Goal: Task Accomplishment & Management: Use online tool/utility

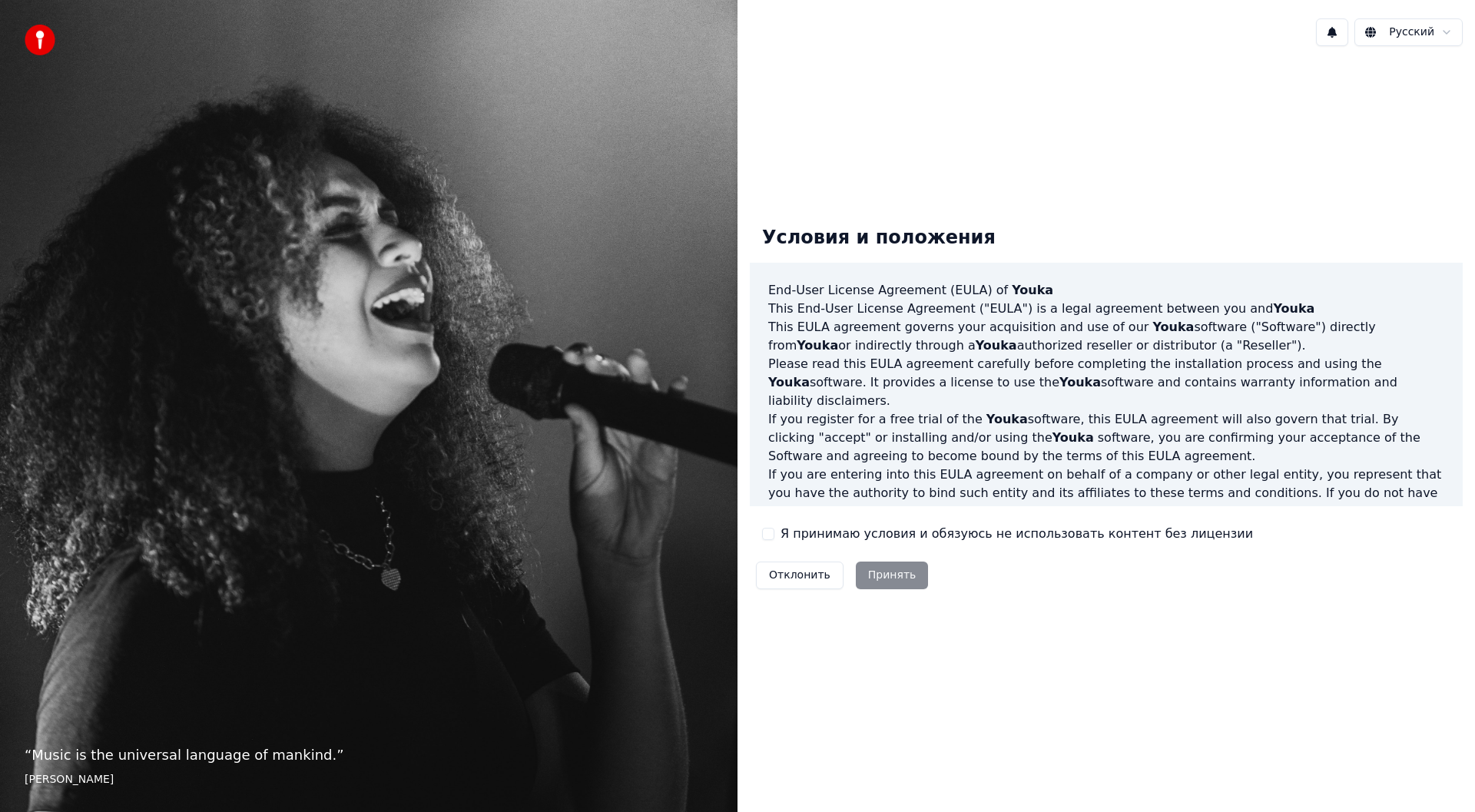
click at [771, 528] on button "Я принимаю условия и обязуюсь не использовать контент без лицензии" at bounding box center [768, 534] width 12 height 12
click at [883, 570] on button "Принять" at bounding box center [892, 575] width 73 height 27
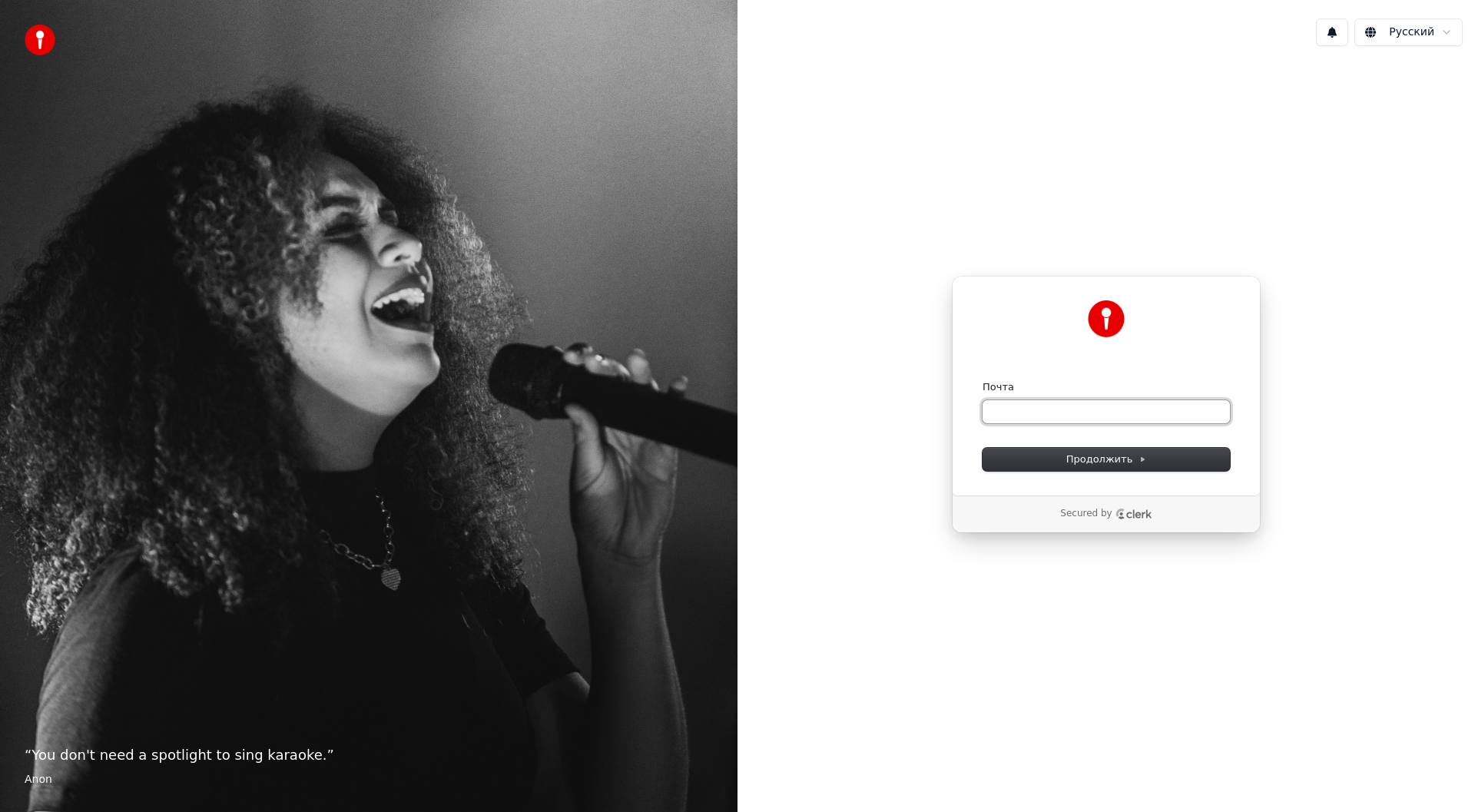
click at [1076, 414] on input "Почта" at bounding box center [1106, 412] width 247 height 23
click at [983, 380] on button "submit" at bounding box center [983, 380] width 0 height 0
type input "**********"
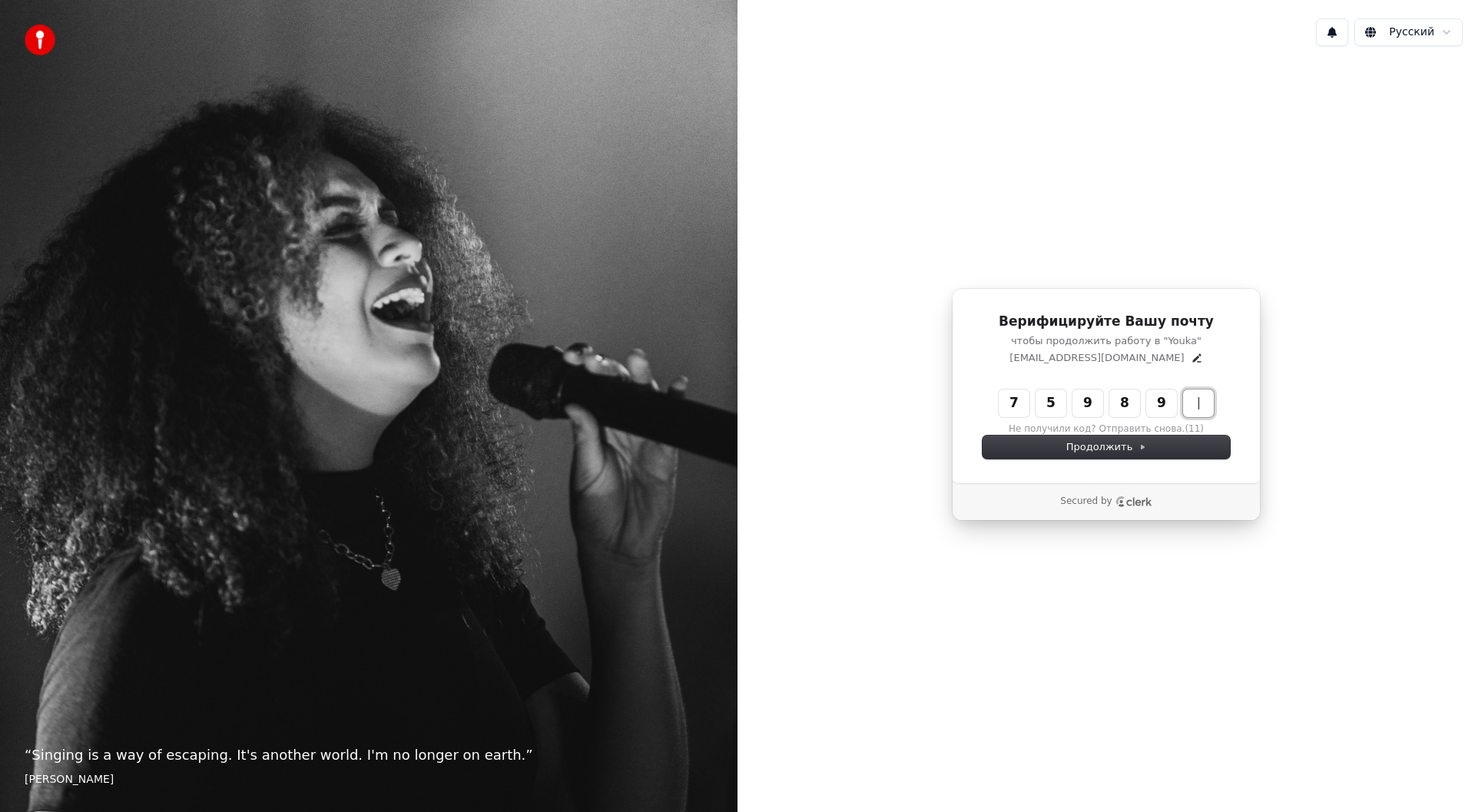
type input "******"
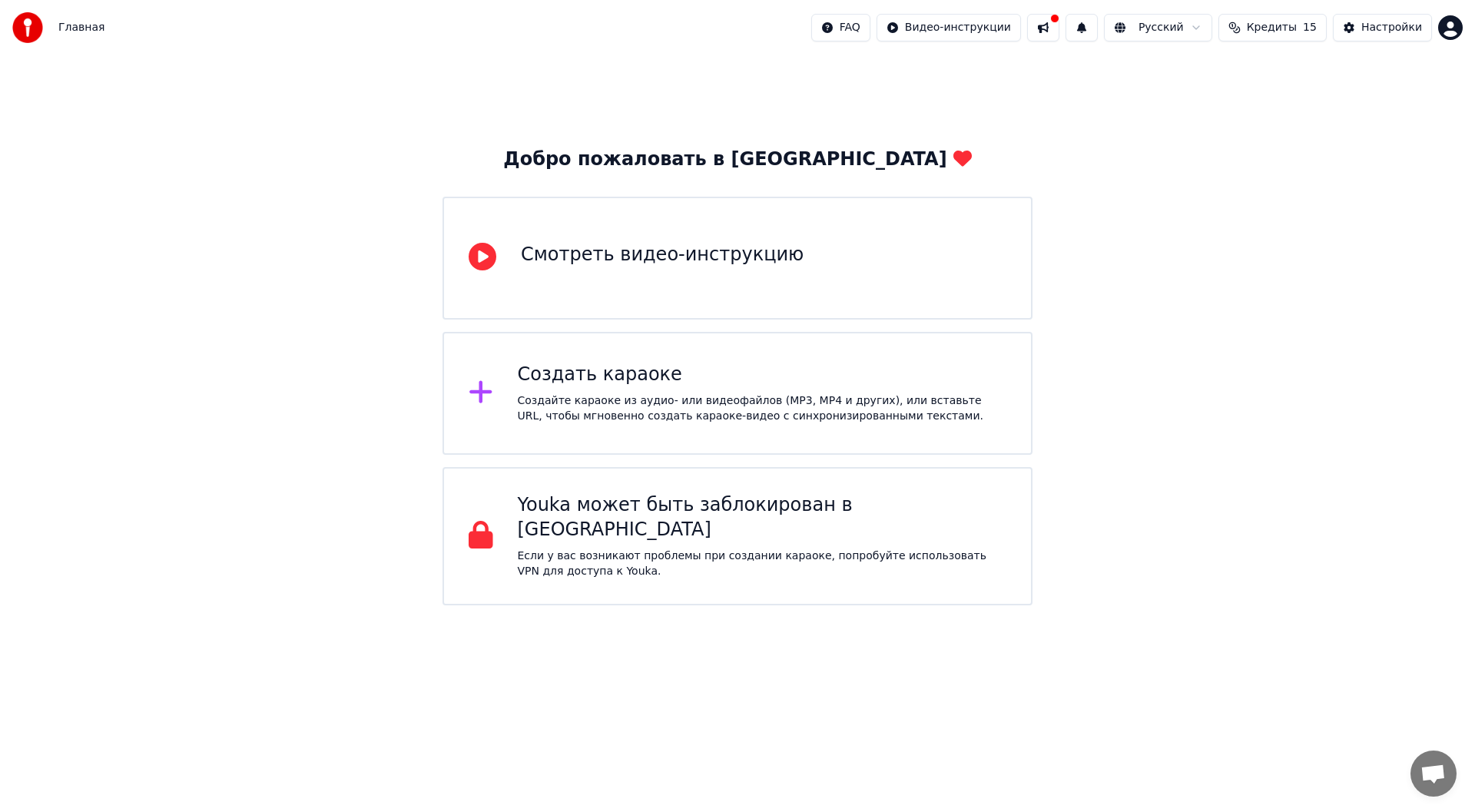
click at [667, 417] on div "Создайте караоке из аудио- или видеофайлов (MP3, MP4 и других), или вставьте UR…" at bounding box center [762, 408] width 489 height 31
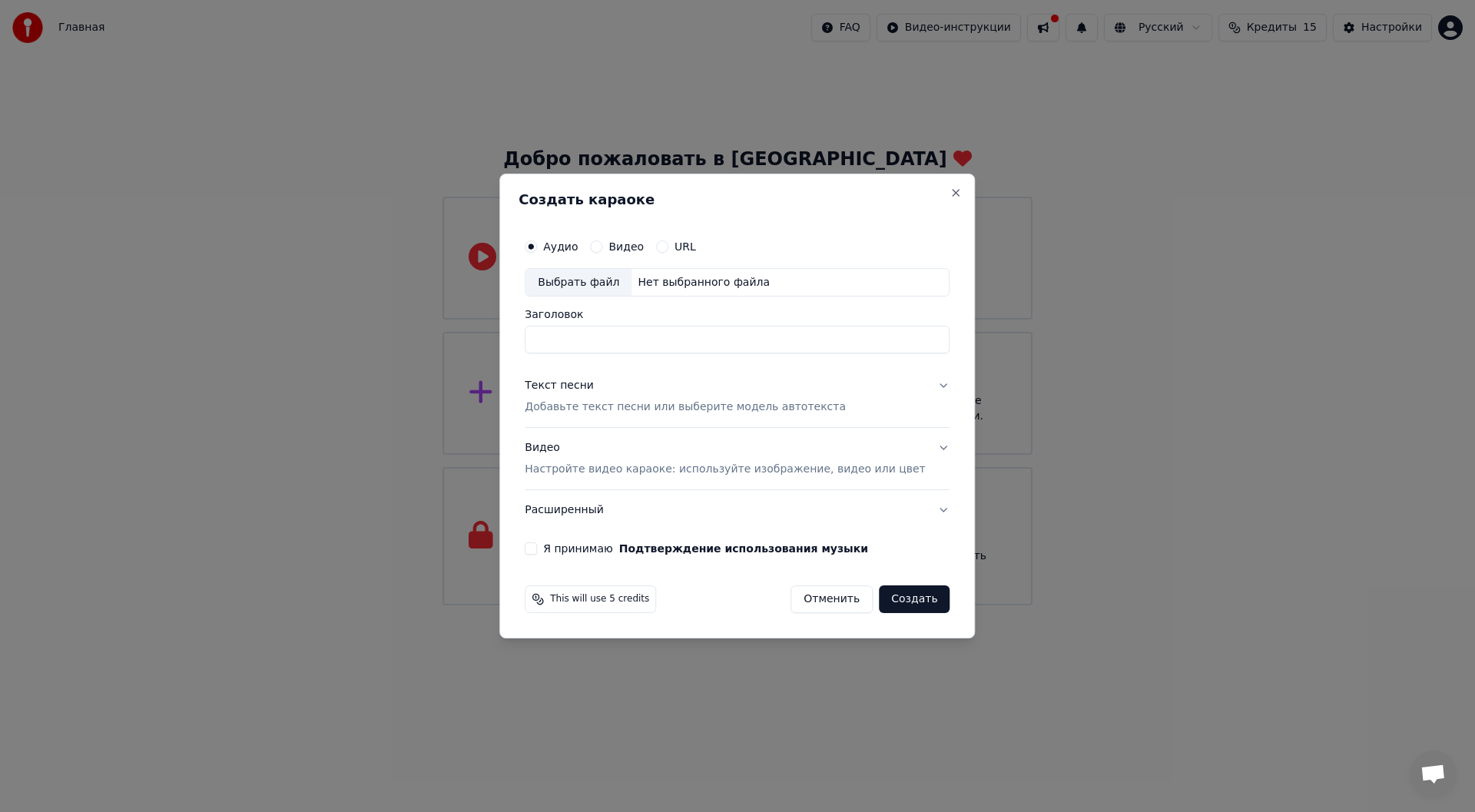
click at [602, 248] on button "Видео" at bounding box center [596, 246] width 12 height 12
click at [950, 195] on button "Close" at bounding box center [956, 192] width 12 height 12
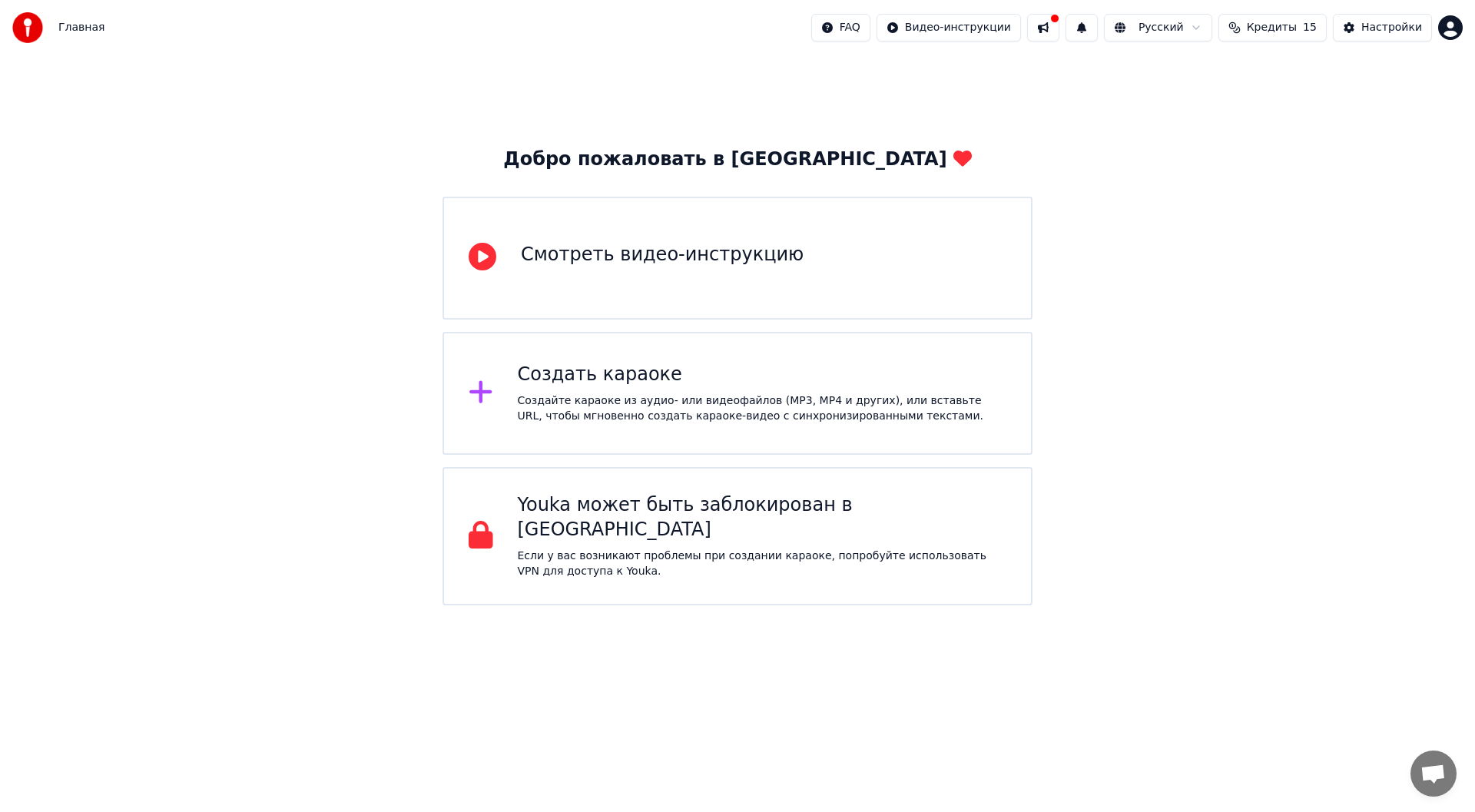
click at [669, 383] on div "Создать караоке" at bounding box center [762, 375] width 489 height 25
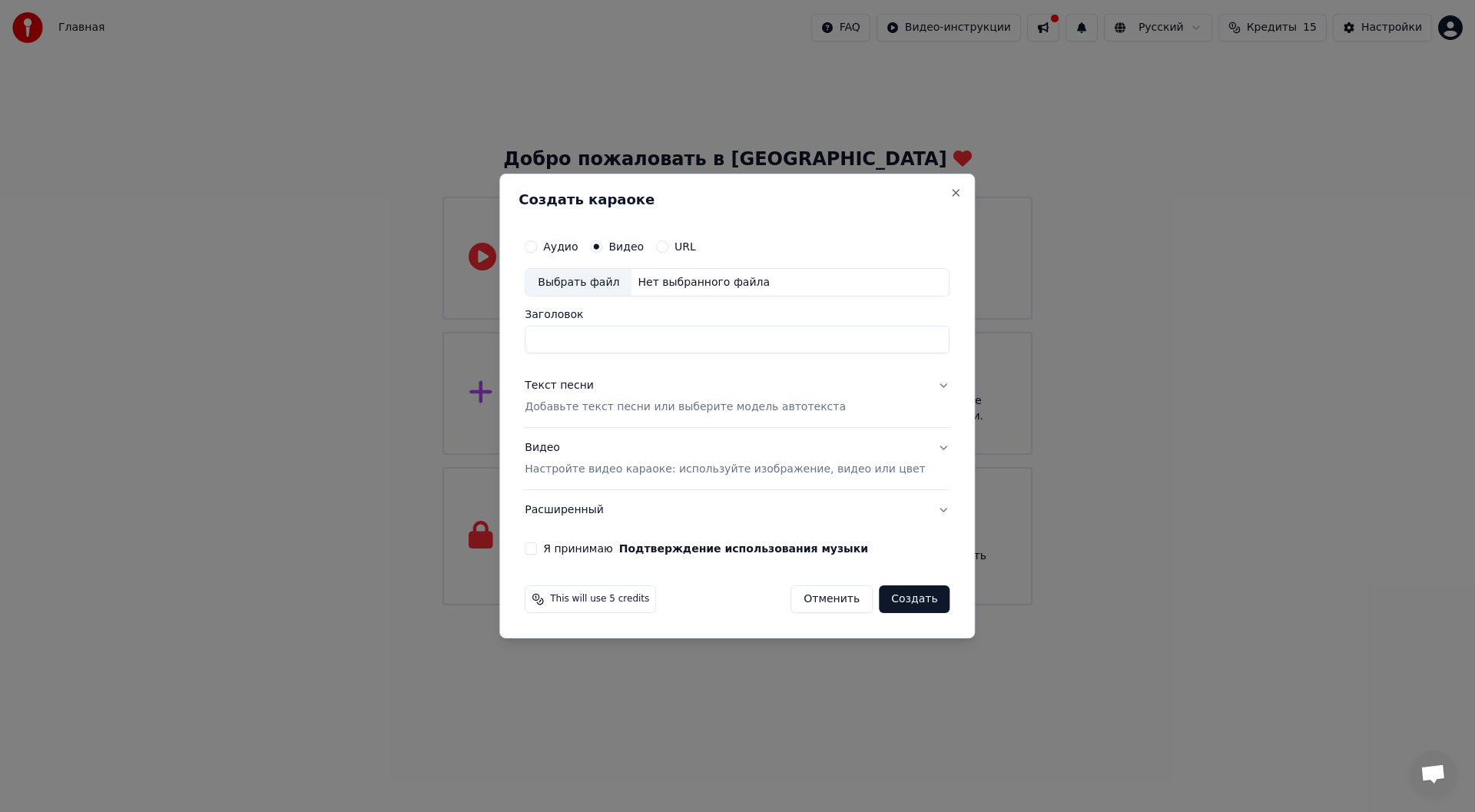
click at [695, 277] on div "Нет выбранного файла" at bounding box center [704, 283] width 144 height 16
type input "**********"
click at [889, 598] on button "Создать" at bounding box center [913, 598] width 70 height 27
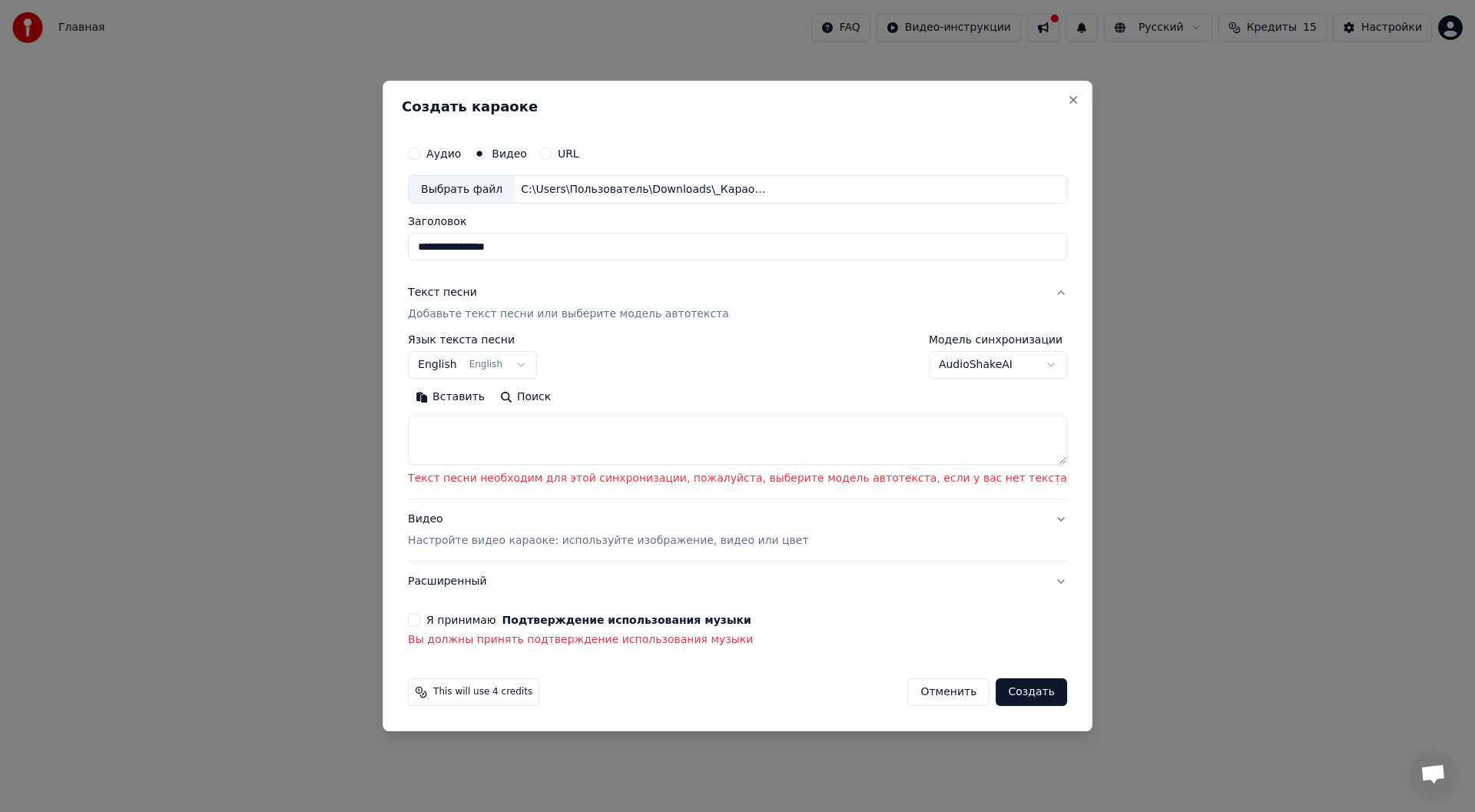
click at [936, 369] on body "**********" at bounding box center [738, 302] width 1475 height 605
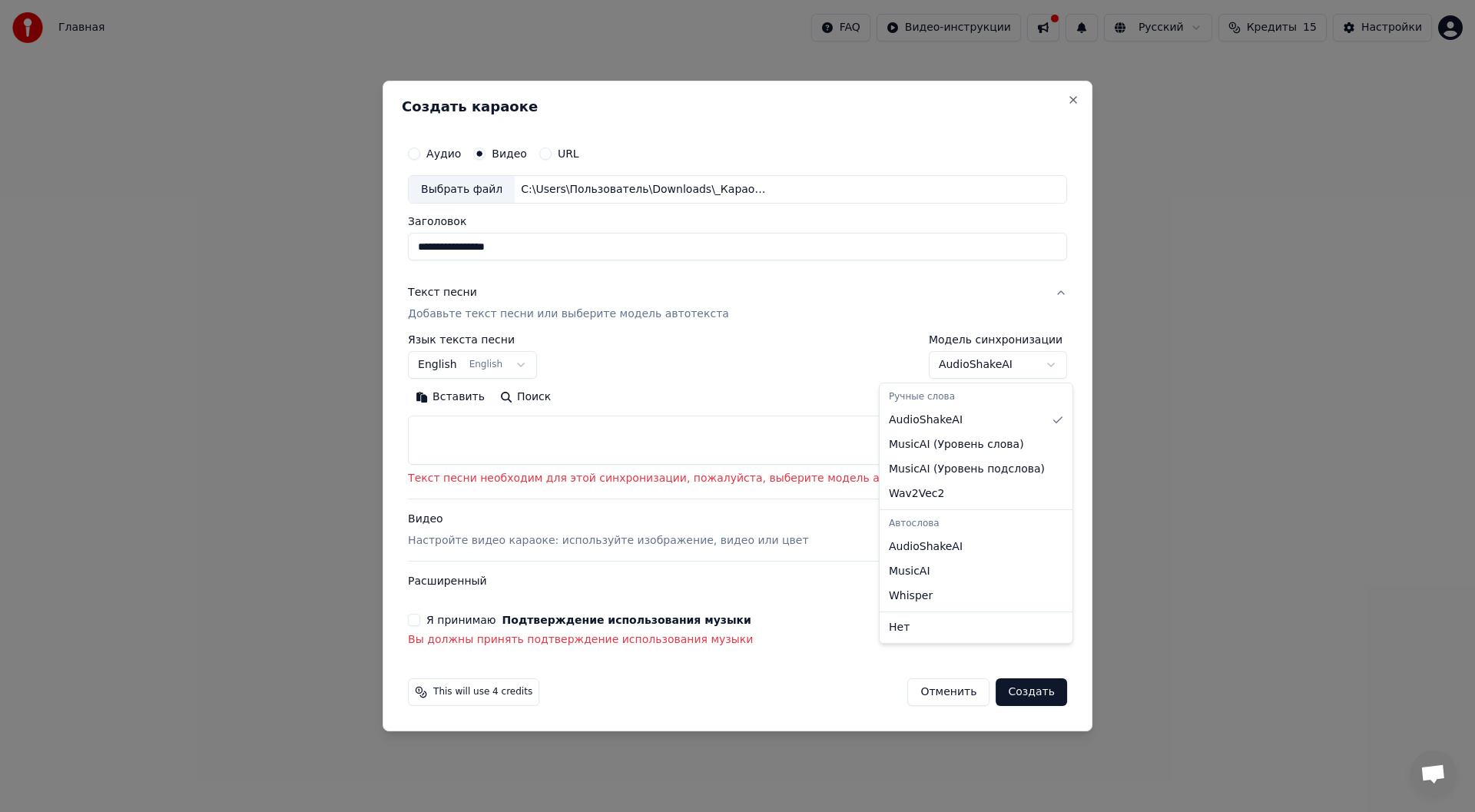
select select "**********"
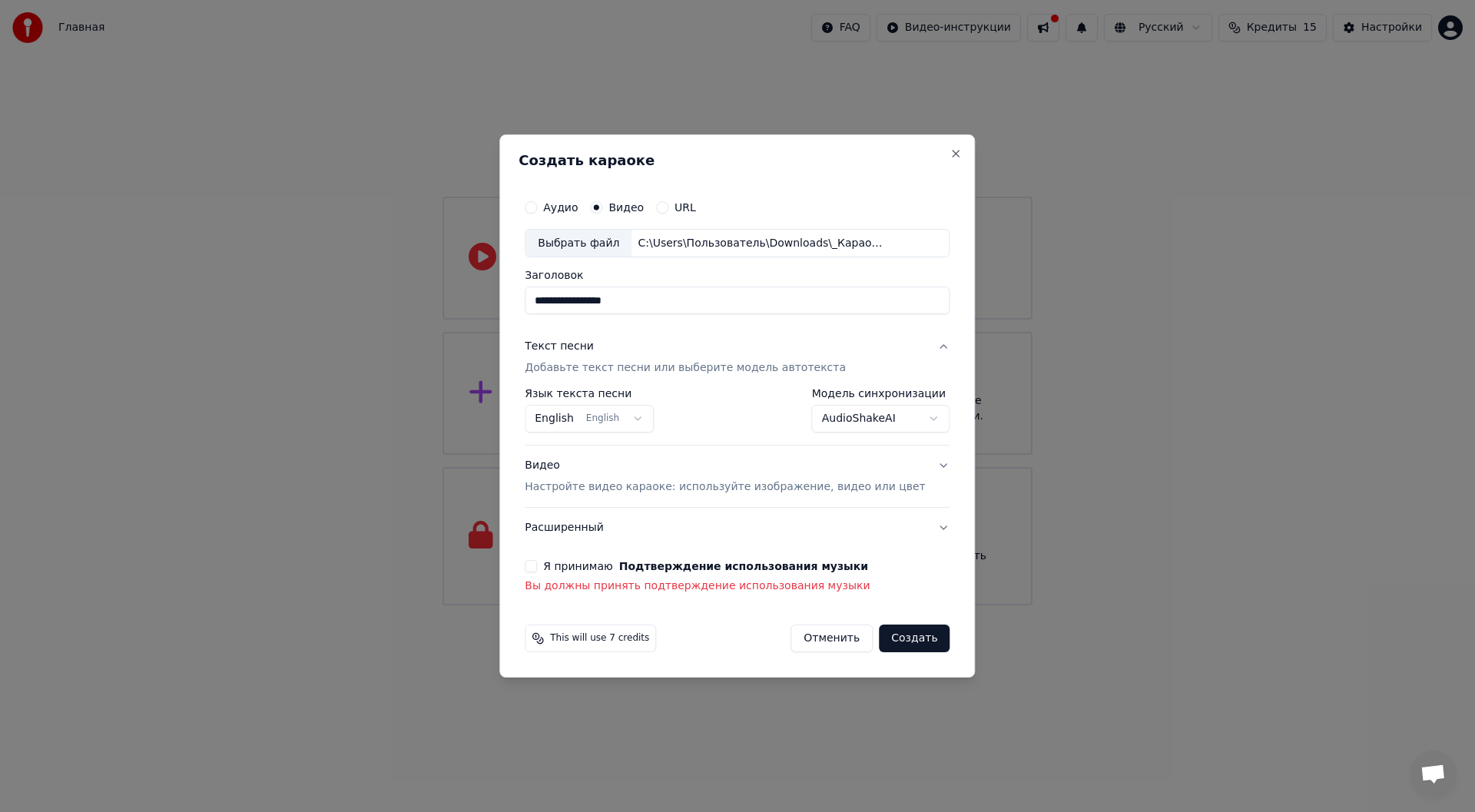
click at [632, 424] on body "**********" at bounding box center [738, 302] width 1475 height 605
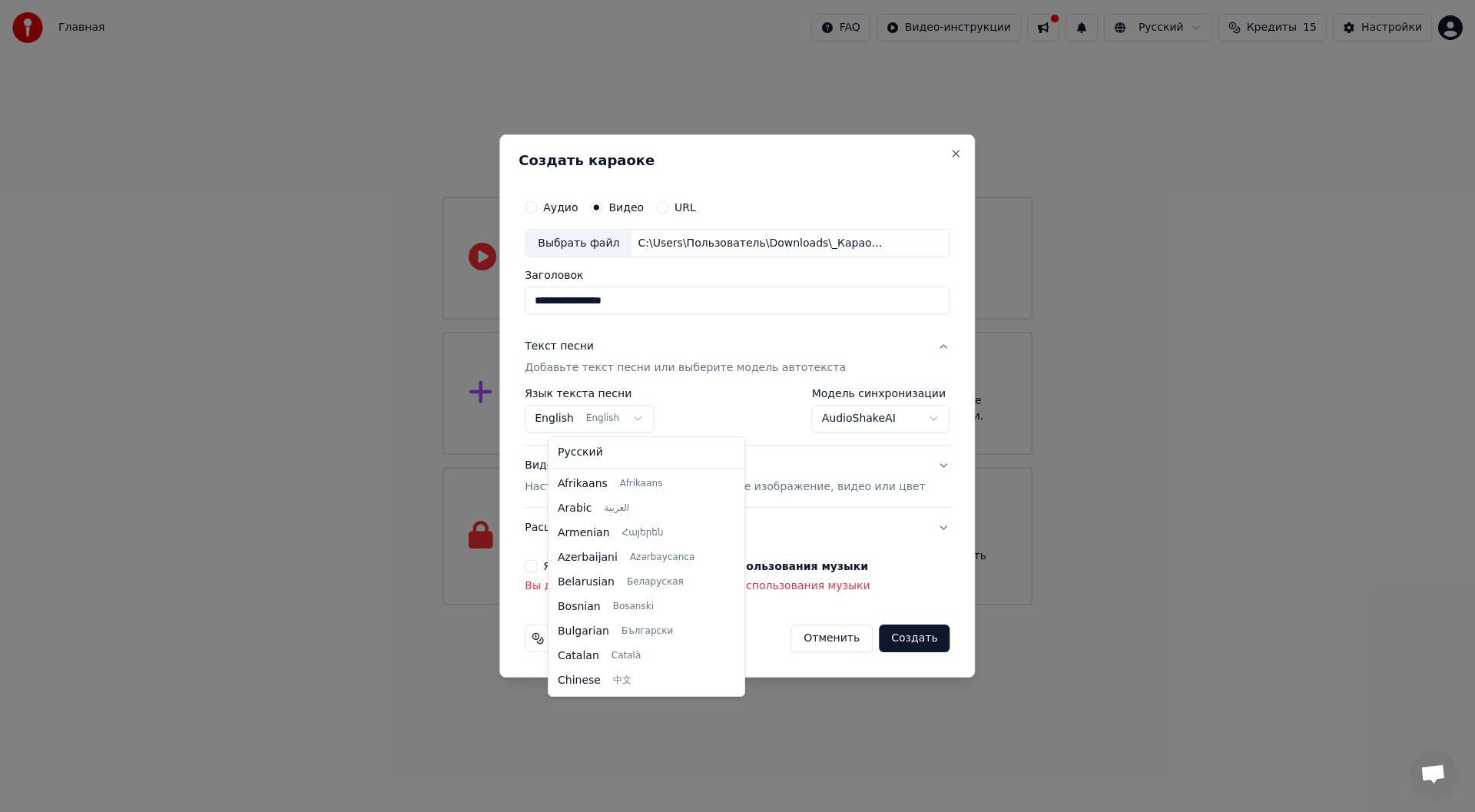
scroll to position [123, 0]
select select "**"
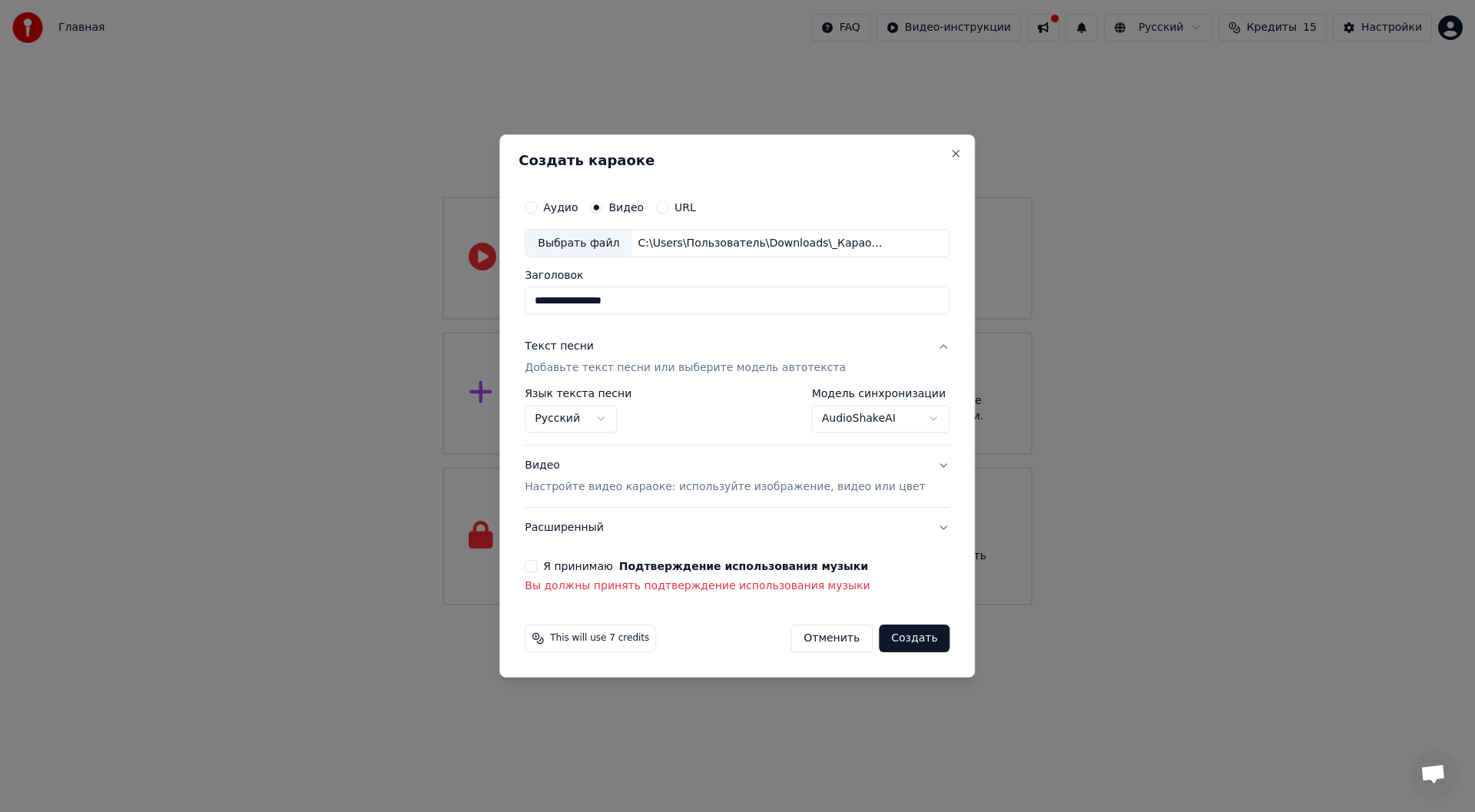
click at [921, 457] on button "Видео Настройте видео караоке: используйте изображение, видео или цвет" at bounding box center [737, 477] width 425 height 61
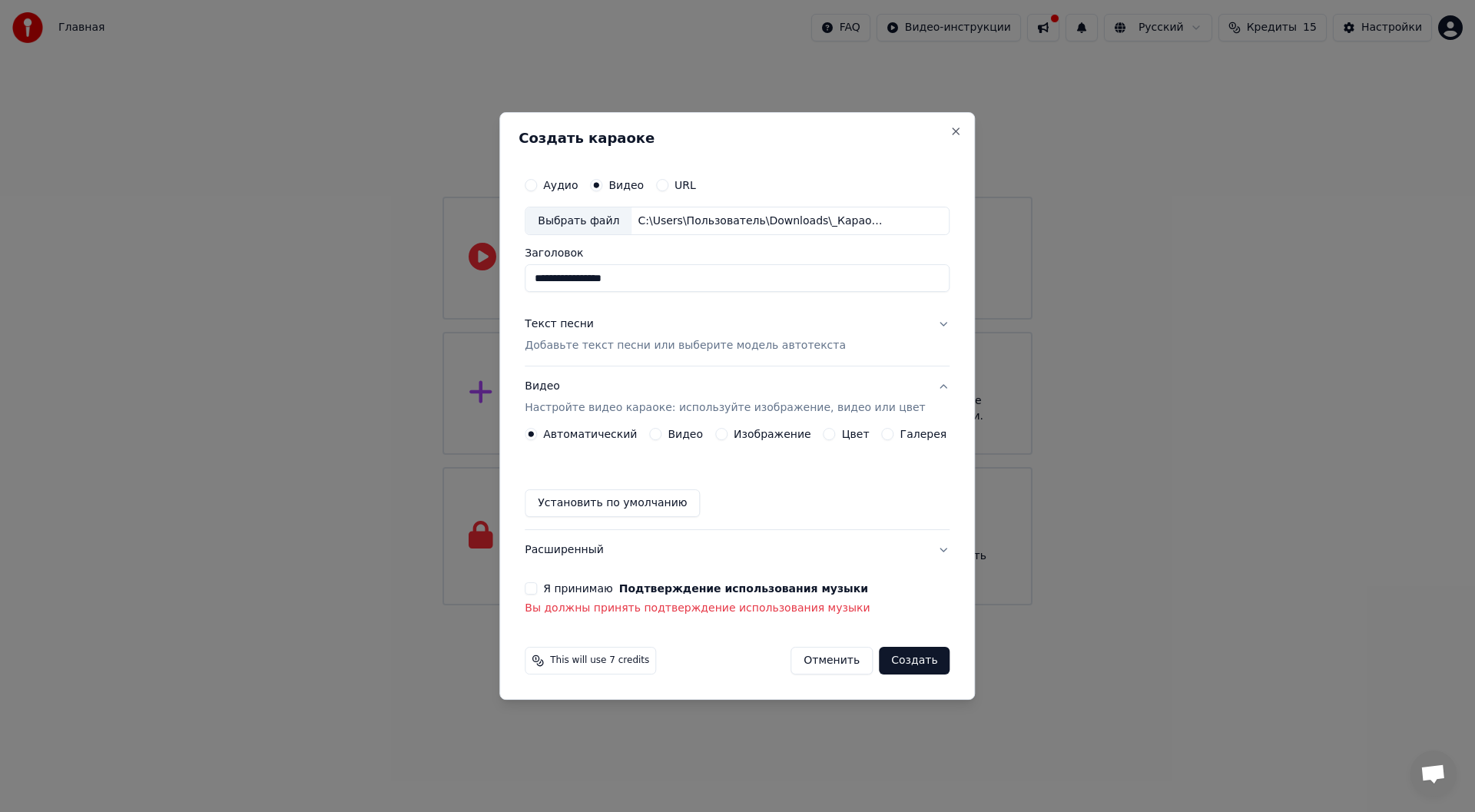
click at [661, 436] on button "Видео" at bounding box center [655, 433] width 12 height 12
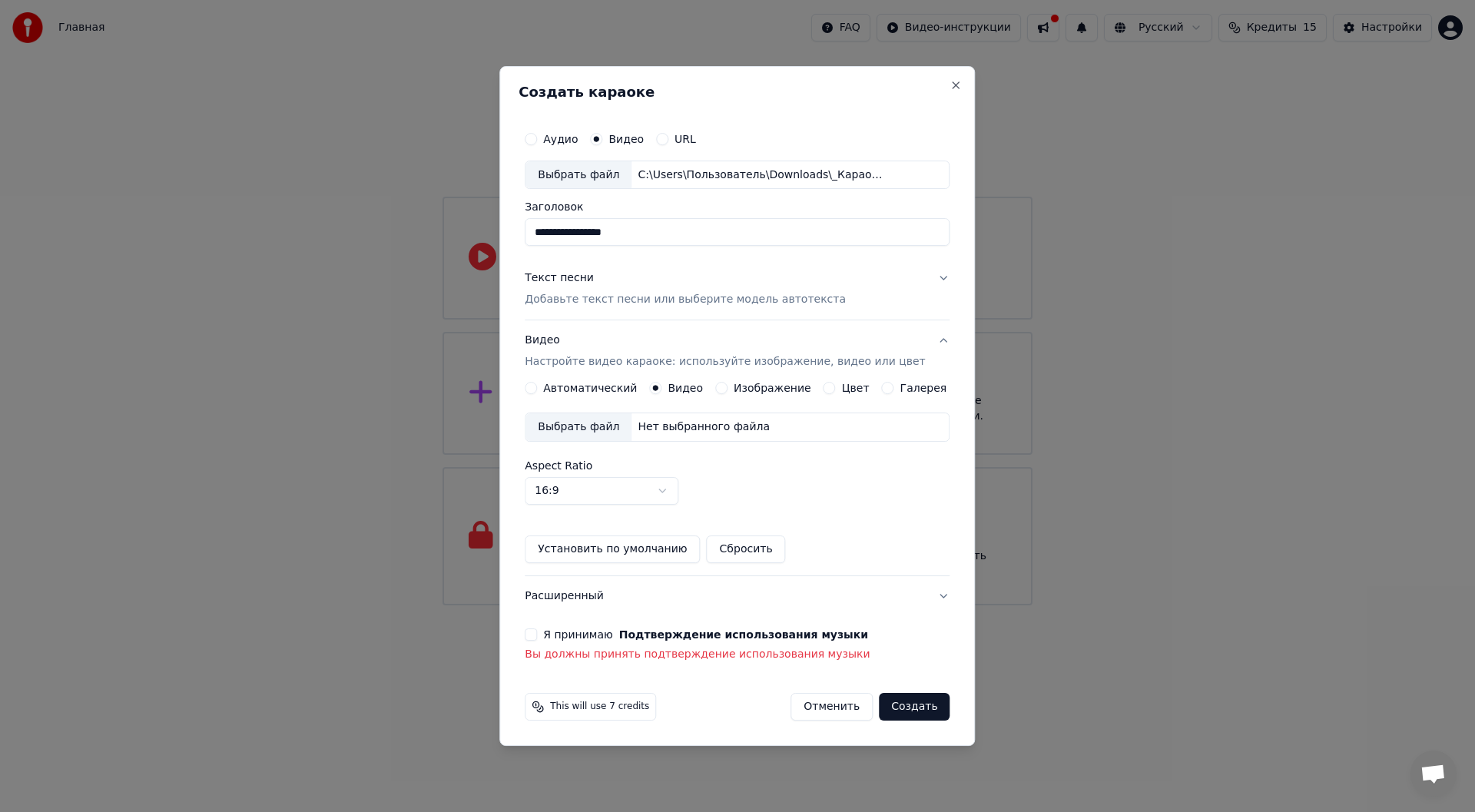
click at [537, 388] on button "Автоматический" at bounding box center [530, 388] width 12 height 12
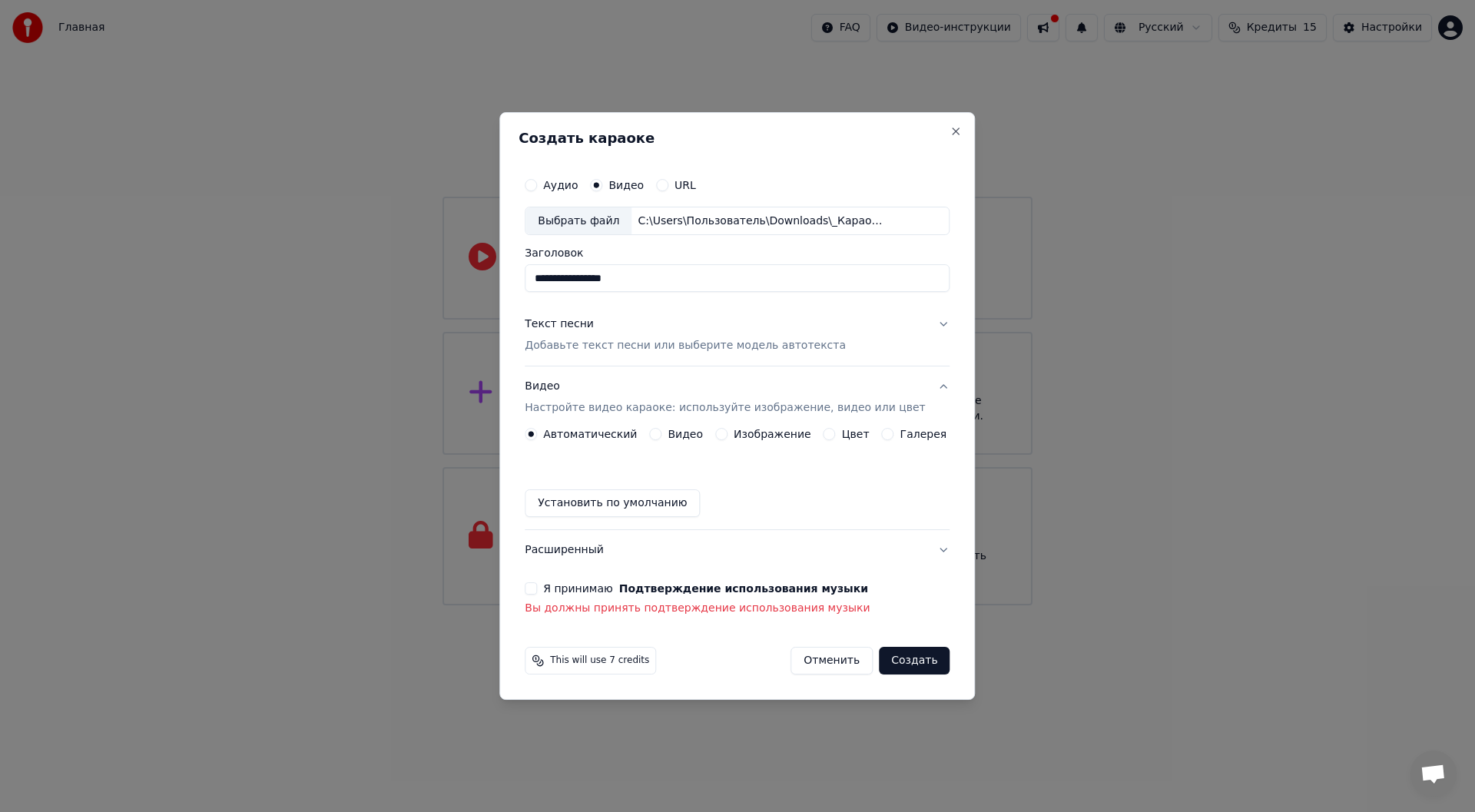
click at [537, 587] on button "Я принимаю Подтверждение использования музыки" at bounding box center [530, 588] width 12 height 12
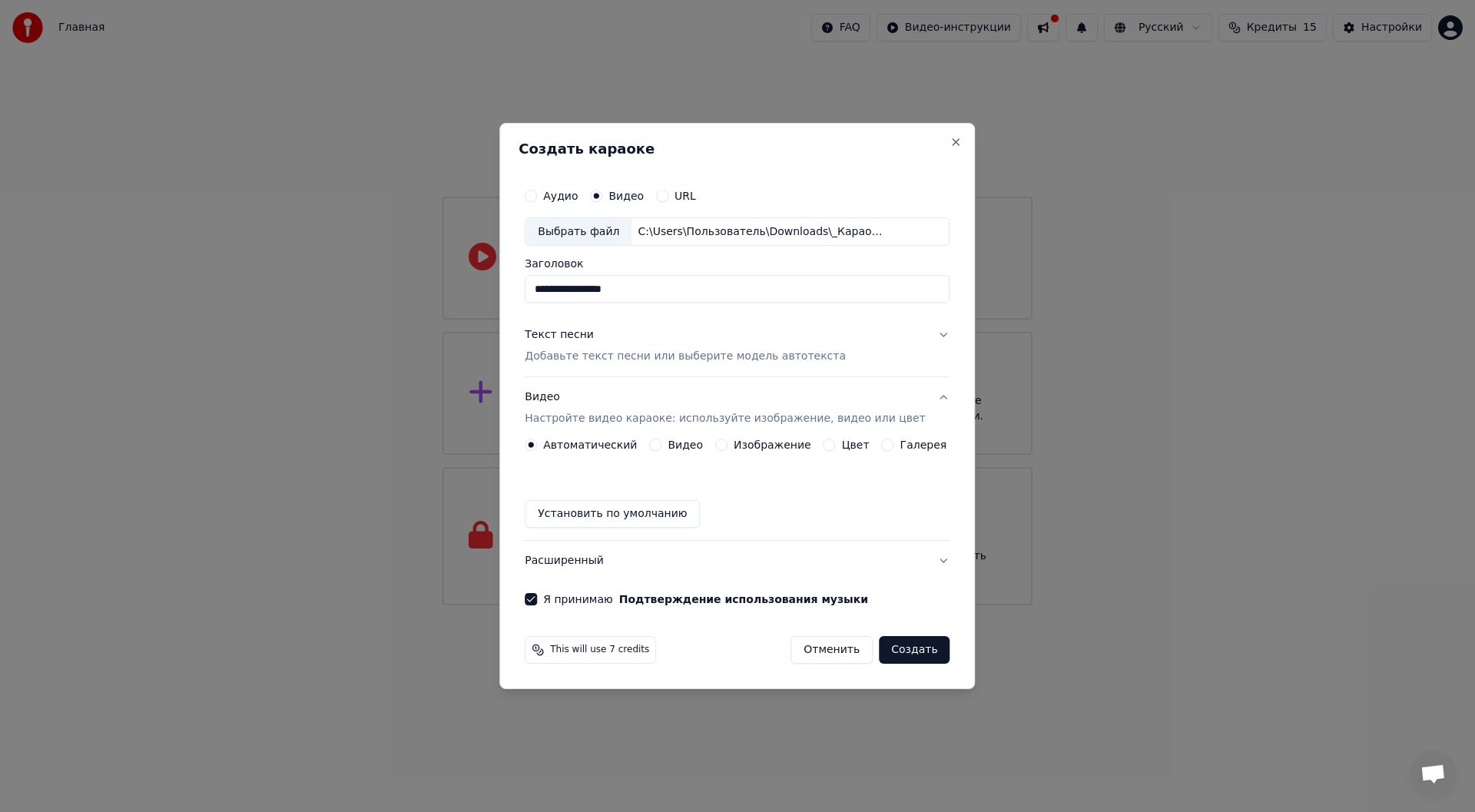
click at [895, 648] on button "Создать" at bounding box center [913, 650] width 70 height 27
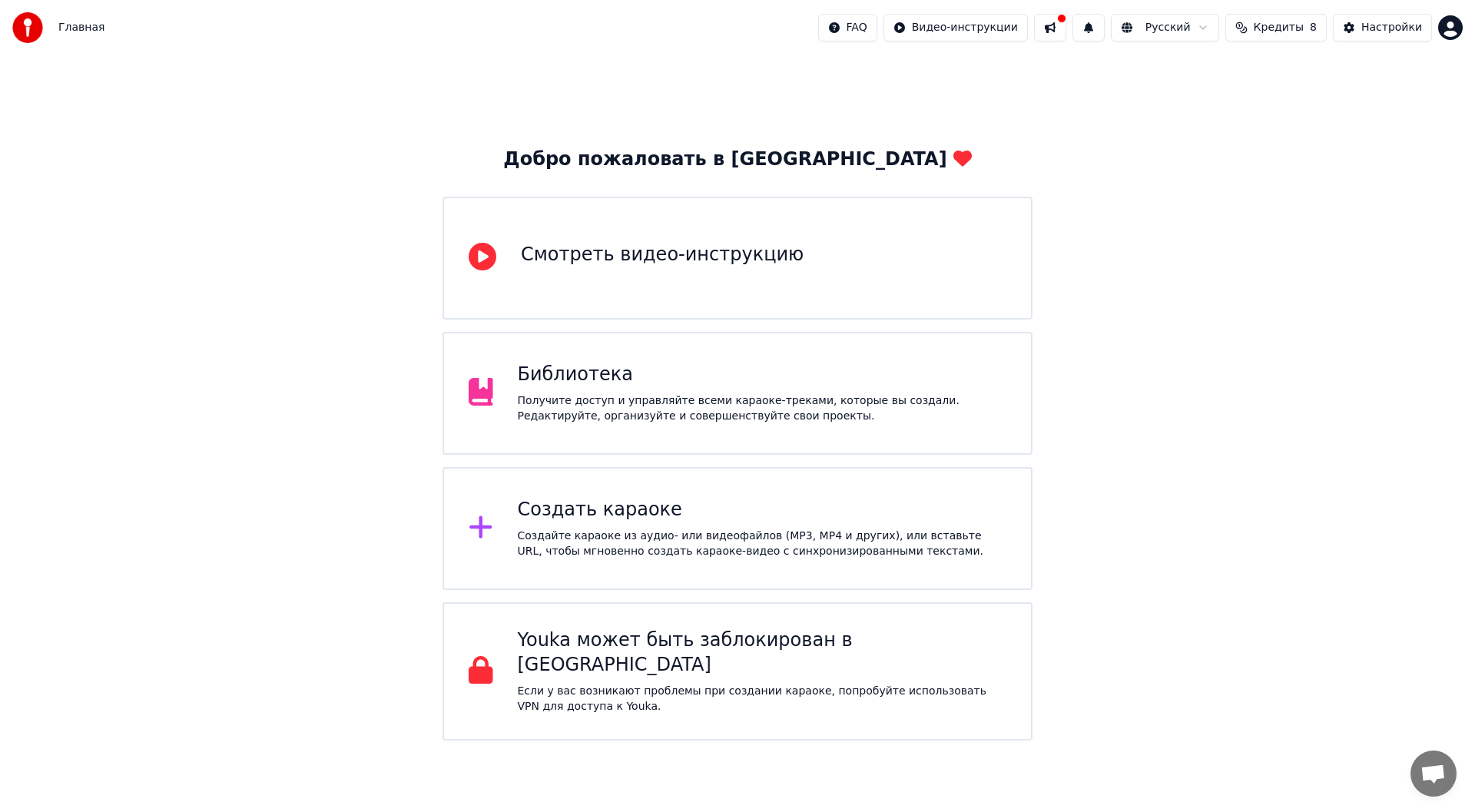
click at [1066, 15] on button at bounding box center [1050, 27] width 32 height 27
click at [1066, 40] on button at bounding box center [1050, 27] width 32 height 27
click at [1066, 36] on button at bounding box center [1050, 27] width 32 height 27
click at [1020, 83] on div "Добро пожаловать в Youka Смотреть видео-инструкцию Библиотека Получите доступ и…" at bounding box center [738, 398] width 1475 height 685
click at [1298, 27] on span "Кредиты" at bounding box center [1279, 27] width 50 height 16
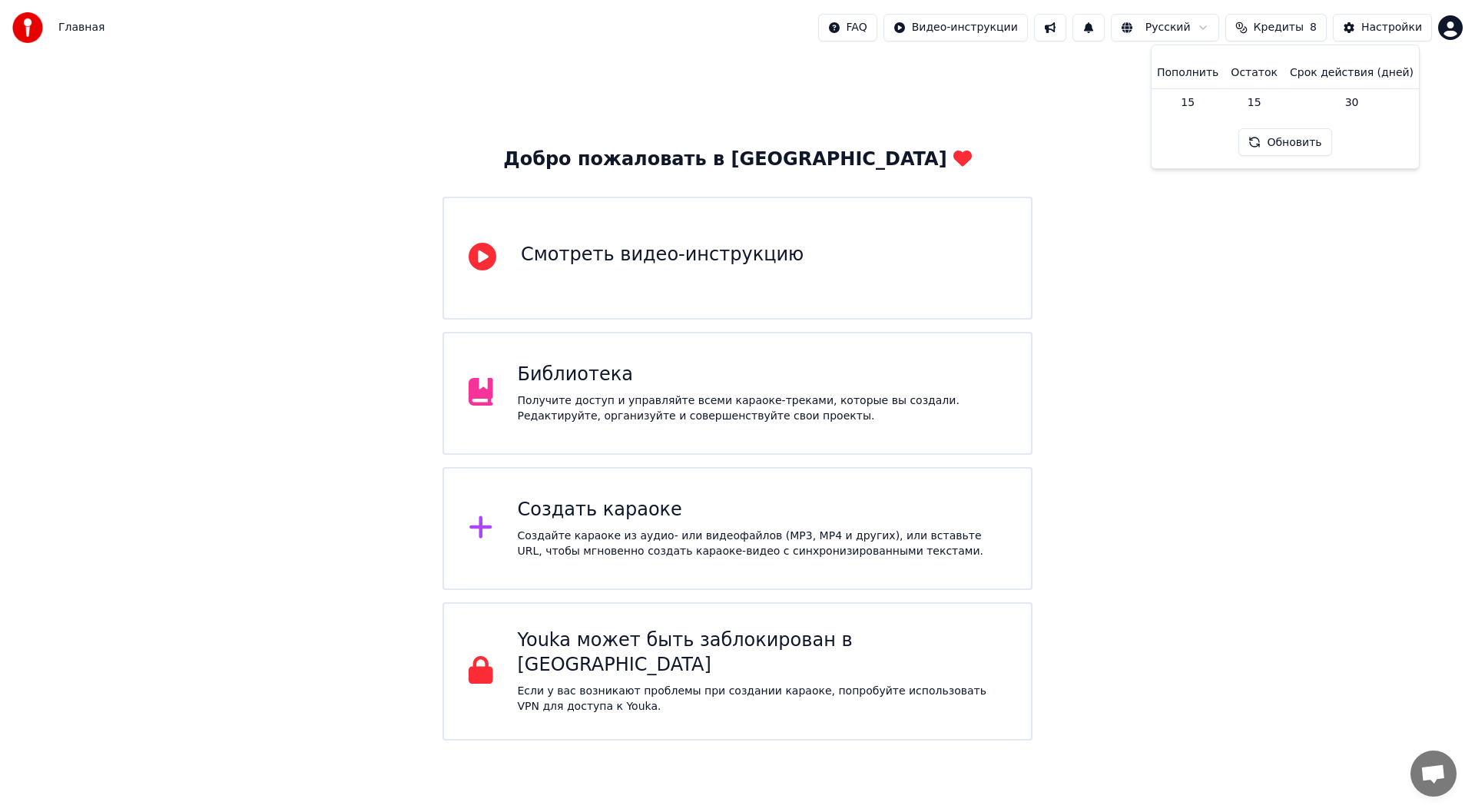
drag, startPoint x: 1468, startPoint y: 22, endPoint x: 1453, endPoint y: 27, distance: 15.8
click at [1466, 22] on div "Главная FAQ Видео-инструкции Русский Кредиты 8 Настройки" at bounding box center [738, 27] width 1475 height 56
click at [1450, 27] on html "Главная FAQ Видео-инструкции Русский Кредиты 8 Настройки Добро пожаловать в You…" at bounding box center [738, 370] width 1475 height 741
drag, startPoint x: 1132, startPoint y: 142, endPoint x: 1028, endPoint y: 120, distance: 106.3
click at [1122, 132] on html "Главная FAQ Видео-инструкции Русский Кредиты 8 Настройки Добро пожаловать в You…" at bounding box center [738, 370] width 1475 height 741
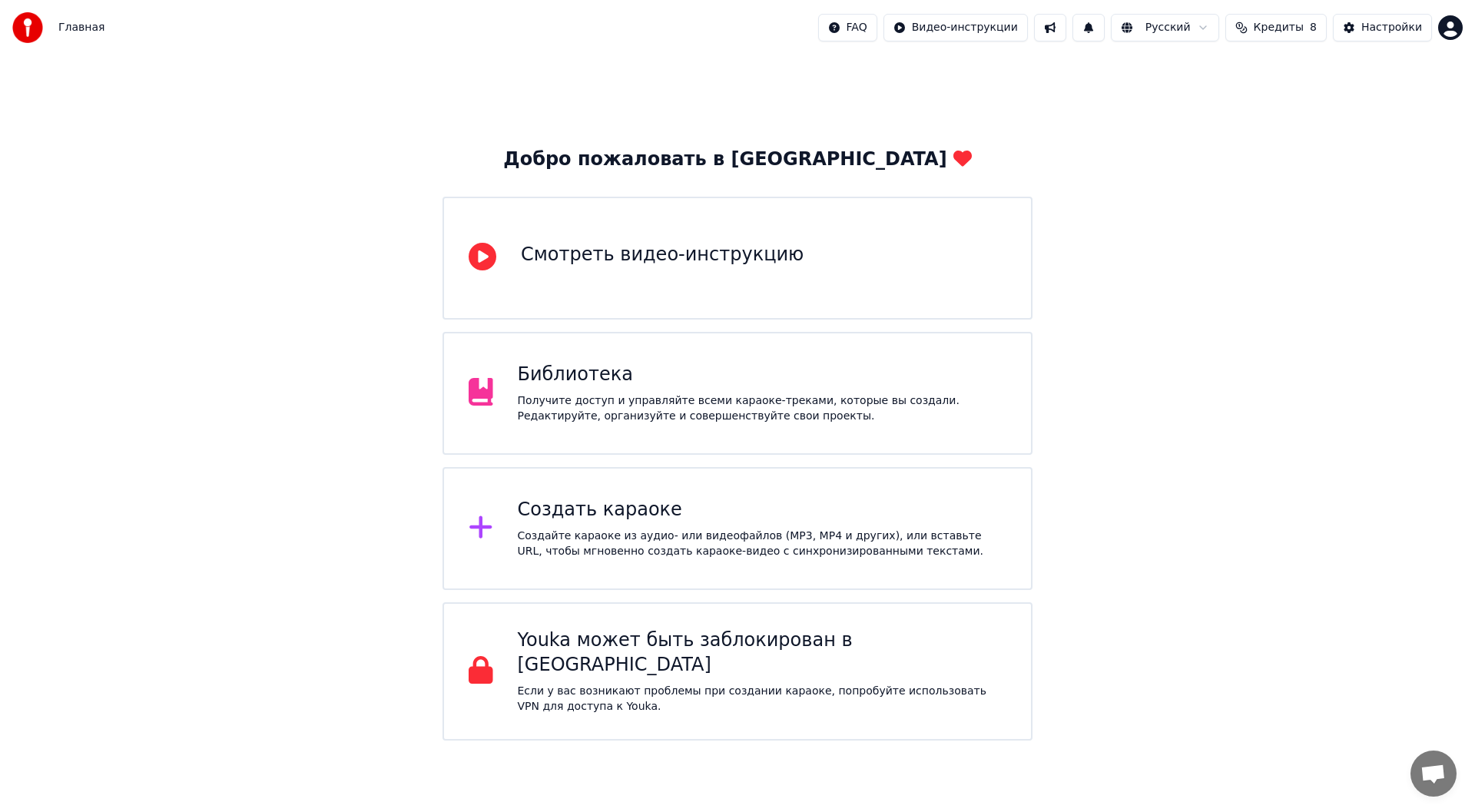
click at [667, 413] on div "Получите доступ и управляйте всеми караоке-треками, которые вы создали. Редакти…" at bounding box center [762, 408] width 489 height 31
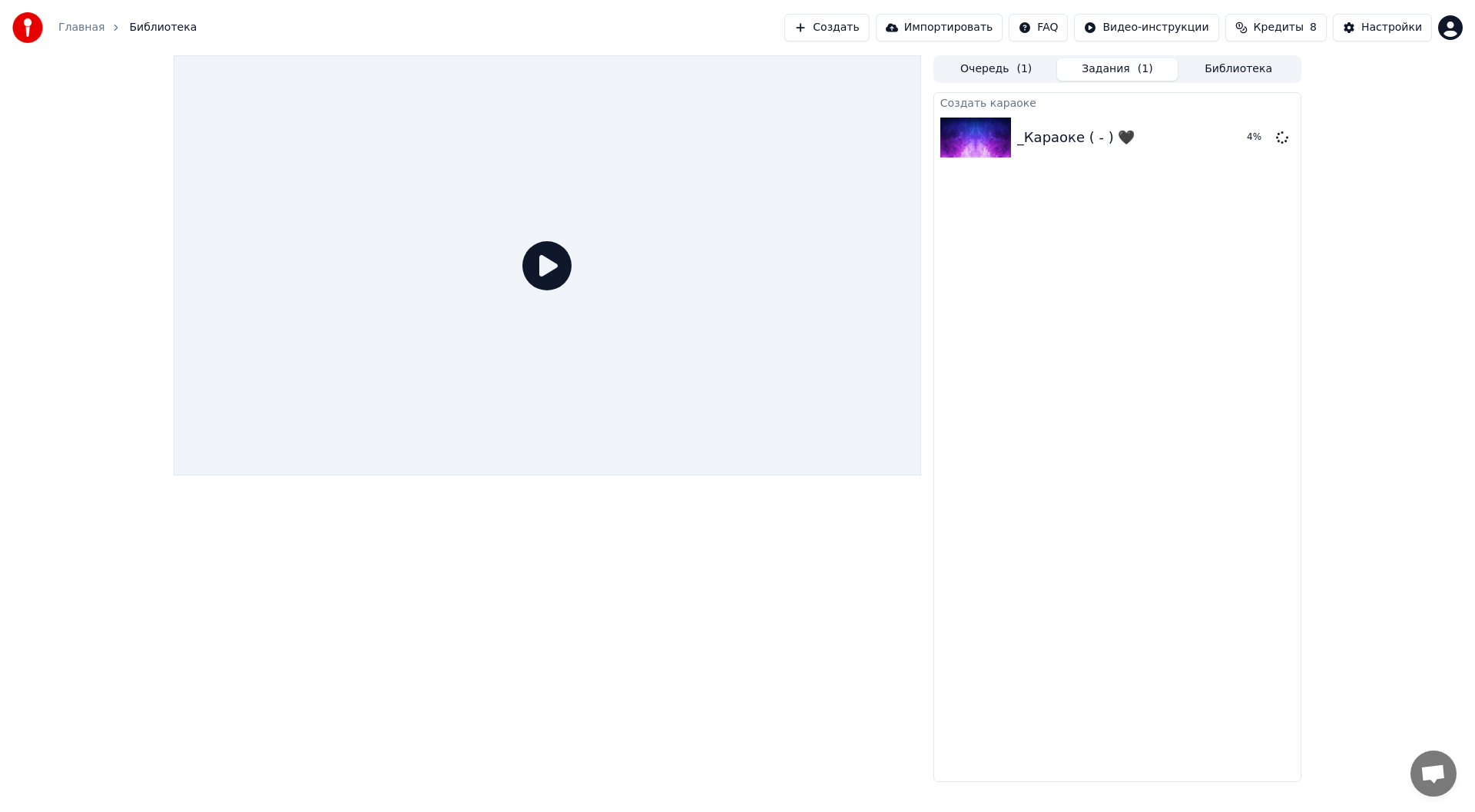
click at [535, 253] on icon at bounding box center [546, 265] width 49 height 49
click at [558, 273] on icon at bounding box center [546, 265] width 49 height 49
click at [1008, 79] on button "Очередь ( 1 )" at bounding box center [996, 69] width 121 height 22
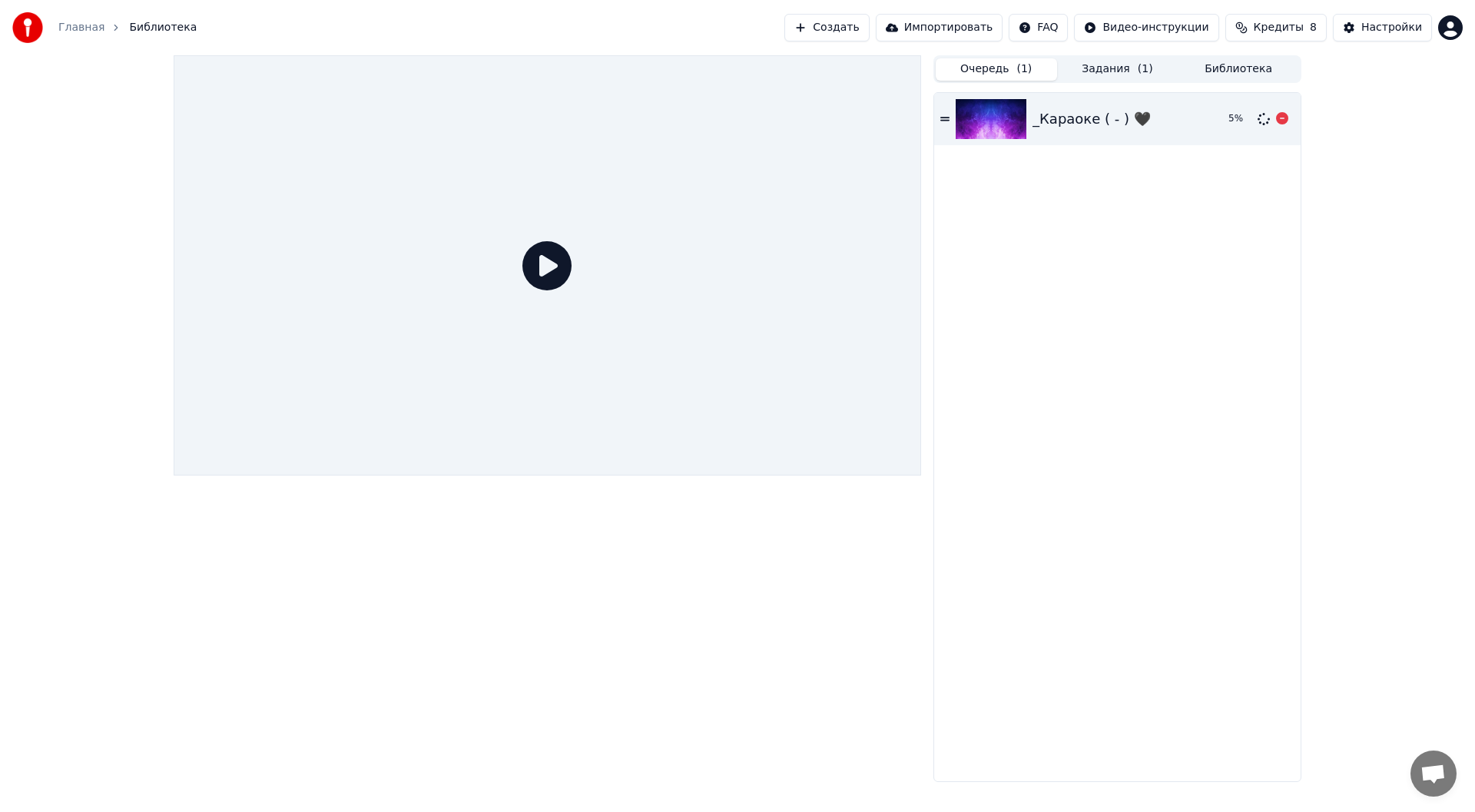
click at [1110, 103] on div "_Караоке ( - ) 🖤 5 %" at bounding box center [1117, 118] width 366 height 52
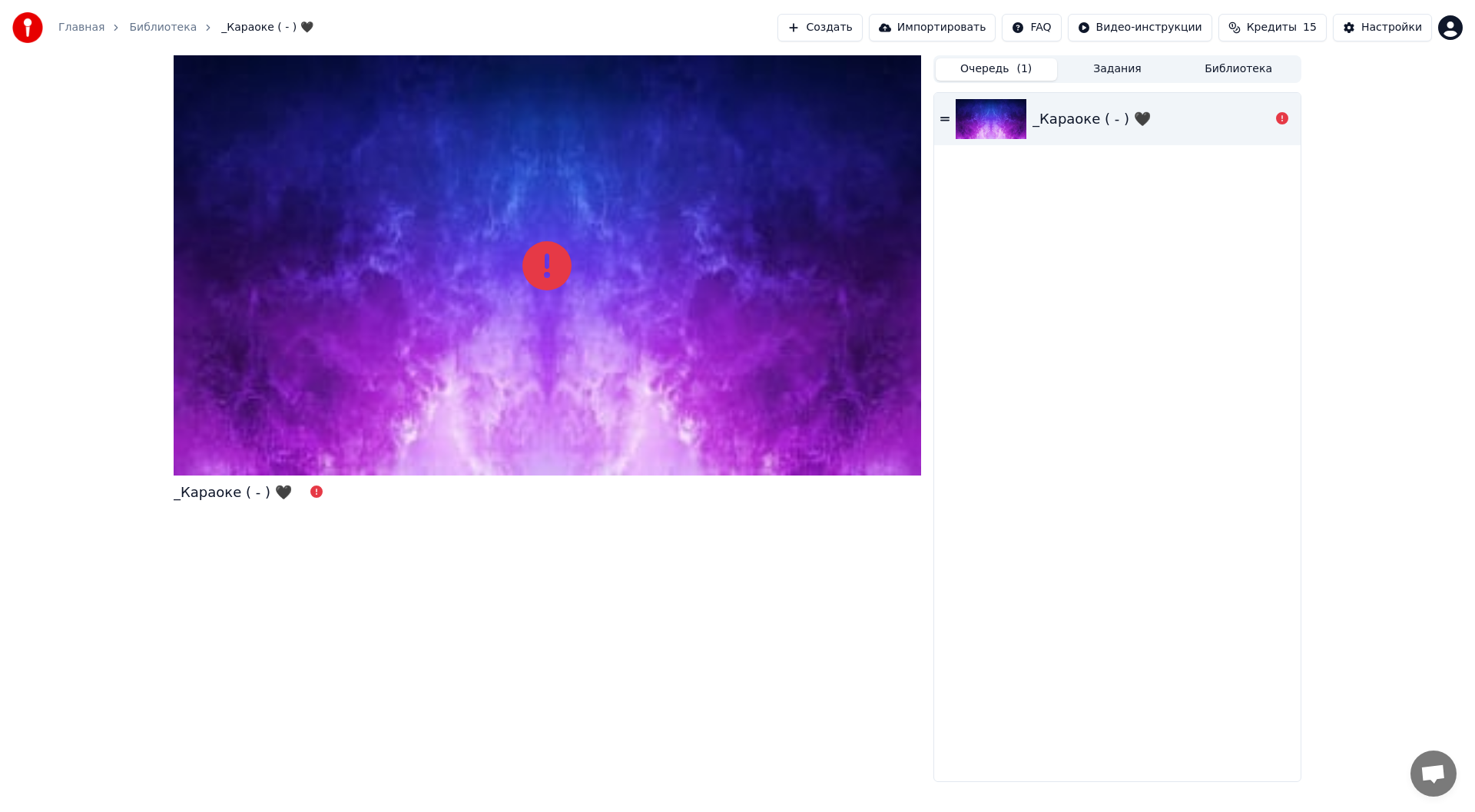
click at [1160, 132] on div "_Караоке ( - ) 🖤" at bounding box center [1117, 118] width 366 height 52
click at [1284, 120] on icon at bounding box center [1282, 118] width 12 height 12
click at [311, 493] on icon at bounding box center [317, 491] width 12 height 12
drag, startPoint x: 574, startPoint y: 268, endPoint x: 556, endPoint y: 265, distance: 18.2
click at [574, 268] on div at bounding box center [547, 265] width 747 height 420
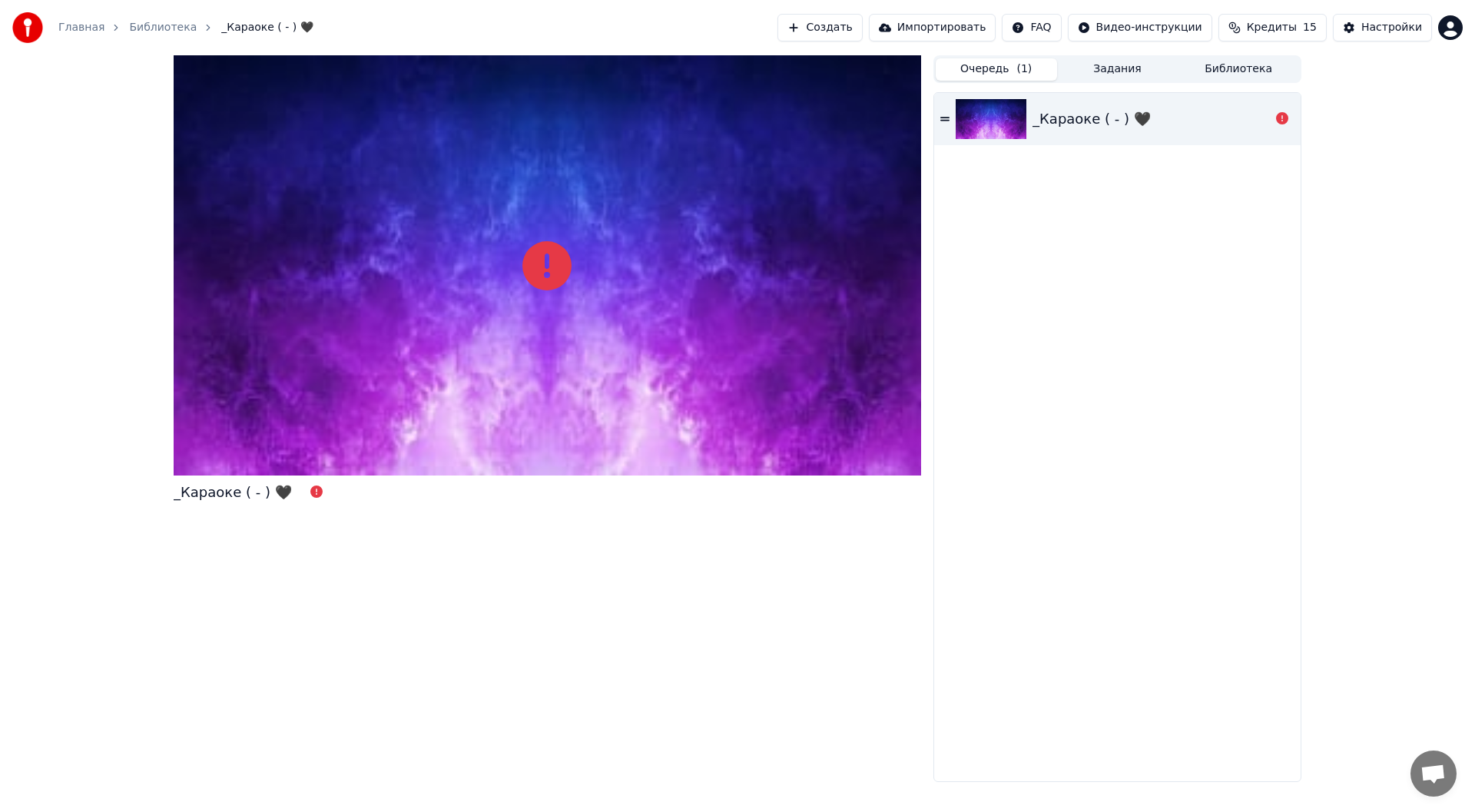
click at [556, 265] on icon at bounding box center [546, 265] width 49 height 49
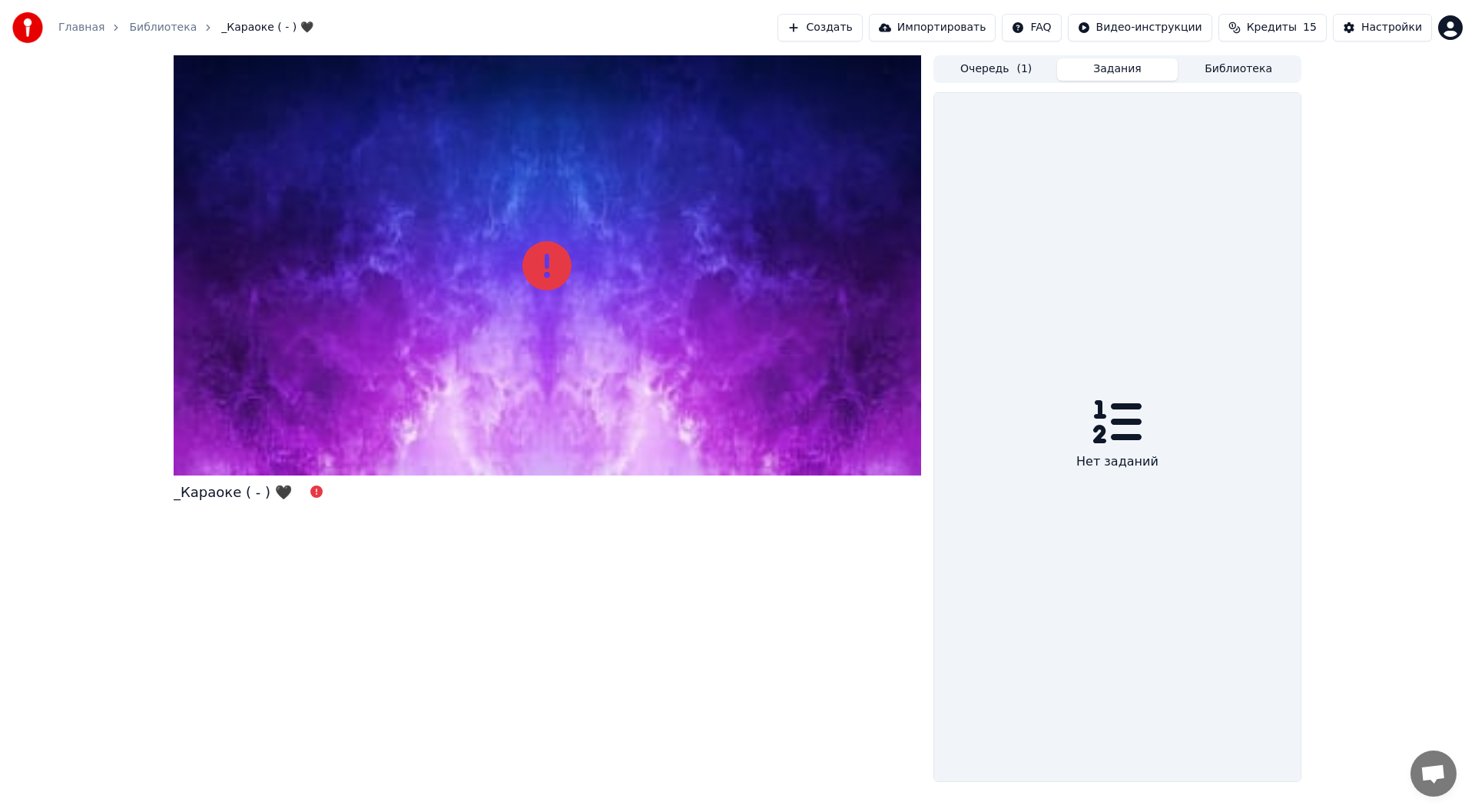
click at [1097, 65] on button "Задания" at bounding box center [1118, 69] width 121 height 22
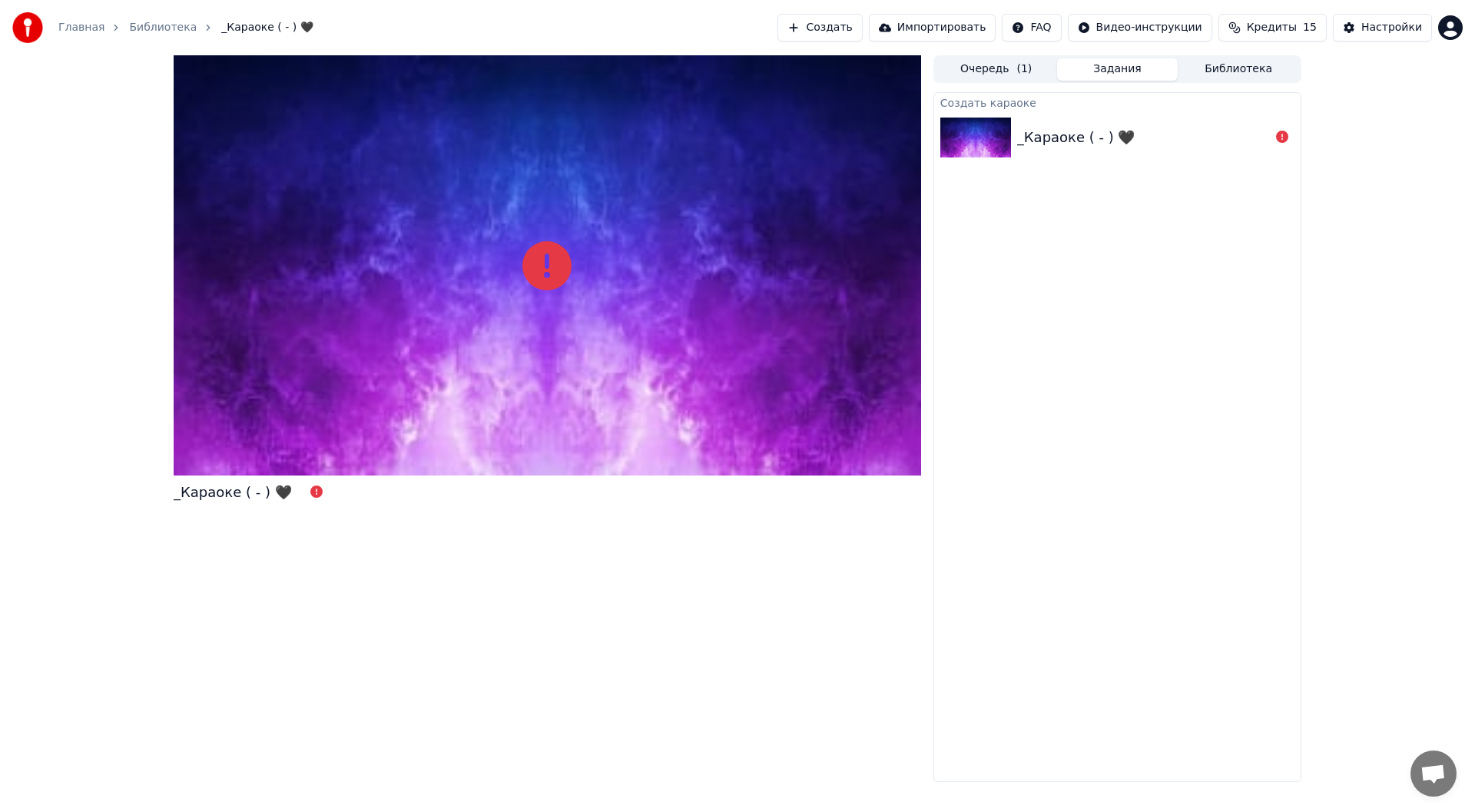
click at [1033, 129] on div "_Караоке ( - ) 🖤" at bounding box center [1076, 138] width 118 height 22
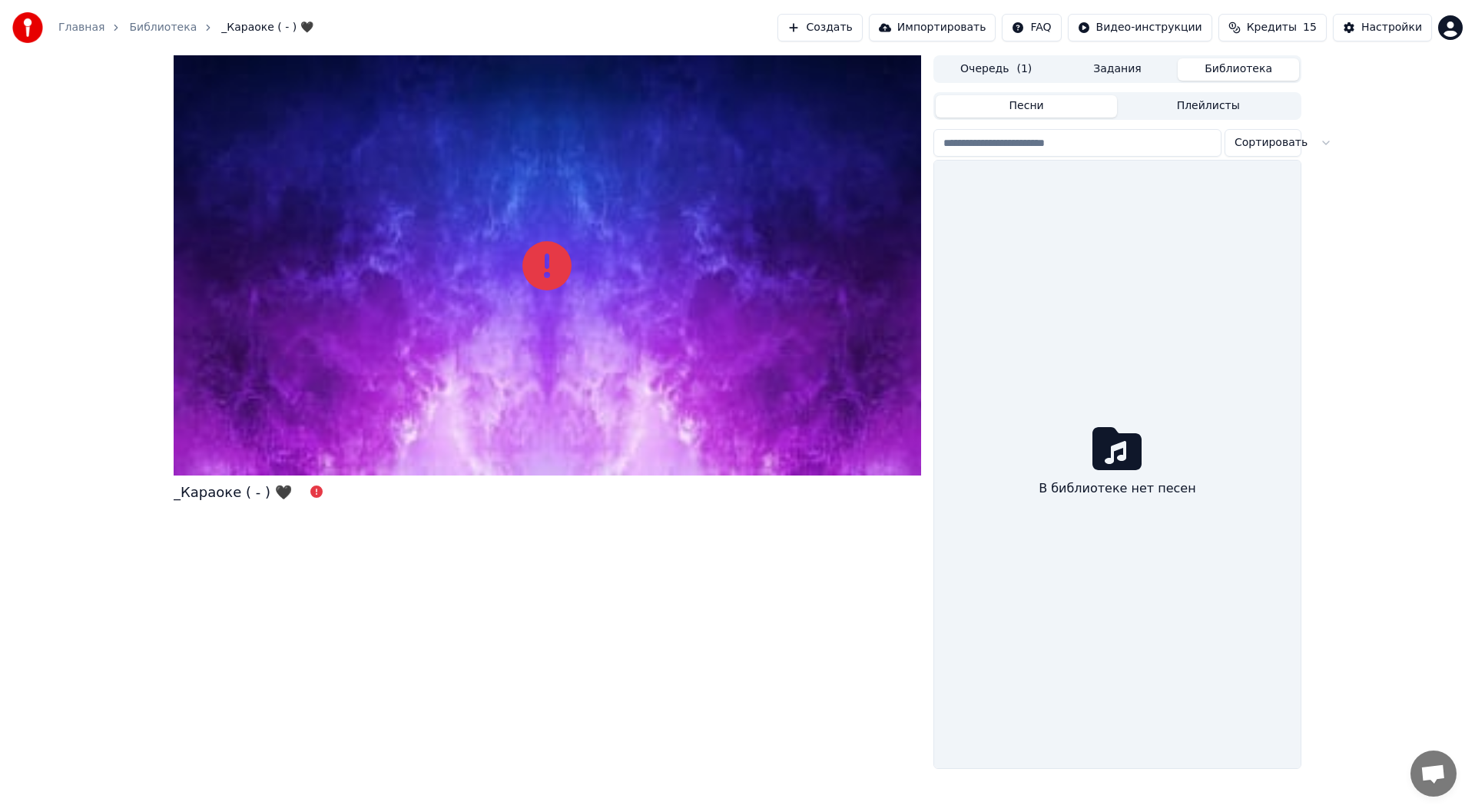
click at [1234, 63] on button "Библиотека" at bounding box center [1238, 69] width 121 height 22
click at [1062, 109] on button "Песни" at bounding box center [1027, 106] width 182 height 22
click at [1030, 90] on div "Песни Плейлисты Сортировать В библиотеке нет песен" at bounding box center [1117, 429] width 368 height 679
click at [1211, 118] on div "Песни Плейлисты" at bounding box center [1117, 105] width 368 height 27
click at [1136, 44] on div "Главная Библиотека _Караоке ( - ) 🖤 Создать Импортировать FAQ Видео-инструкции …" at bounding box center [738, 27] width 1475 height 56
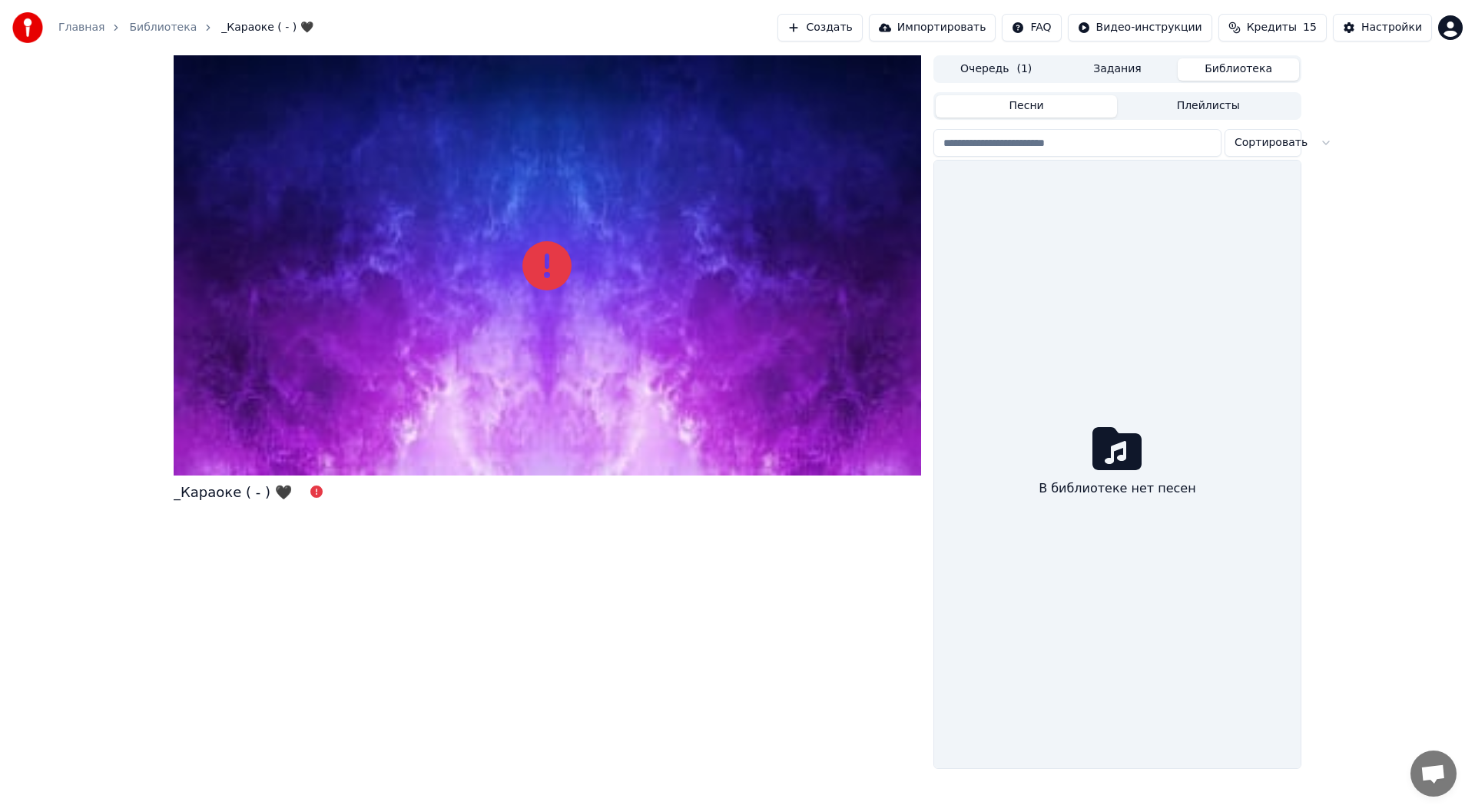
click at [1120, 56] on div "Очередь ( 1 ) Задания Библиотека" at bounding box center [1117, 69] width 368 height 27
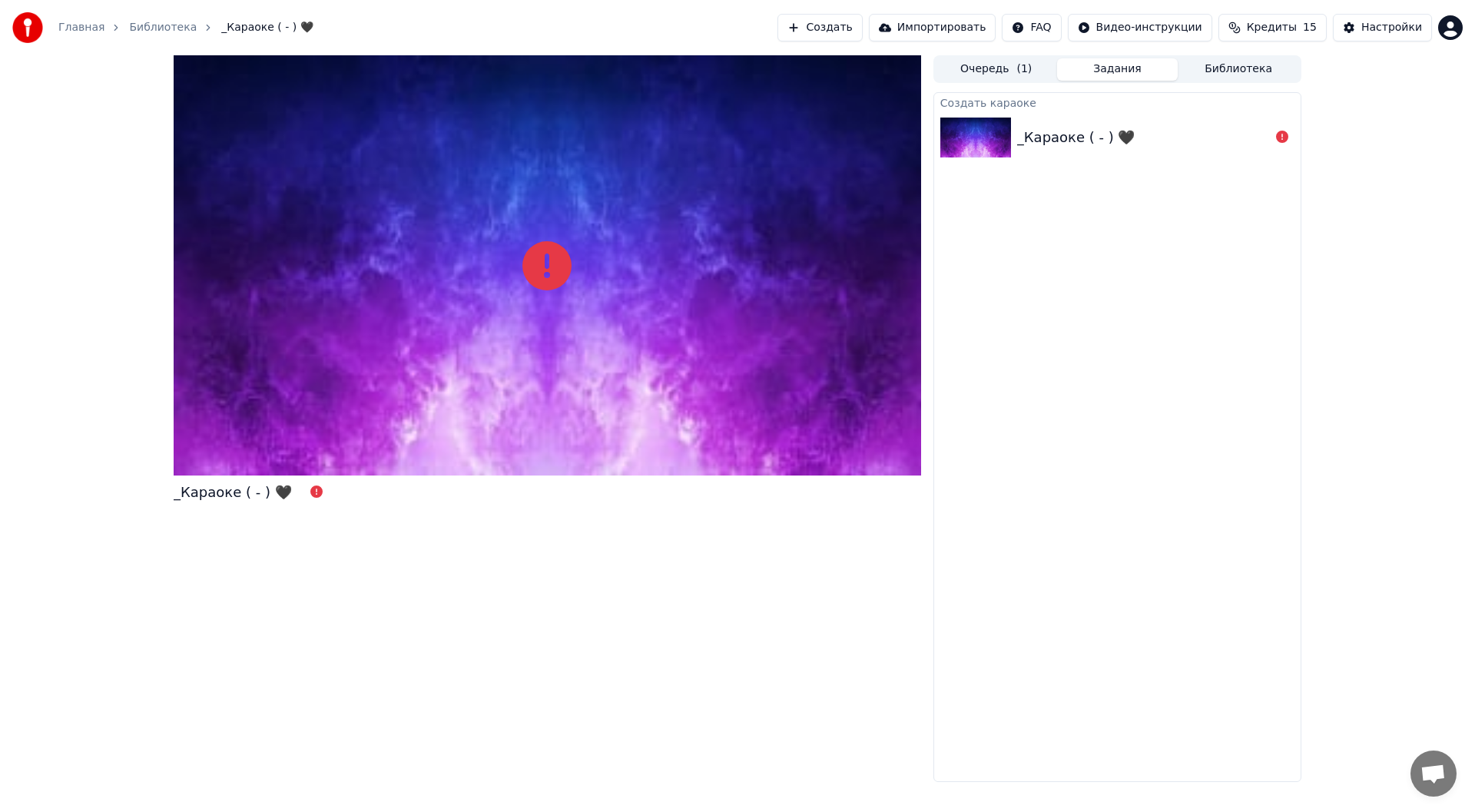
click at [1116, 69] on button "Задания" at bounding box center [1118, 69] width 121 height 22
click at [999, 83] on div "Очередь ( 1 ) Задания Библиотека Создать караоке _Караоке ( - ) 🖤" at bounding box center [1117, 418] width 368 height 727
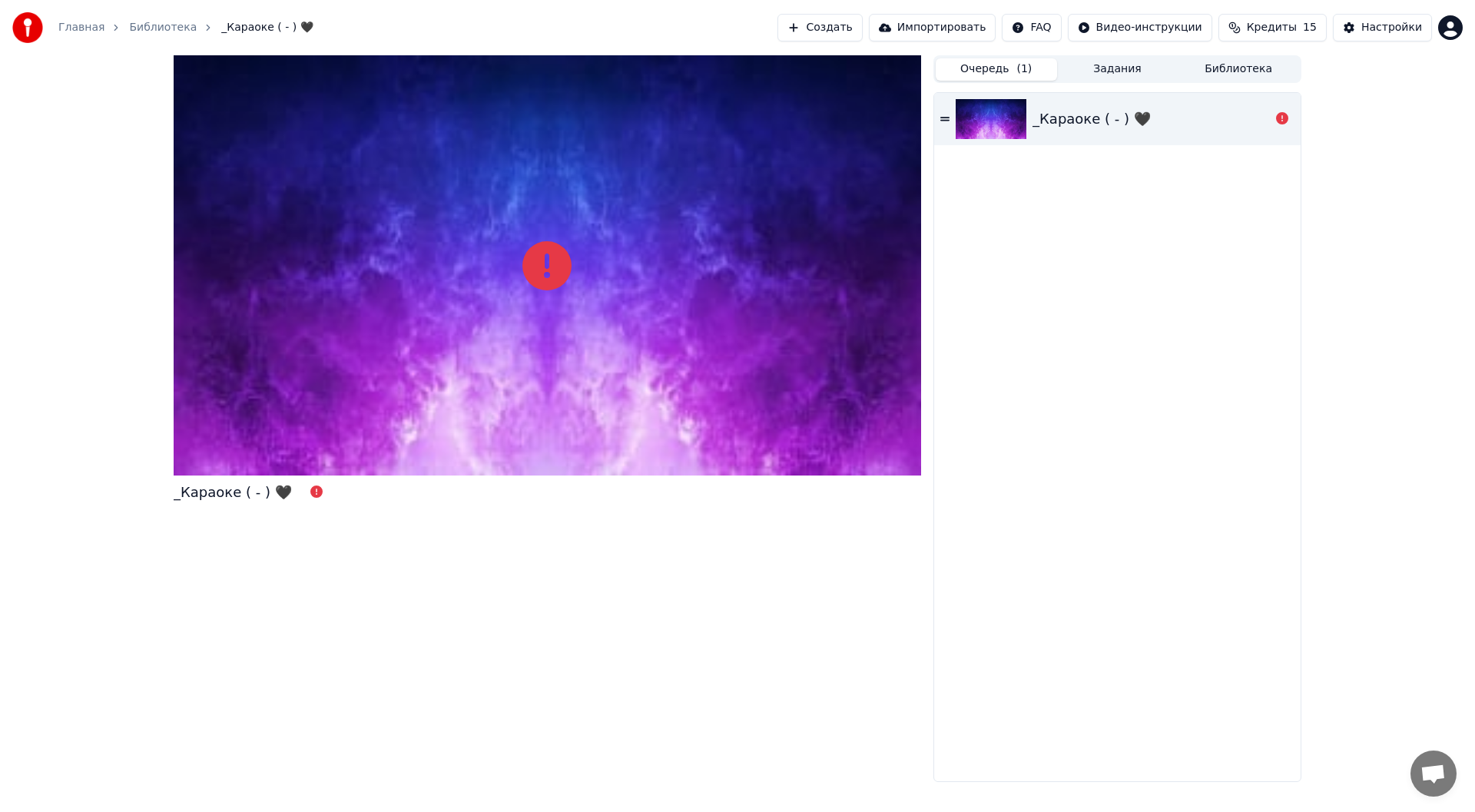
click at [1004, 79] on button "Очередь ( 1 )" at bounding box center [996, 69] width 121 height 22
click at [1116, 109] on div "_Караоке ( - ) 🖤" at bounding box center [1091, 119] width 118 height 22
click at [948, 122] on icon at bounding box center [945, 118] width 9 height 11
click at [148, 26] on link "Библиотека" at bounding box center [163, 27] width 68 height 16
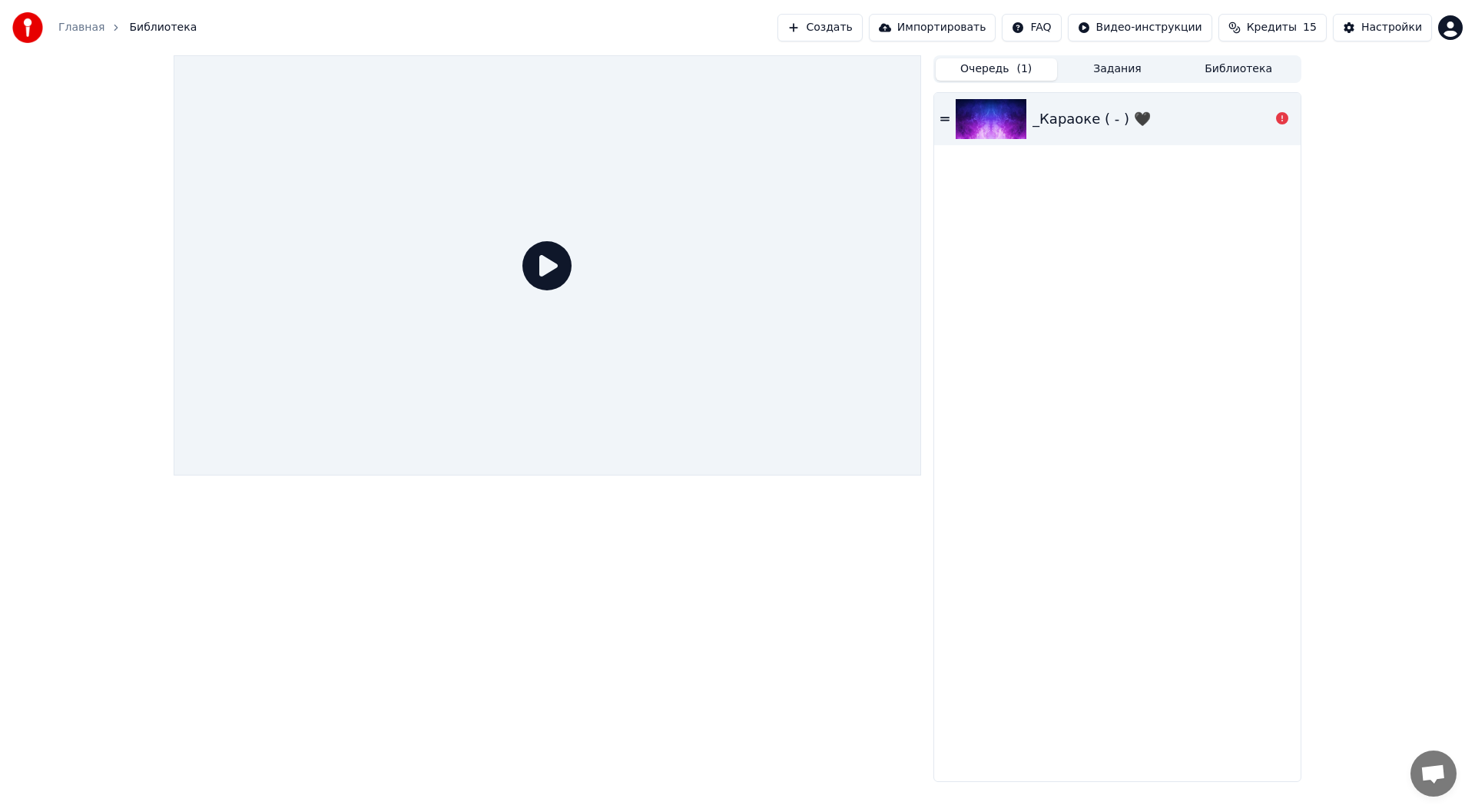
click at [1082, 125] on div "_Караоке ( - ) 🖤" at bounding box center [1091, 119] width 118 height 22
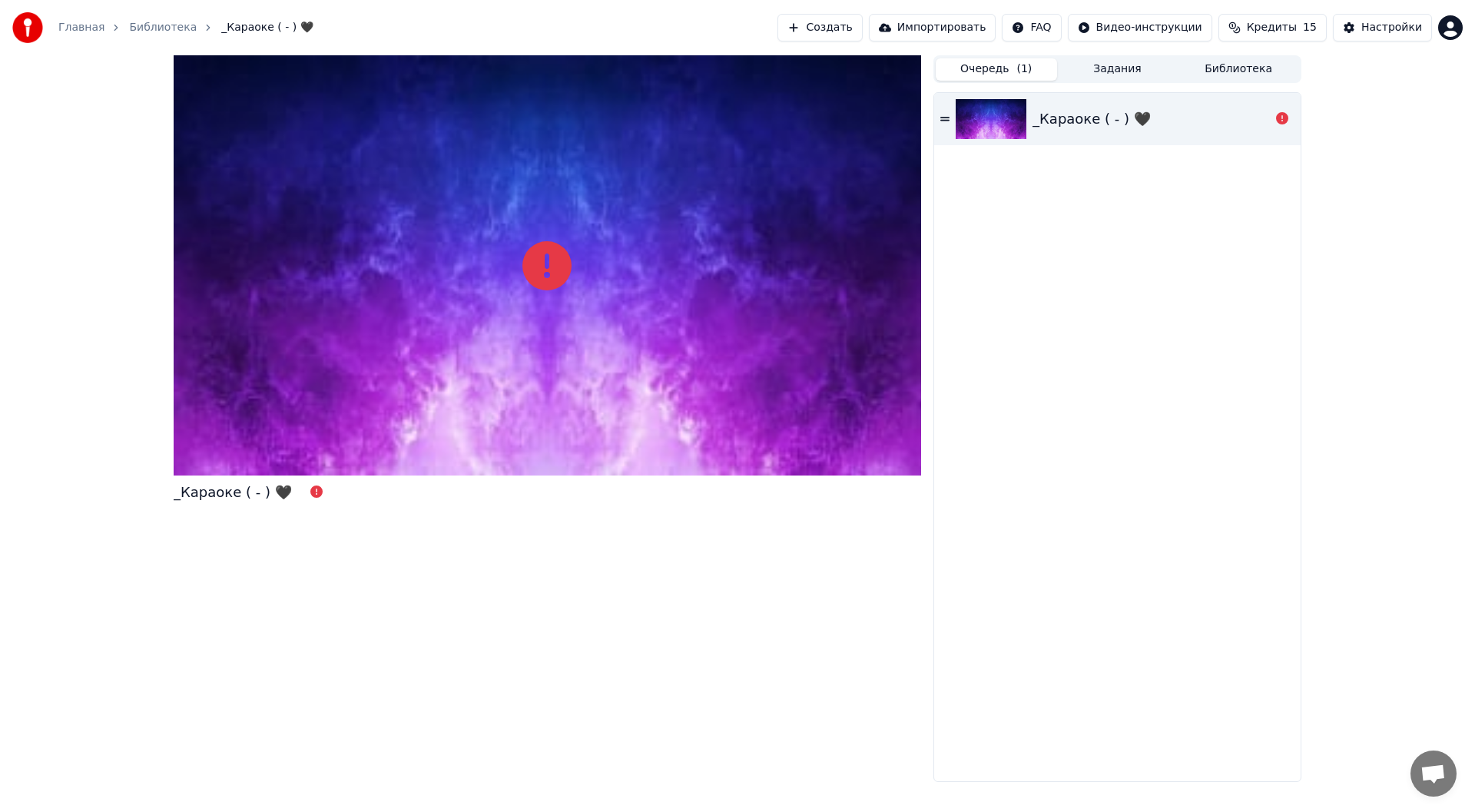
click at [1084, 125] on div "_Караоке ( - ) 🖤" at bounding box center [1091, 119] width 118 height 22
click at [1084, 126] on div "_Караоке ( - ) 🖤" at bounding box center [1091, 119] width 118 height 22
click at [1105, 27] on html "Главная Библиотека _Караоке ( - ) 🖤 Создать Импортировать FAQ Видео-инструкции …" at bounding box center [738, 406] width 1475 height 812
click at [1118, 196] on html "Главная Библиотека _Караоке ( - ) 🖤 Создать Импортировать FAQ Видео-инструкции …" at bounding box center [738, 406] width 1475 height 812
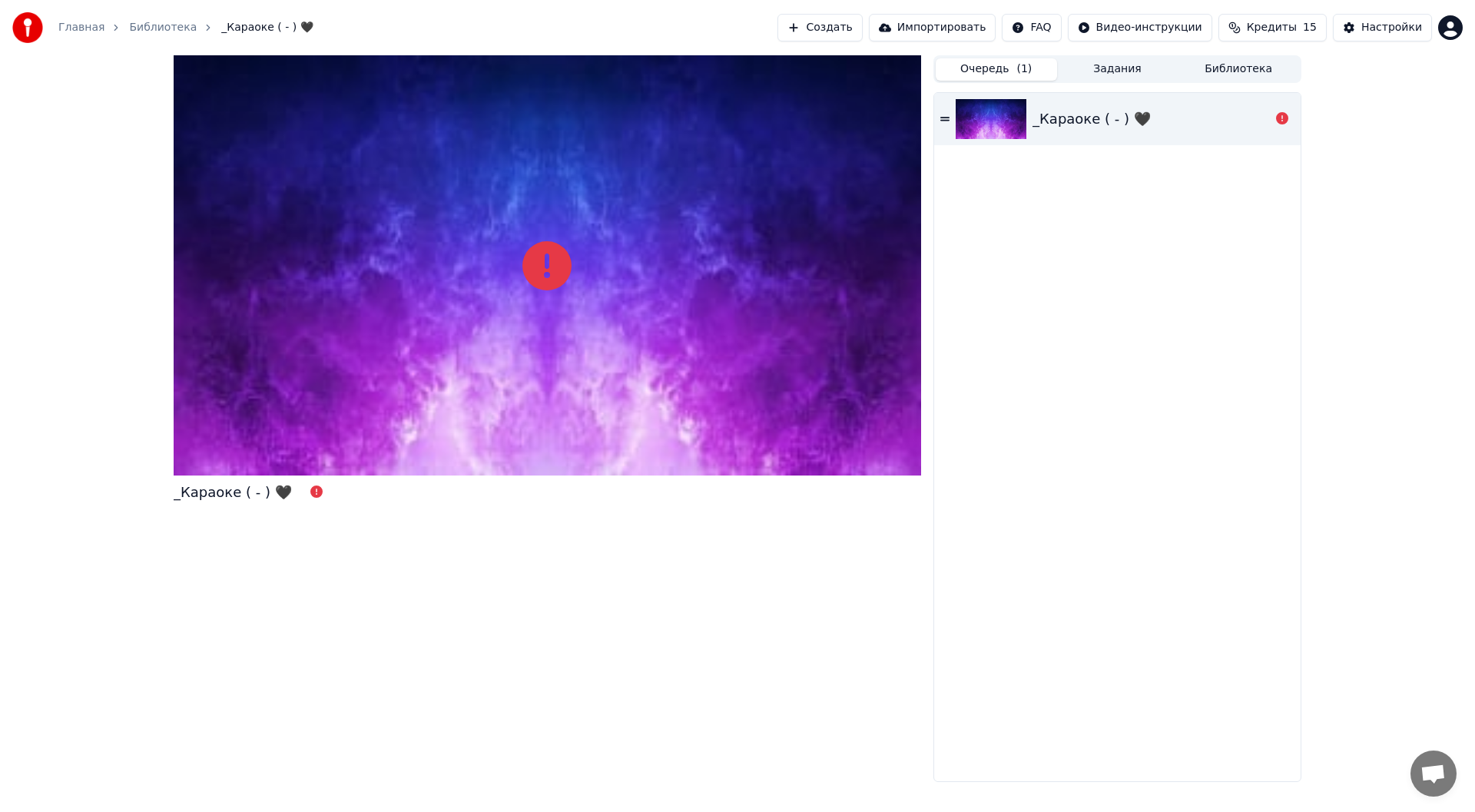
click at [862, 28] on button "Создать" at bounding box center [820, 27] width 85 height 27
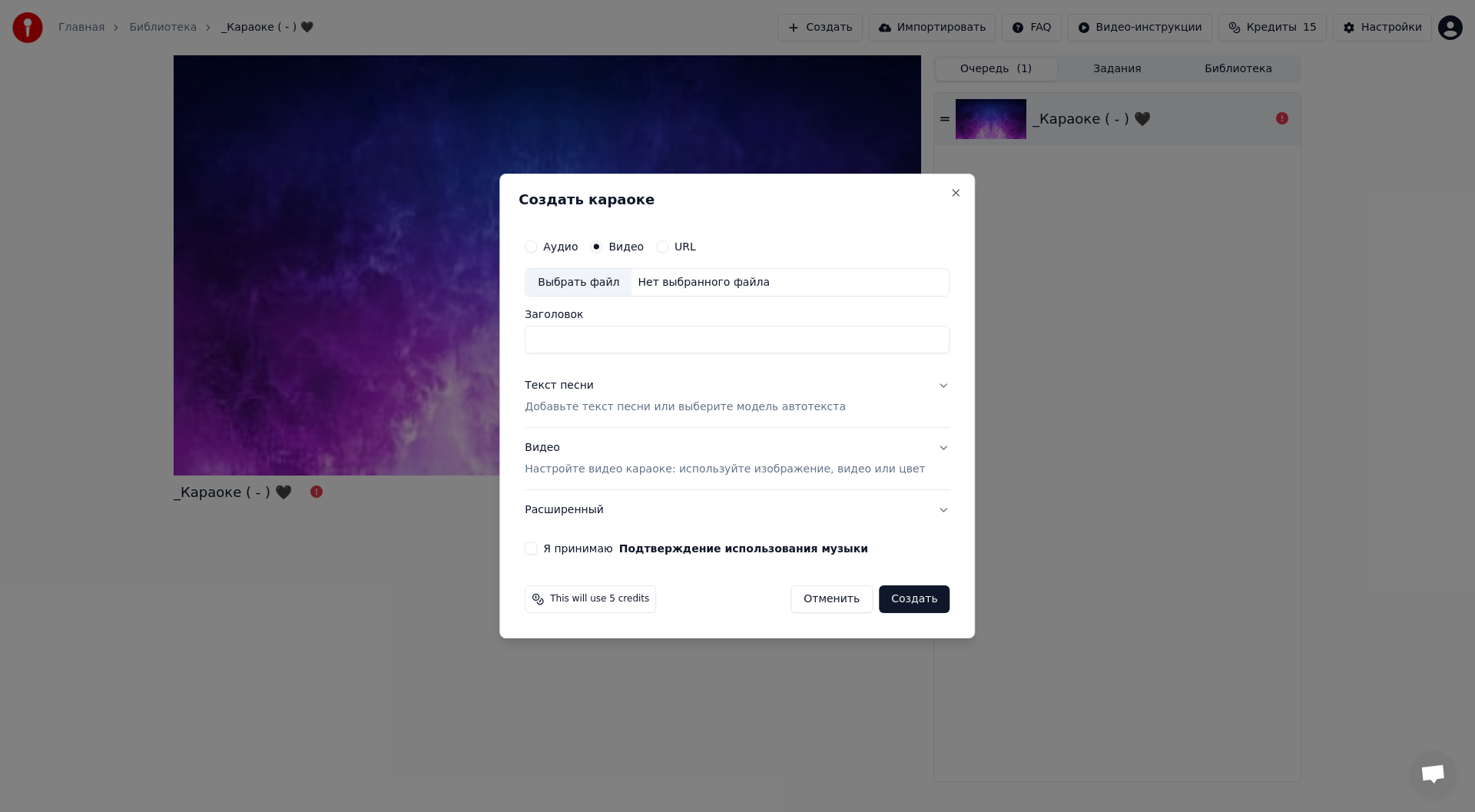
click at [669, 288] on div "Нет выбранного файла" at bounding box center [704, 283] width 144 height 16
drag, startPoint x: 654, startPoint y: 332, endPoint x: 458, endPoint y: 335, distance: 196.0
click at [459, 335] on body "**********" at bounding box center [738, 406] width 1475 height 812
type input "**********"
drag, startPoint x: 654, startPoint y: 344, endPoint x: 312, endPoint y: 321, distance: 342.8
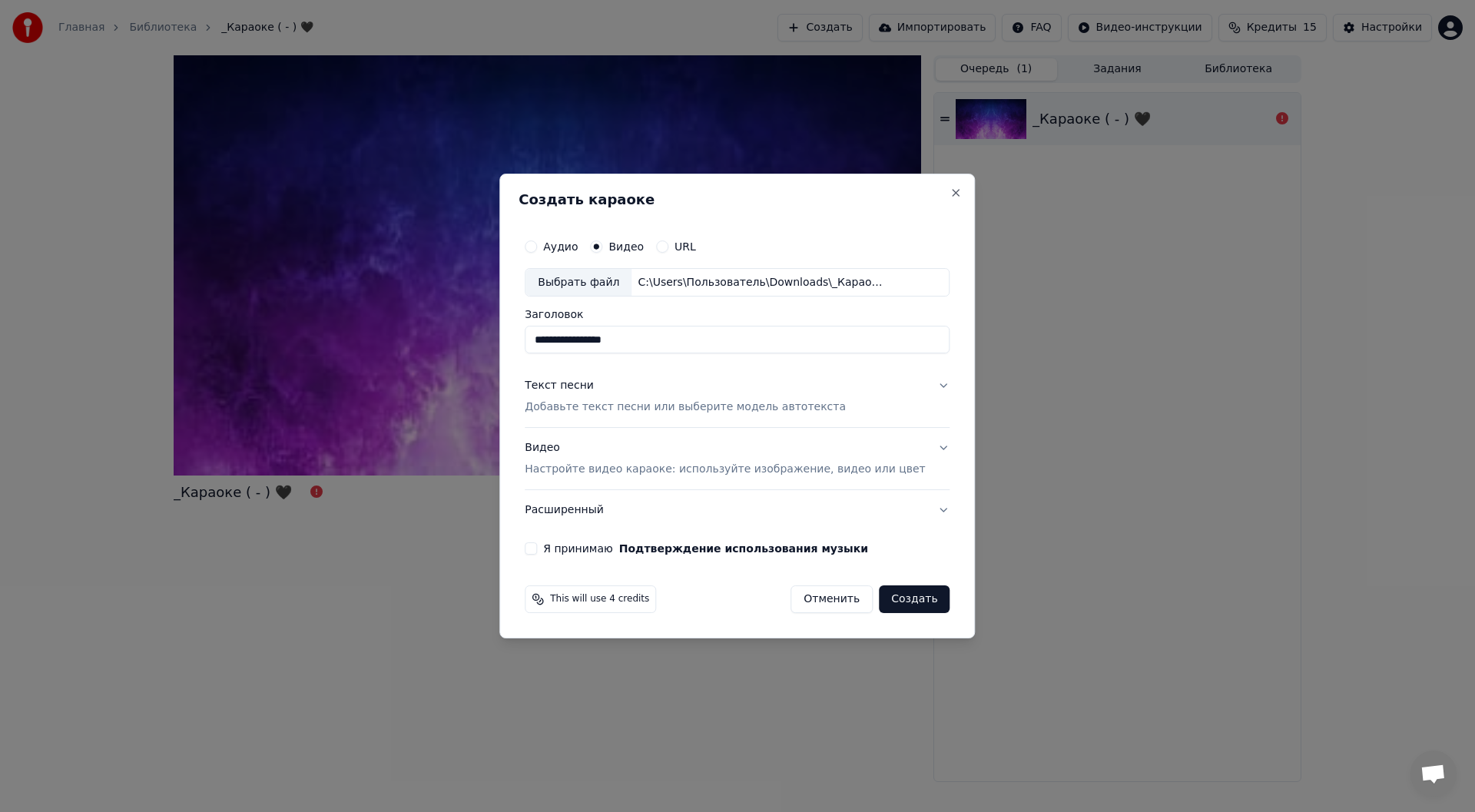
click at [318, 321] on body "**********" at bounding box center [738, 406] width 1475 height 812
type input "*"
type input "**********"
click at [872, 383] on button "Текст песни Добавьте текст песни или выберите модель автотекста" at bounding box center [737, 397] width 425 height 61
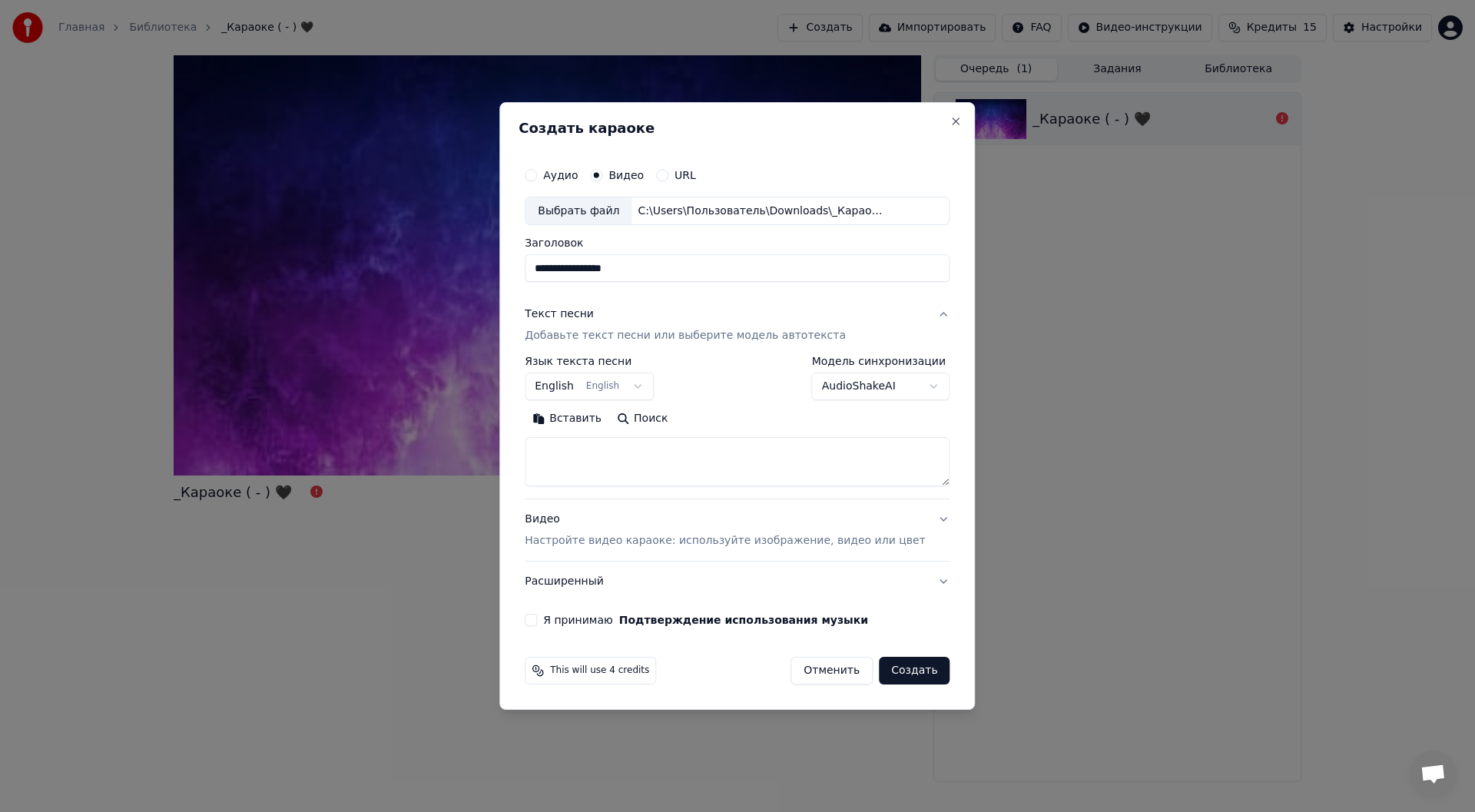
click at [841, 379] on body "**********" at bounding box center [738, 406] width 1475 height 812
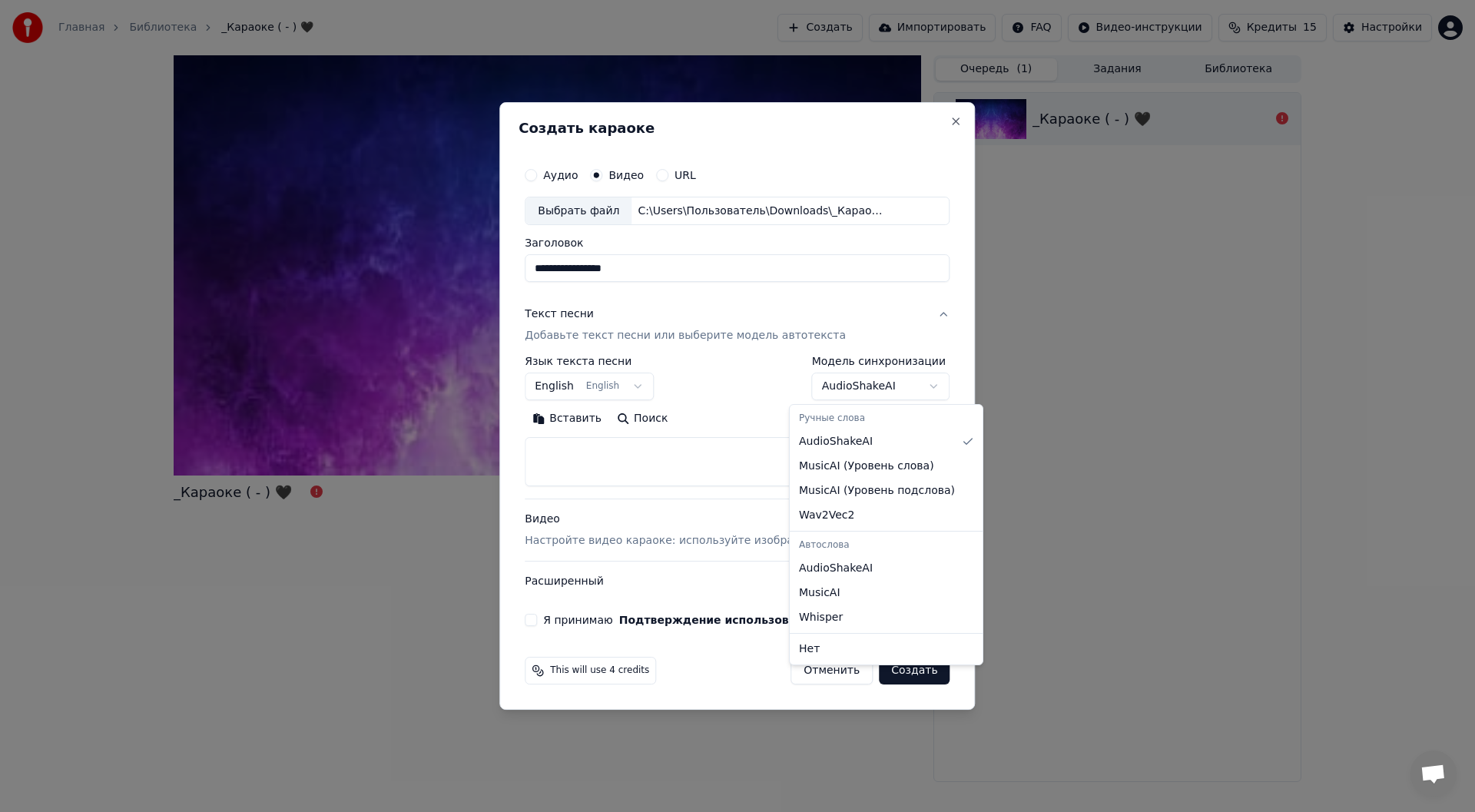
select select "*******"
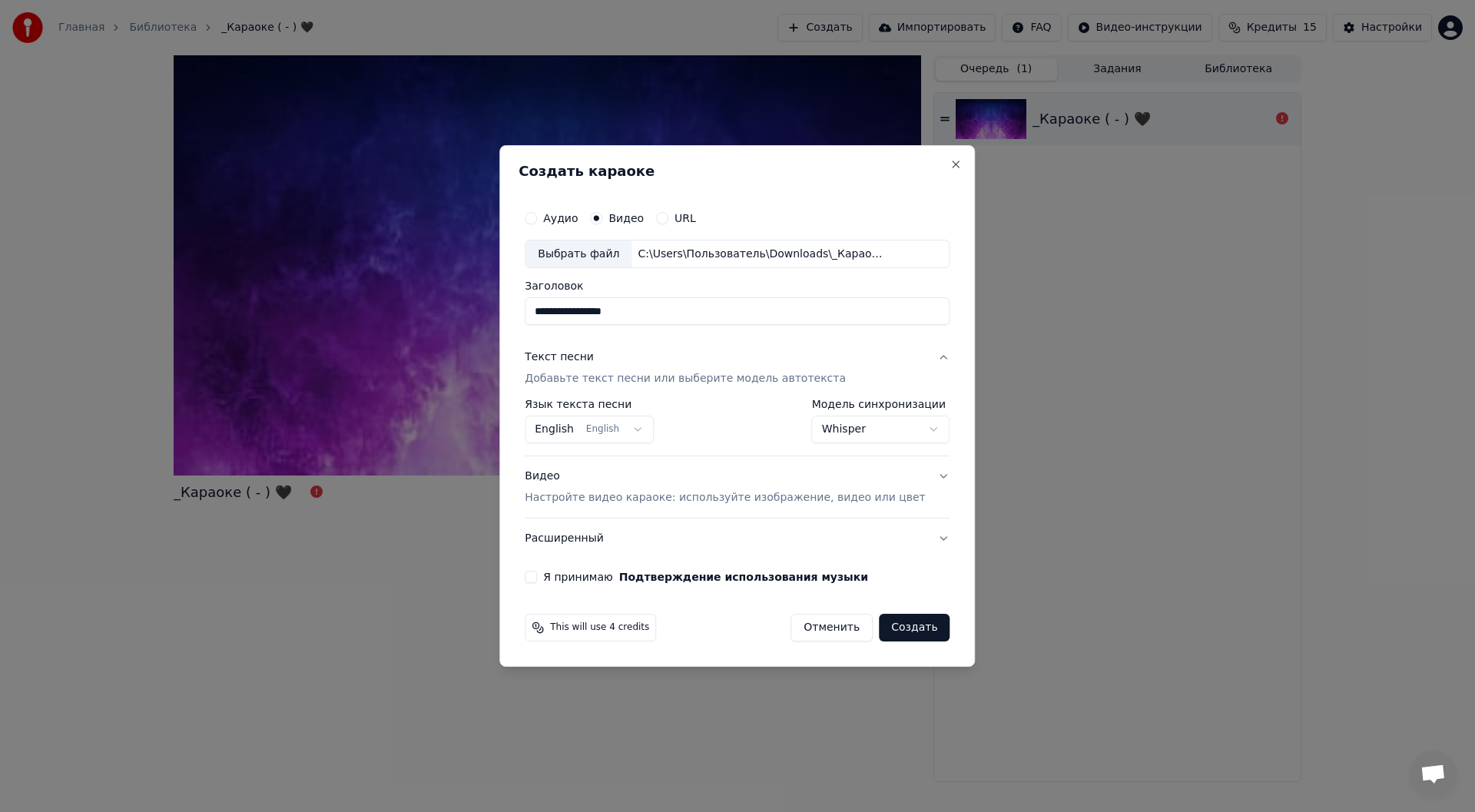
click at [624, 423] on body "**********" at bounding box center [738, 406] width 1475 height 812
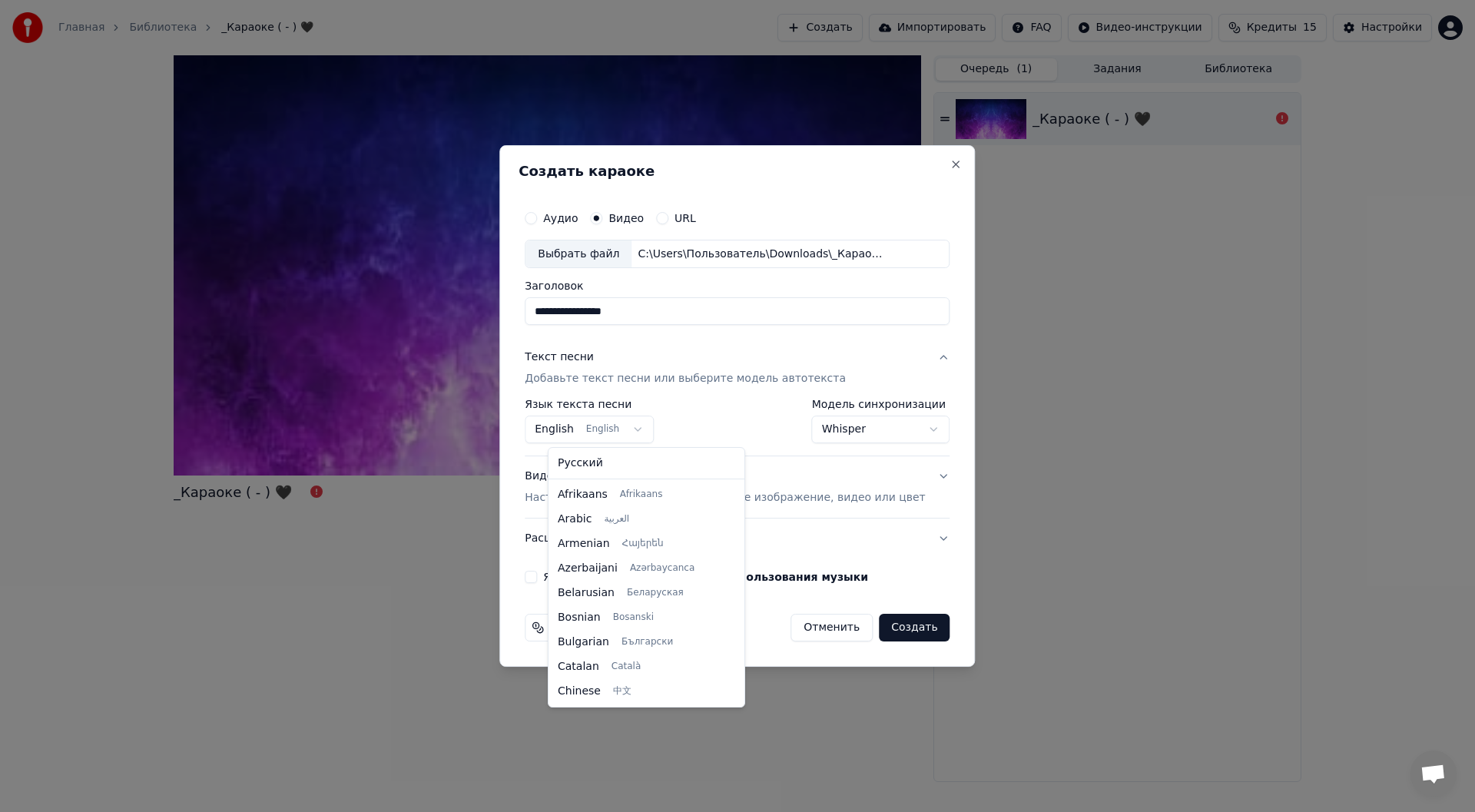
scroll to position [123, 0]
select select "**"
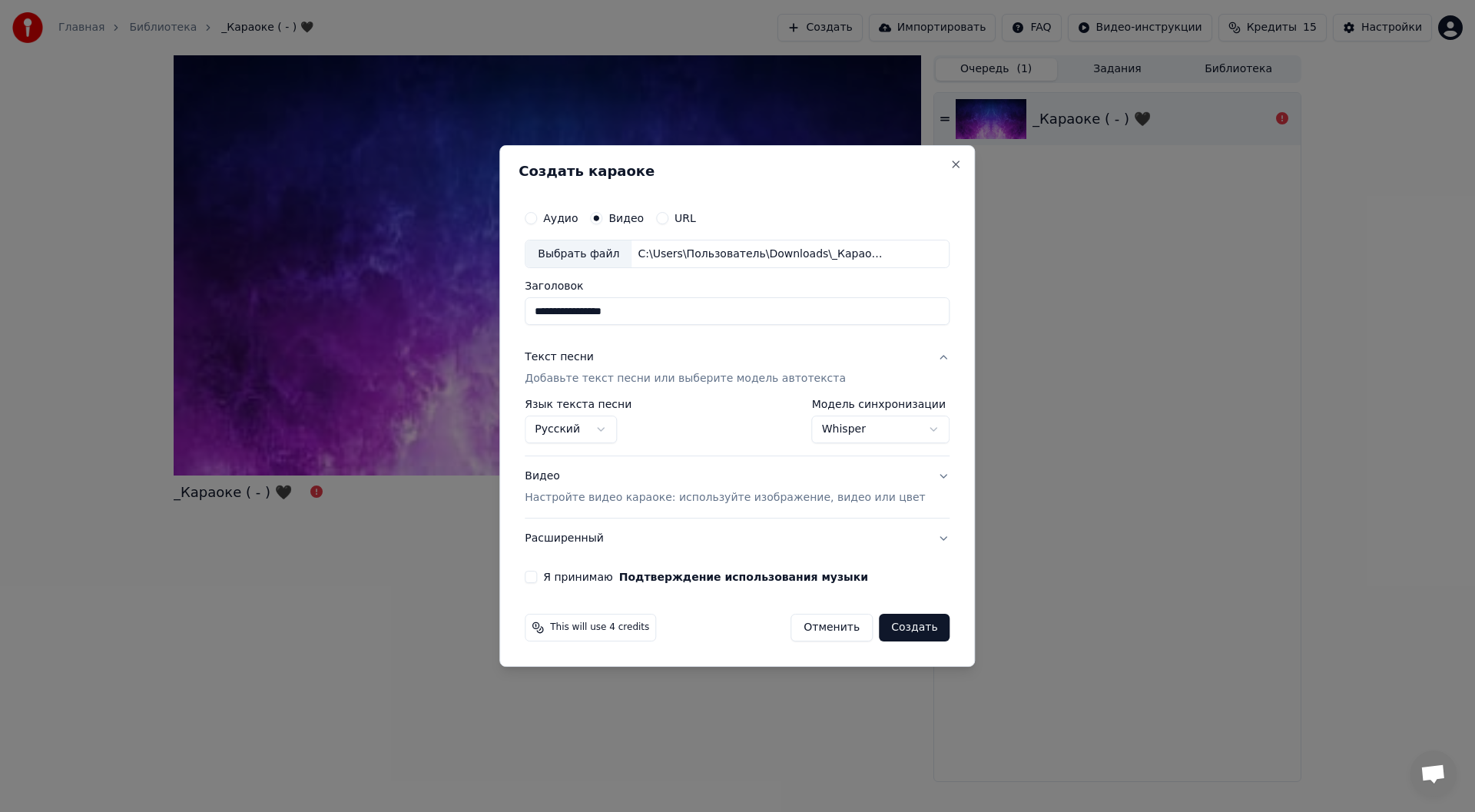
click at [537, 576] on button "Я принимаю Подтверждение использования музыки" at bounding box center [530, 577] width 12 height 12
click at [600, 546] on button "Расширенный" at bounding box center [737, 539] width 425 height 40
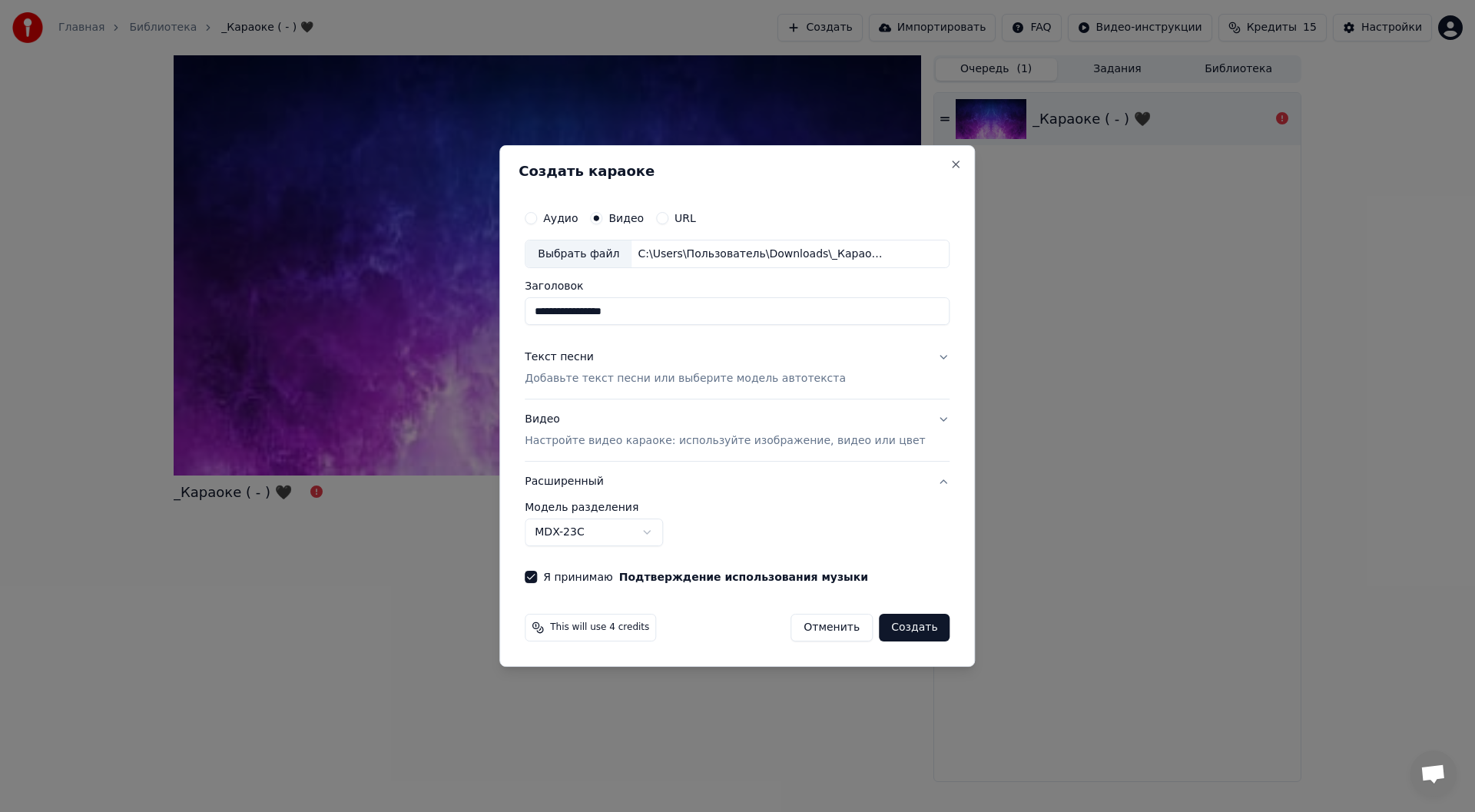
click at [620, 541] on body "**********" at bounding box center [738, 406] width 1475 height 812
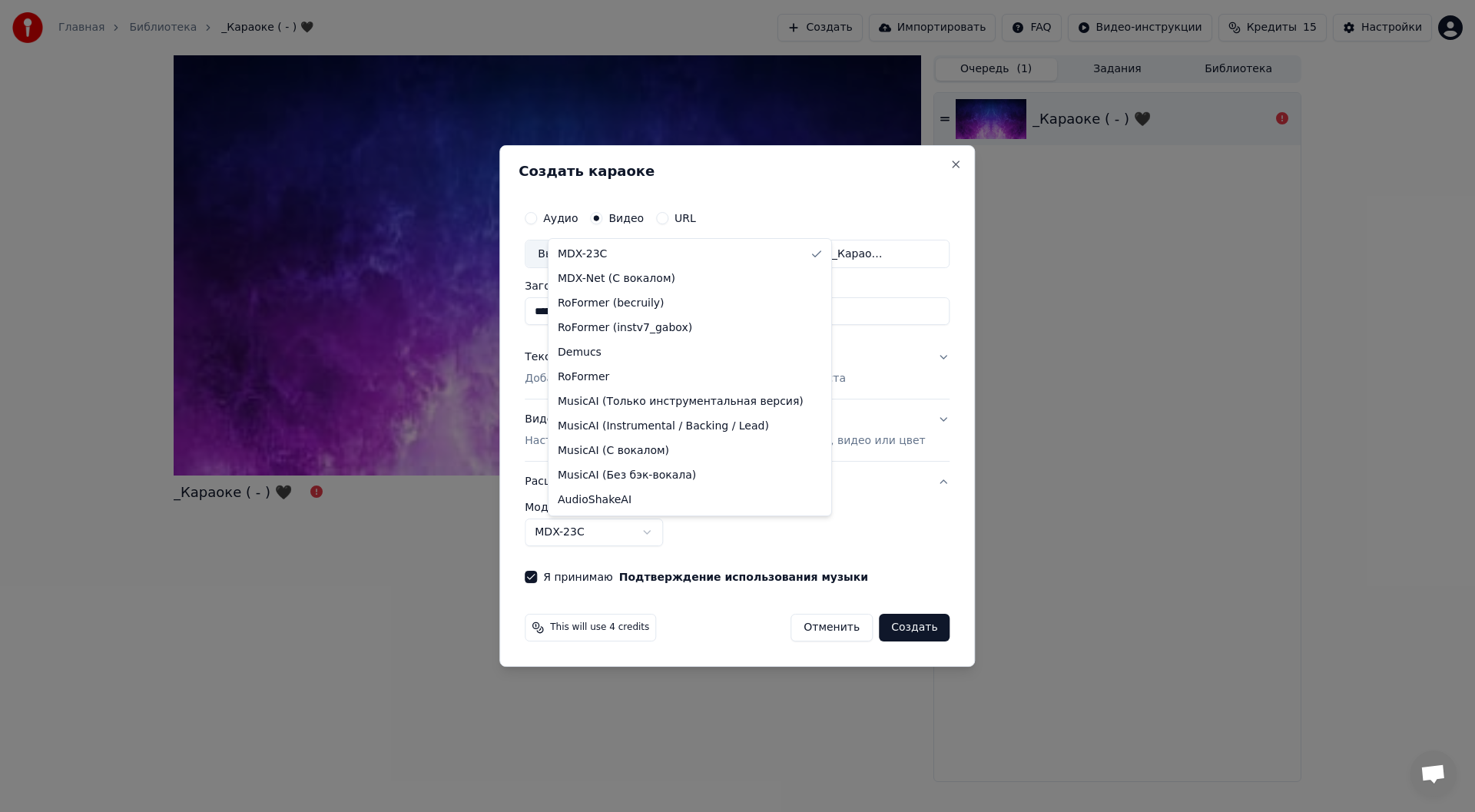
select select "**********"
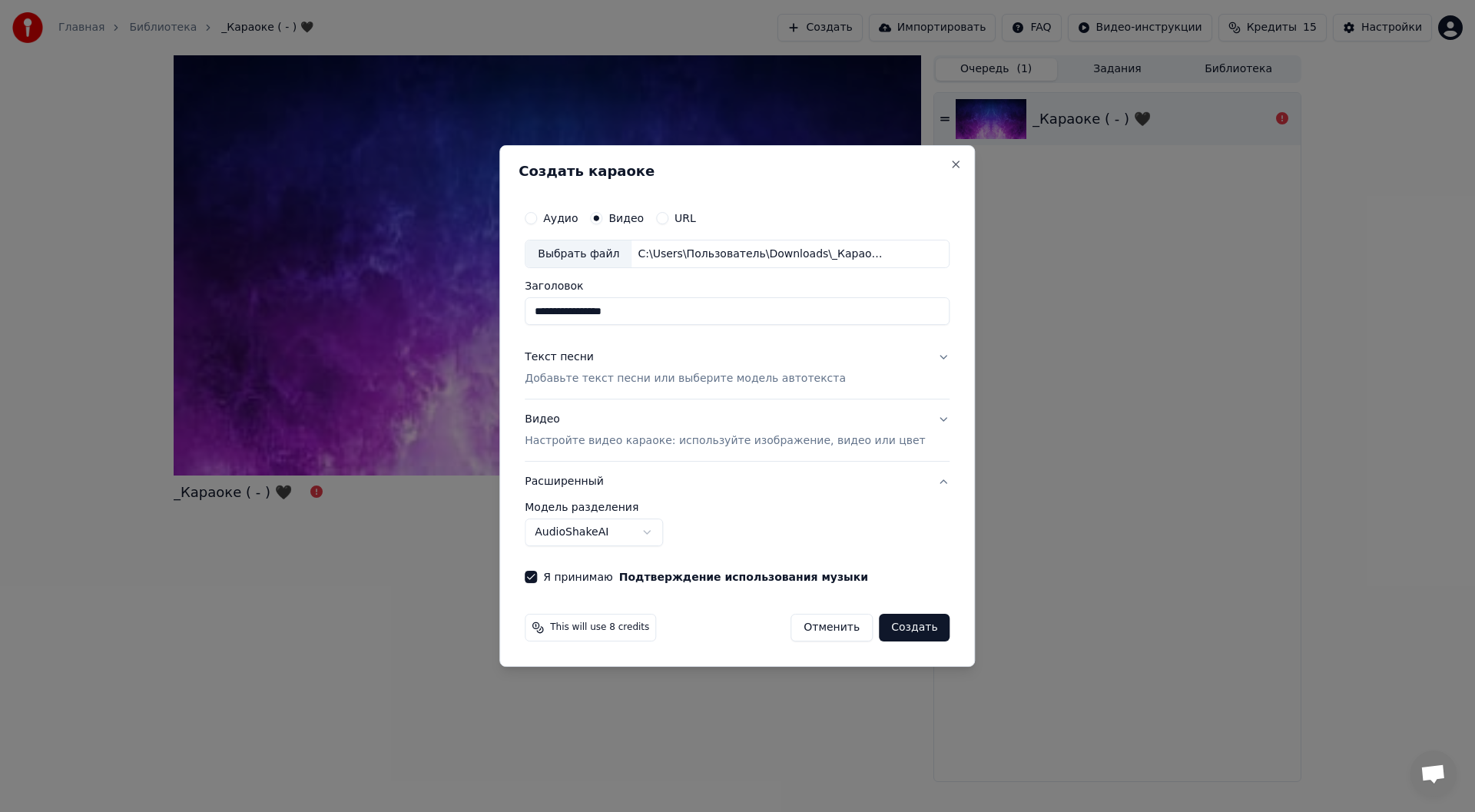
click at [869, 482] on button "Расширенный" at bounding box center [737, 481] width 425 height 40
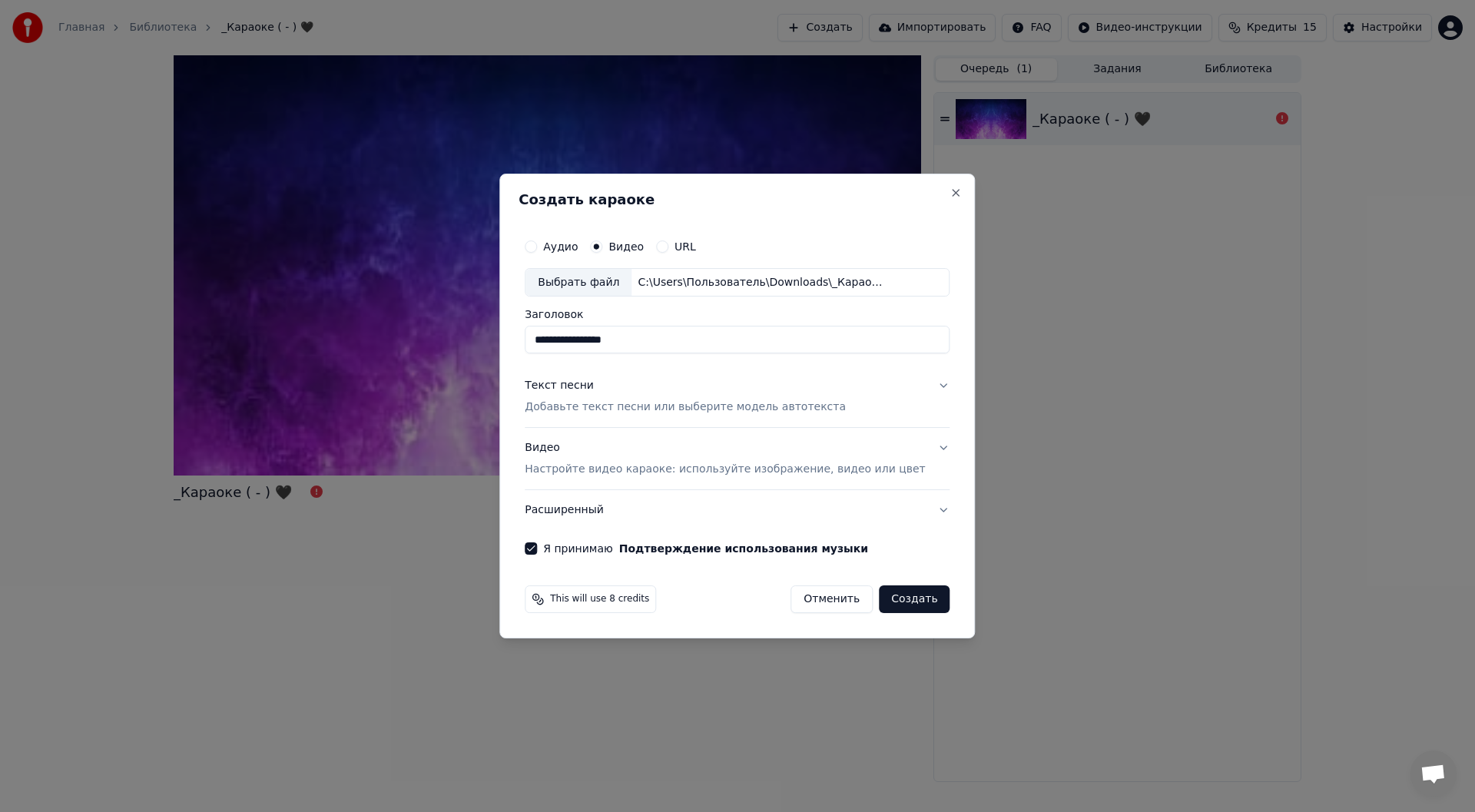
click at [878, 598] on button "Создать" at bounding box center [913, 598] width 70 height 27
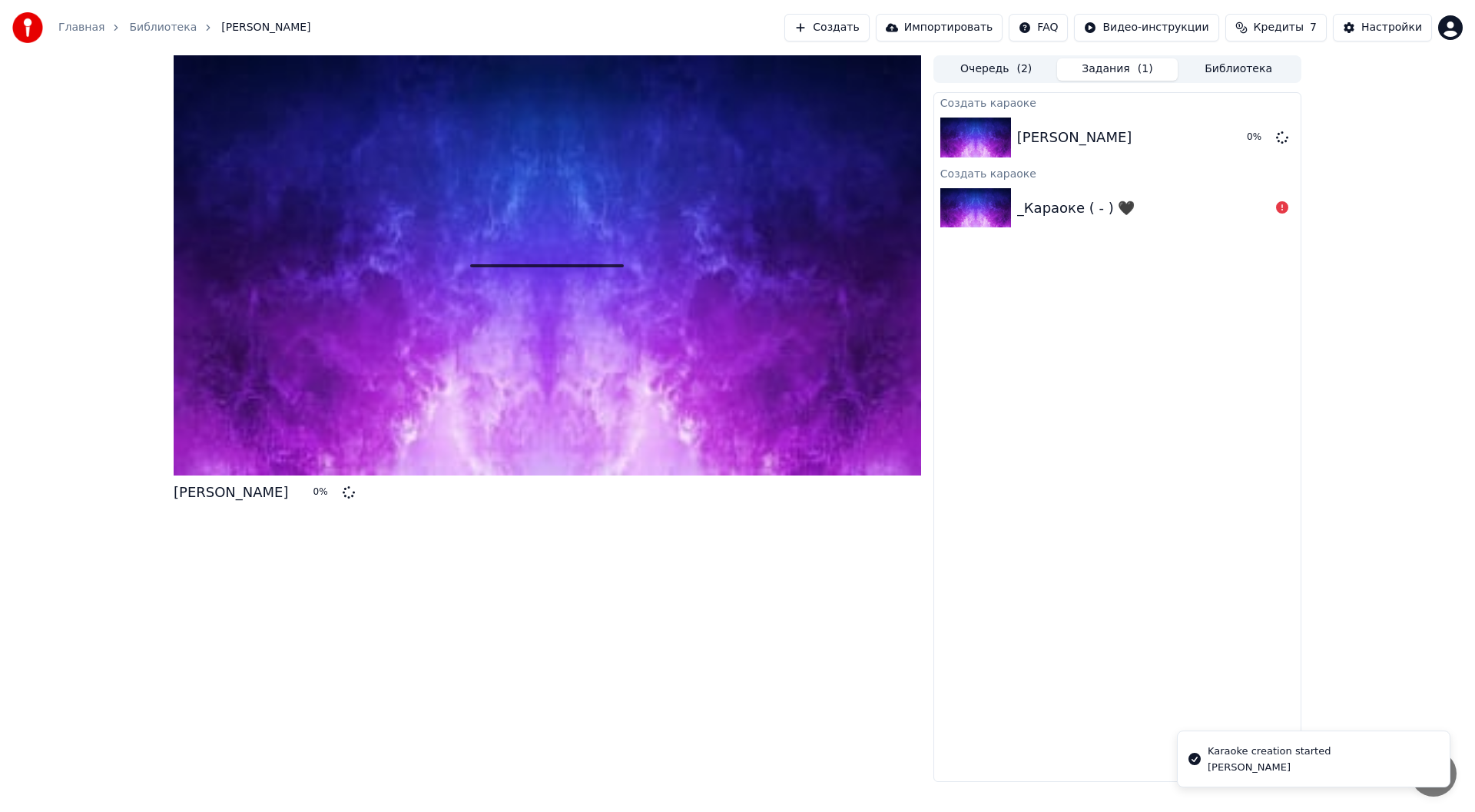
click at [1056, 157] on div "[PERSON_NAME] 0 %" at bounding box center [1117, 137] width 366 height 52
click at [1069, 134] on div "[PERSON_NAME]" at bounding box center [1074, 138] width 115 height 22
click at [1052, 199] on div "_Караоке ( - ) 🖤" at bounding box center [1076, 208] width 118 height 22
drag, startPoint x: 1183, startPoint y: 223, endPoint x: 1222, endPoint y: 237, distance: 41.4
drag, startPoint x: 1143, startPoint y: 208, endPoint x: 1298, endPoint y: 278, distance: 170.1
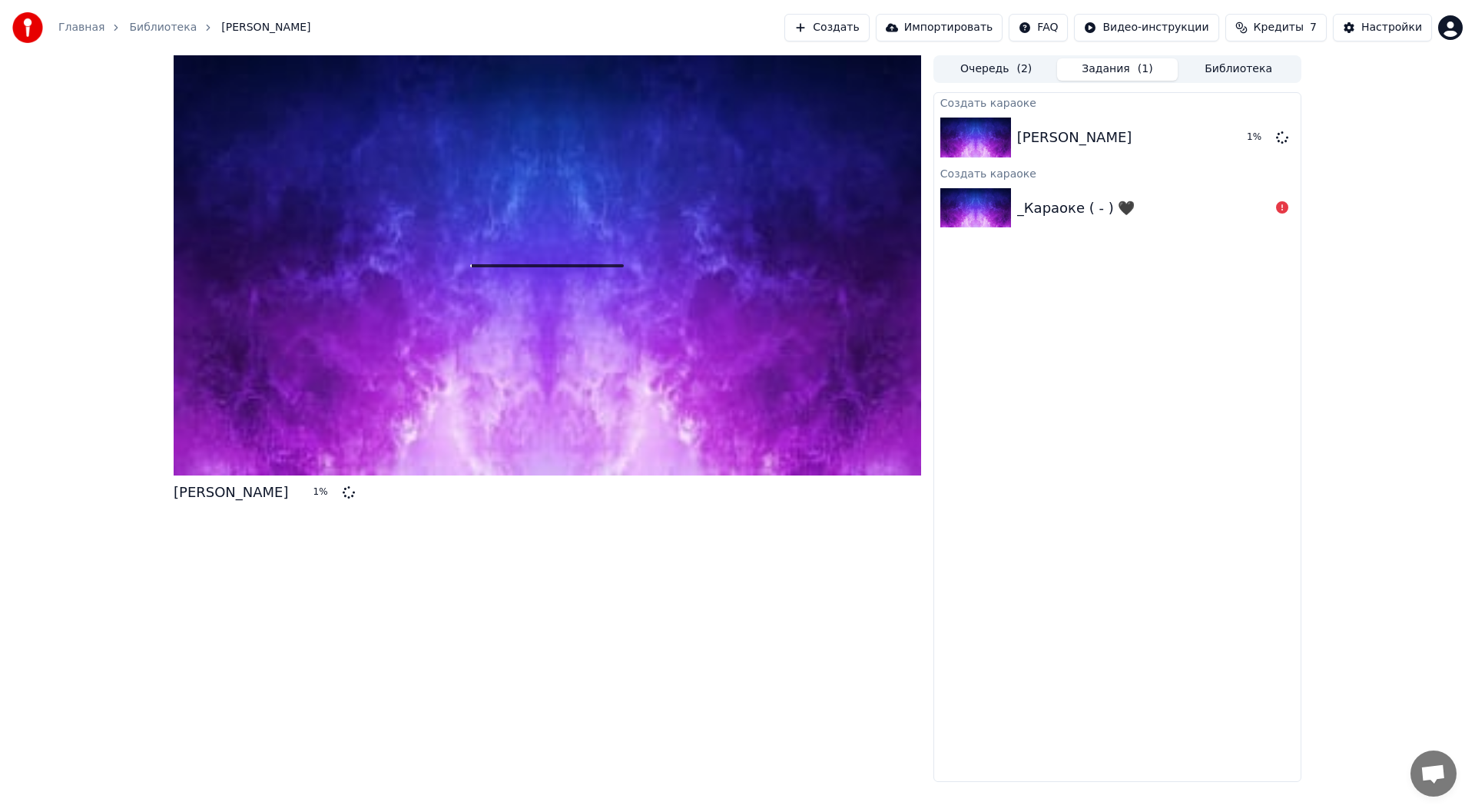
click at [1320, 277] on div "[PERSON_NAME] 1 % Очередь ( 2 ) Задания ( 1 ) Библиотека Создать караоке [PERSO…" at bounding box center [738, 418] width 1475 height 727
click at [1164, 229] on div "_Караоке ( - ) 🖤" at bounding box center [1117, 208] width 366 height 52
click at [1183, 100] on div "Создать караоке" at bounding box center [1117, 102] width 366 height 18
click at [1250, 141] on div "1 %" at bounding box center [1240, 138] width 23 height 12
click at [1305, 47] on div "Главная Библиотека [PERSON_NAME] - шелк Создать Импортировать FAQ Видео-инструк…" at bounding box center [738, 27] width 1475 height 56
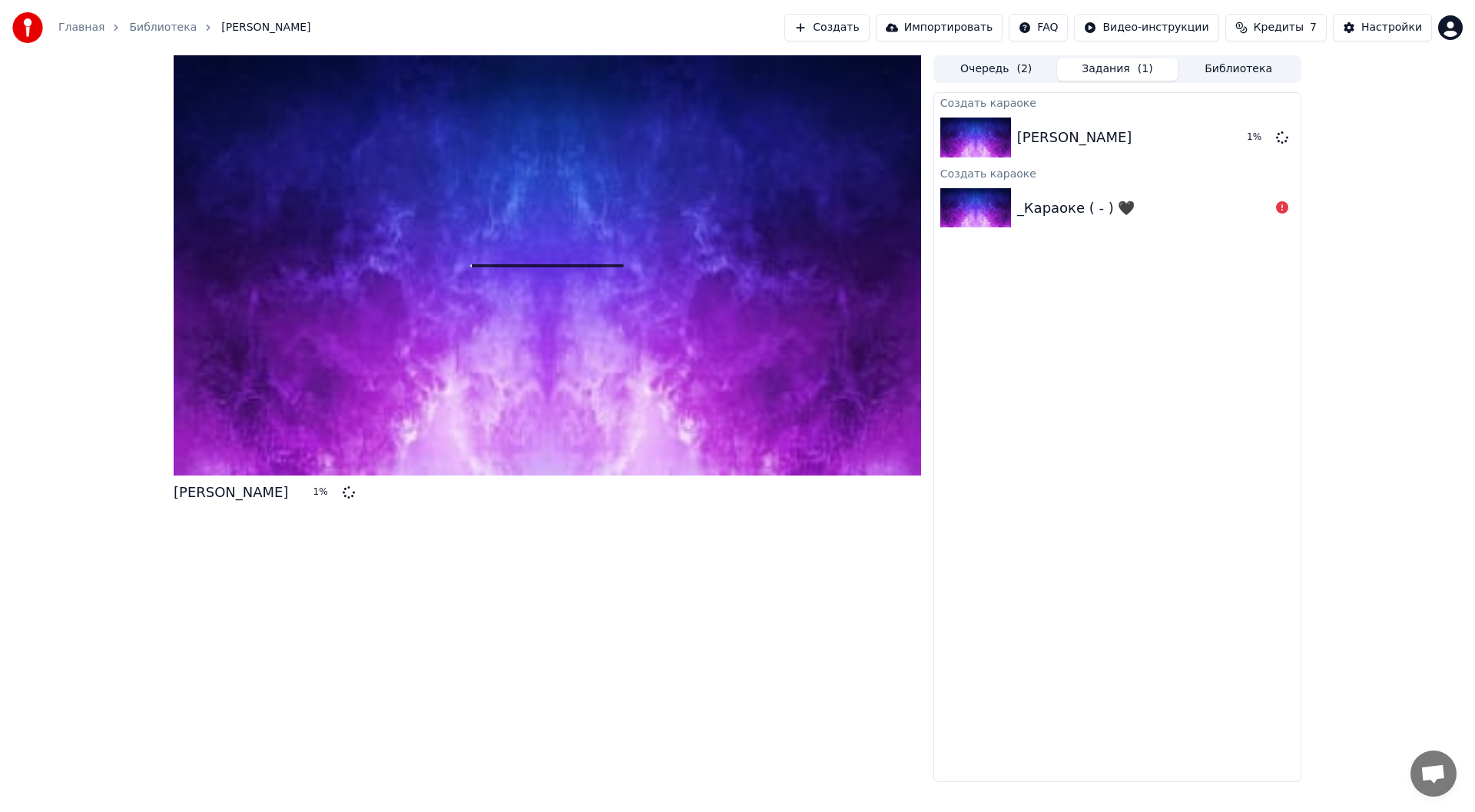
click at [1298, 24] on span "Кредиты" at bounding box center [1279, 27] width 50 height 16
click at [1279, 143] on button "Обновить" at bounding box center [1284, 142] width 93 height 27
click at [1369, 311] on div "[PERSON_NAME] 5 % Очередь ( 2 ) Задания ( 1 ) Библиотека Создать караоке [PERSO…" at bounding box center [738, 418] width 1475 height 727
click at [990, 73] on button "Очередь ( 2 )" at bounding box center [996, 69] width 121 height 22
click at [1095, 65] on button "Задания ( 1 )" at bounding box center [1118, 69] width 121 height 22
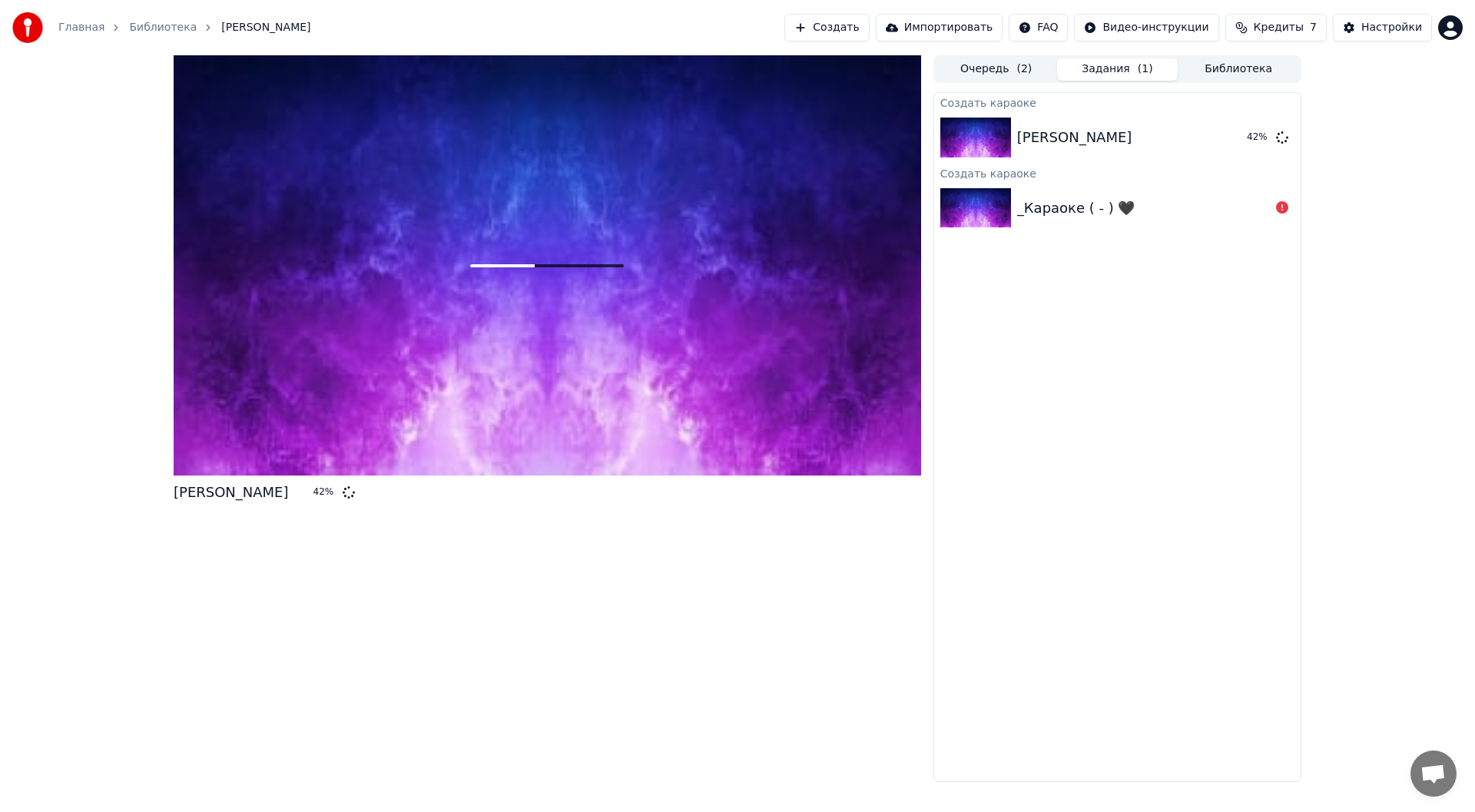
click at [1122, 444] on div "Создать караоке [PERSON_NAME] - шелк 42 % Создать караоке _Караоке ( - ) 🖤" at bounding box center [1117, 437] width 368 height 689
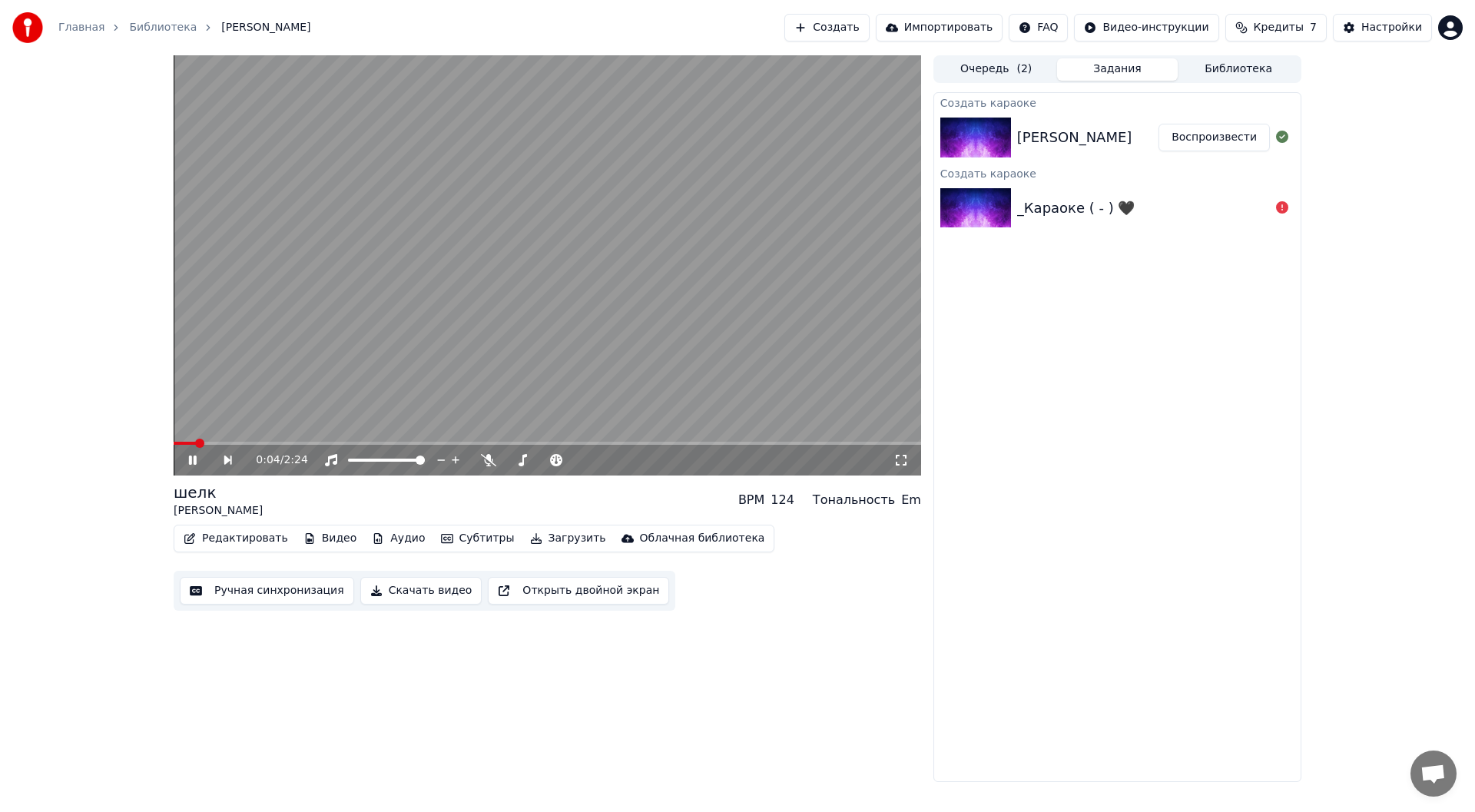
click at [905, 458] on icon at bounding box center [901, 460] width 16 height 12
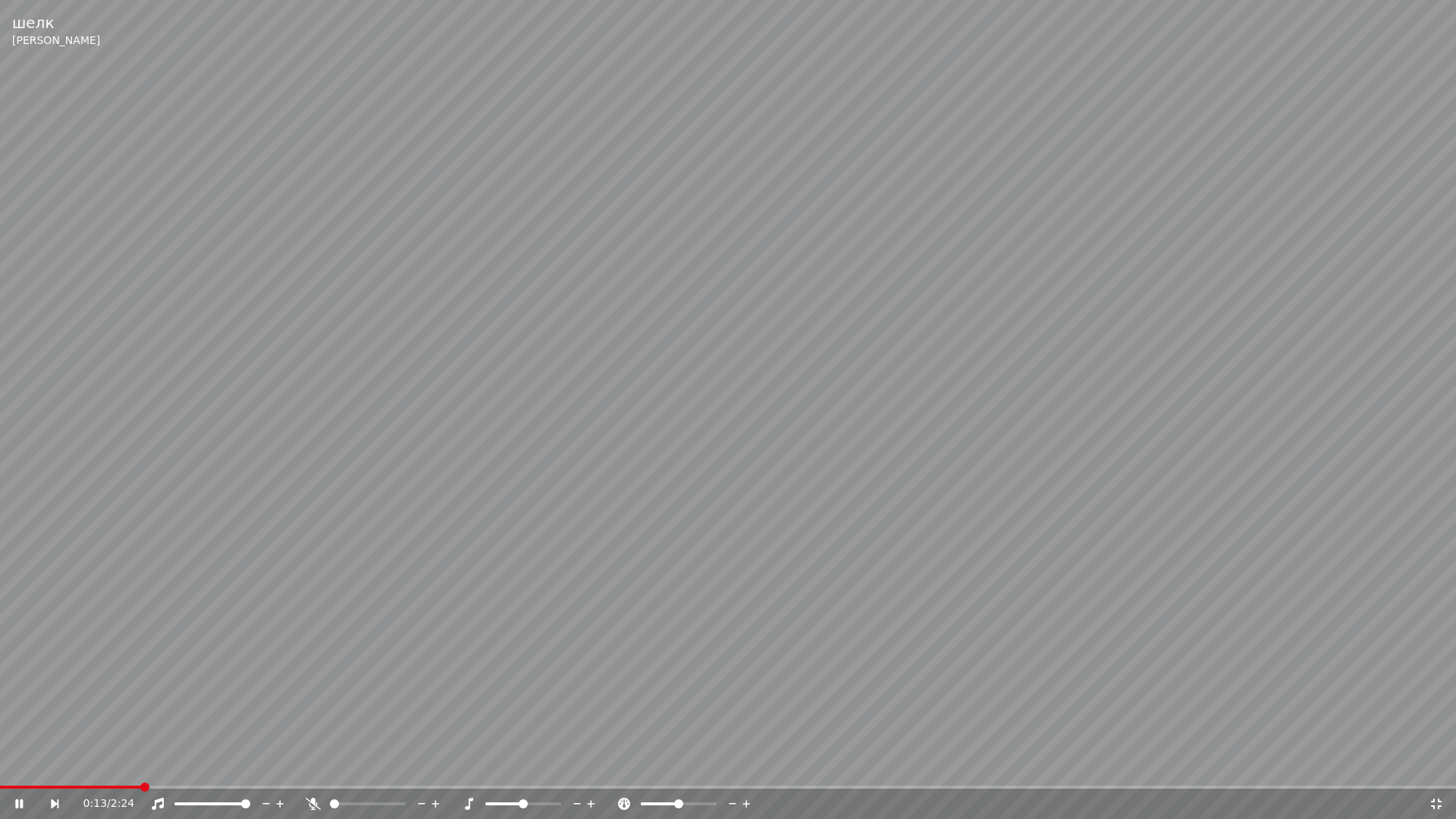
drag, startPoint x: 335, startPoint y: 804, endPoint x: 346, endPoint y: 807, distance: 11.4
click at [353, 801] on div at bounding box center [381, 803] width 122 height 16
click at [398, 801] on span at bounding box center [393, 803] width 9 height 9
drag, startPoint x: 681, startPoint y: 799, endPoint x: 721, endPoint y: 803, distance: 40.2
click at [724, 801] on div at bounding box center [692, 803] width 122 height 16
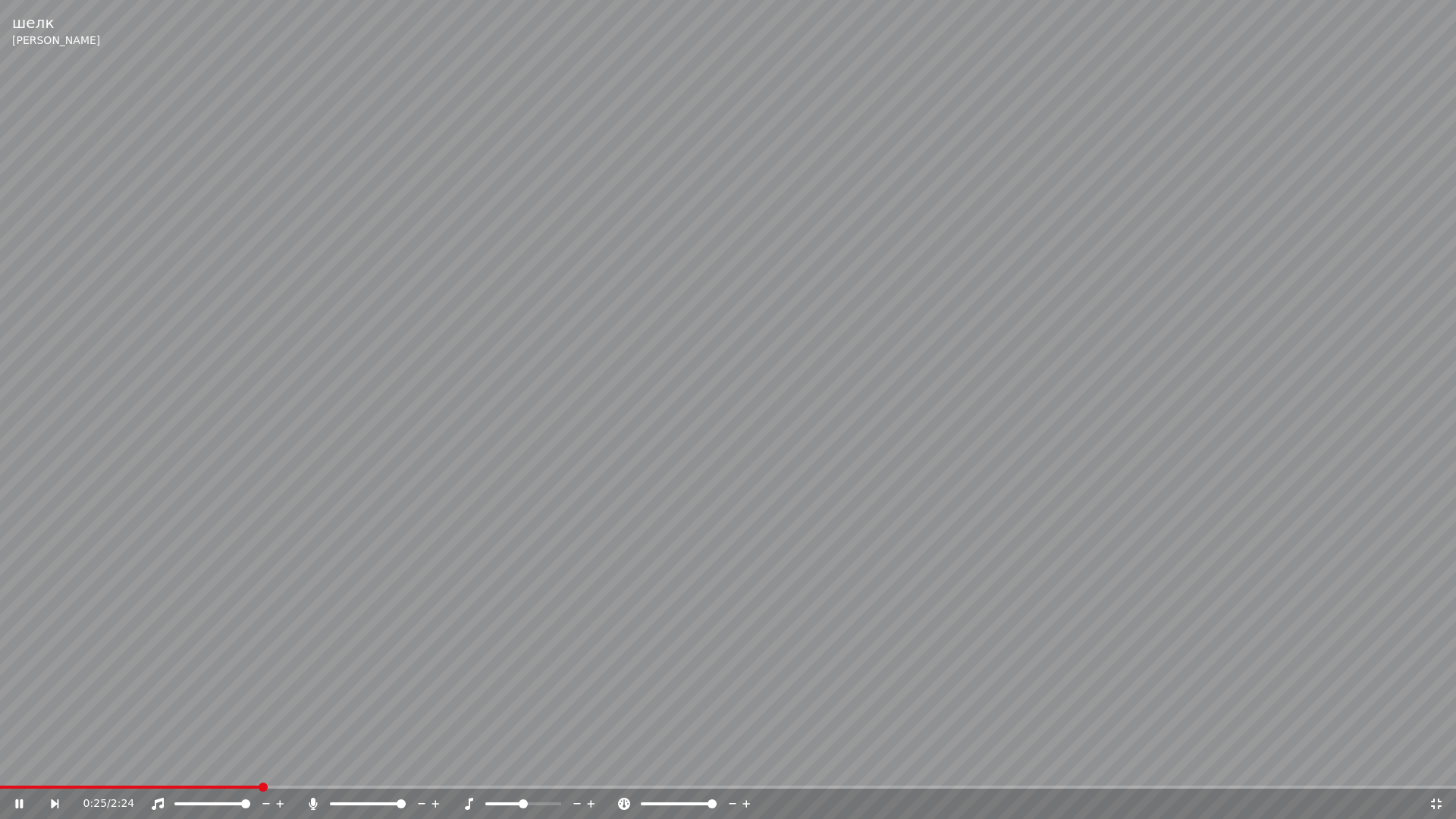
click at [717, 801] on span at bounding box center [712, 803] width 9 height 9
click at [561, 801] on span at bounding box center [556, 803] width 9 height 9
click at [674, 801] on span at bounding box center [674, 803] width 9 height 9
click at [680, 801] on span at bounding box center [678, 803] width 9 height 9
click at [1438, 801] on icon at bounding box center [1436, 803] width 11 height 11
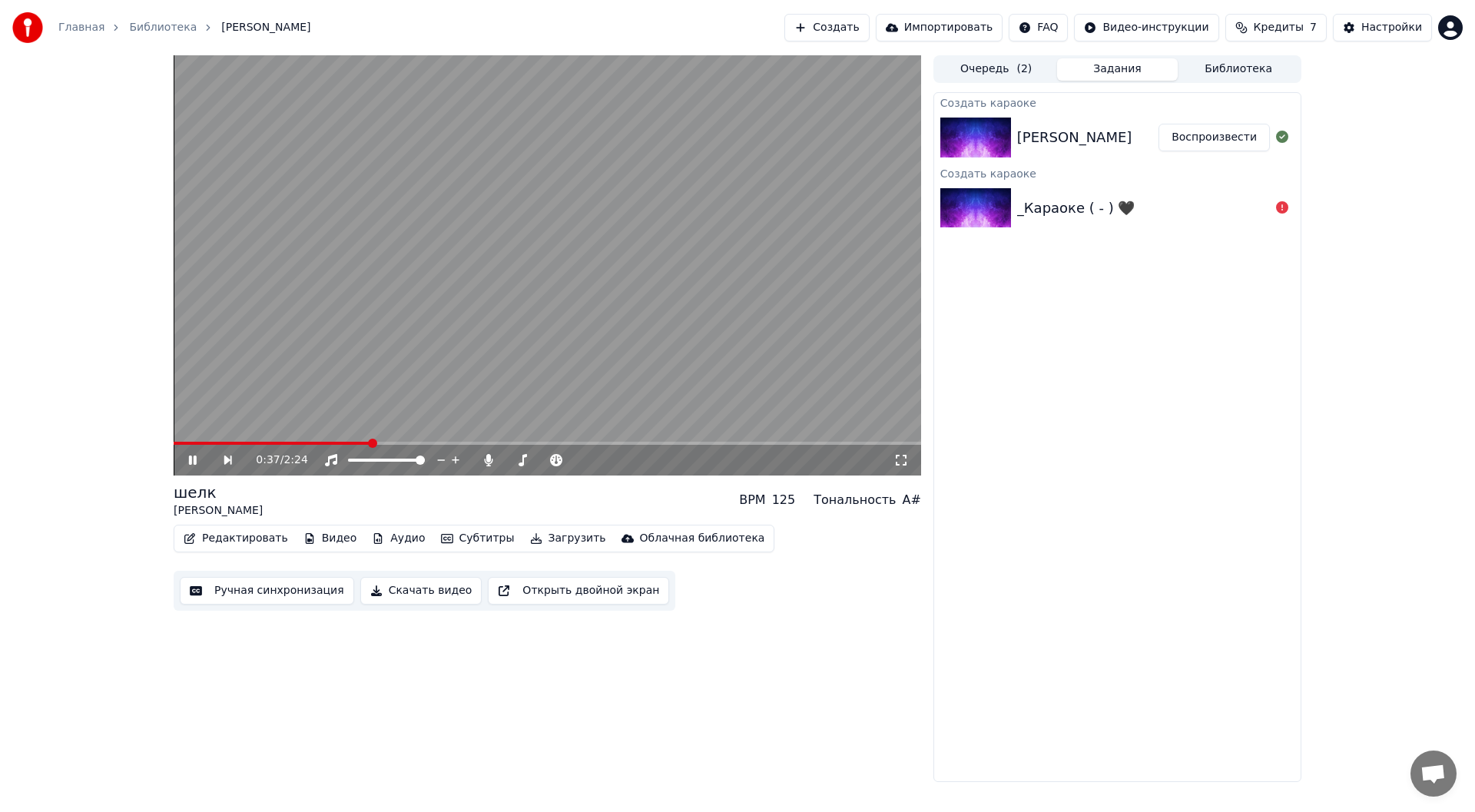
click at [195, 457] on icon at bounding box center [192, 460] width 7 height 9
drag, startPoint x: 605, startPoint y: 462, endPoint x: 549, endPoint y: 460, distance: 56.0
click at [541, 461] on div at bounding box center [592, 460] width 123 height 16
click at [578, 462] on span at bounding box center [578, 460] width 9 height 9
click at [195, 457] on icon at bounding box center [203, 460] width 36 height 12
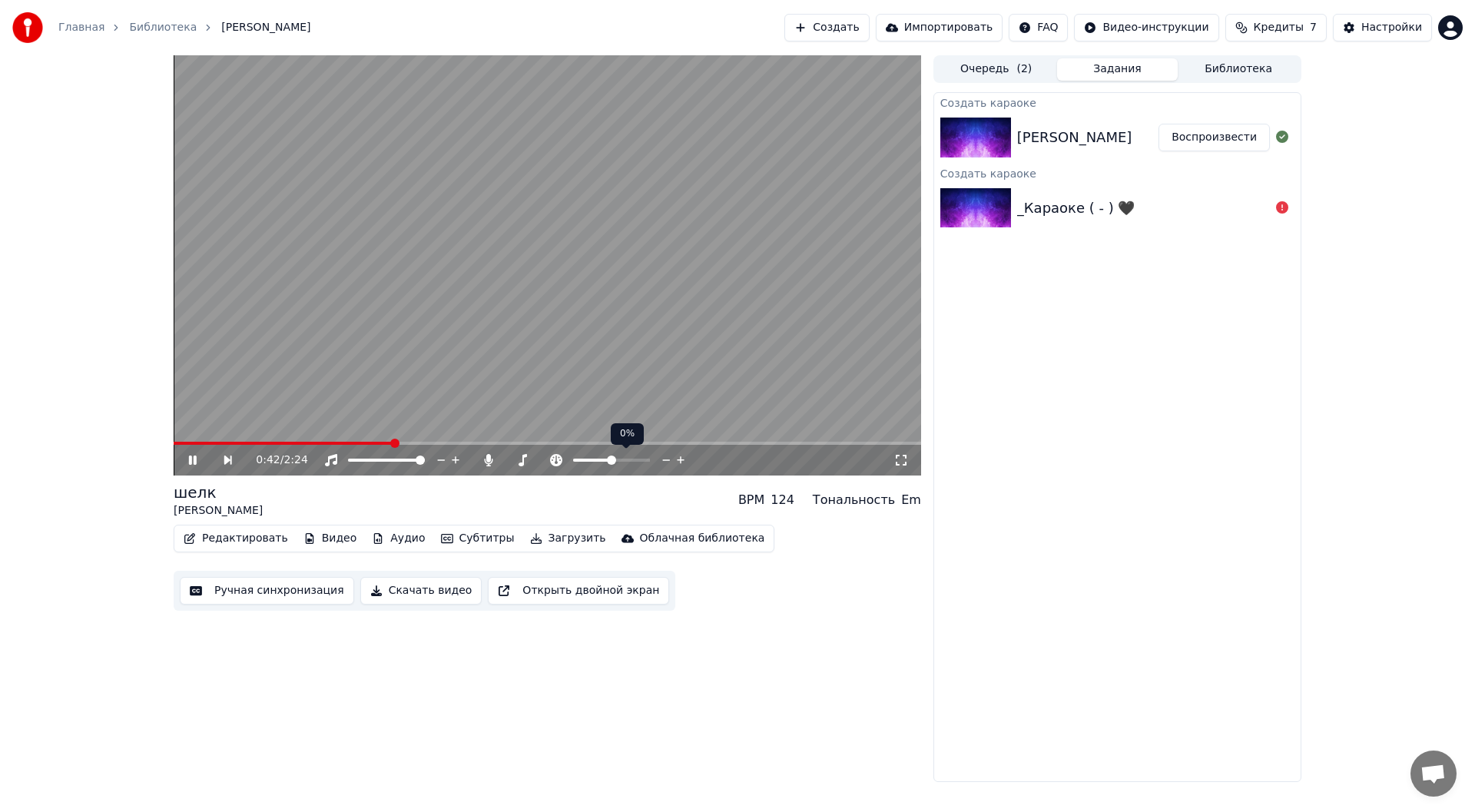
click at [612, 461] on span at bounding box center [611, 460] width 9 height 9
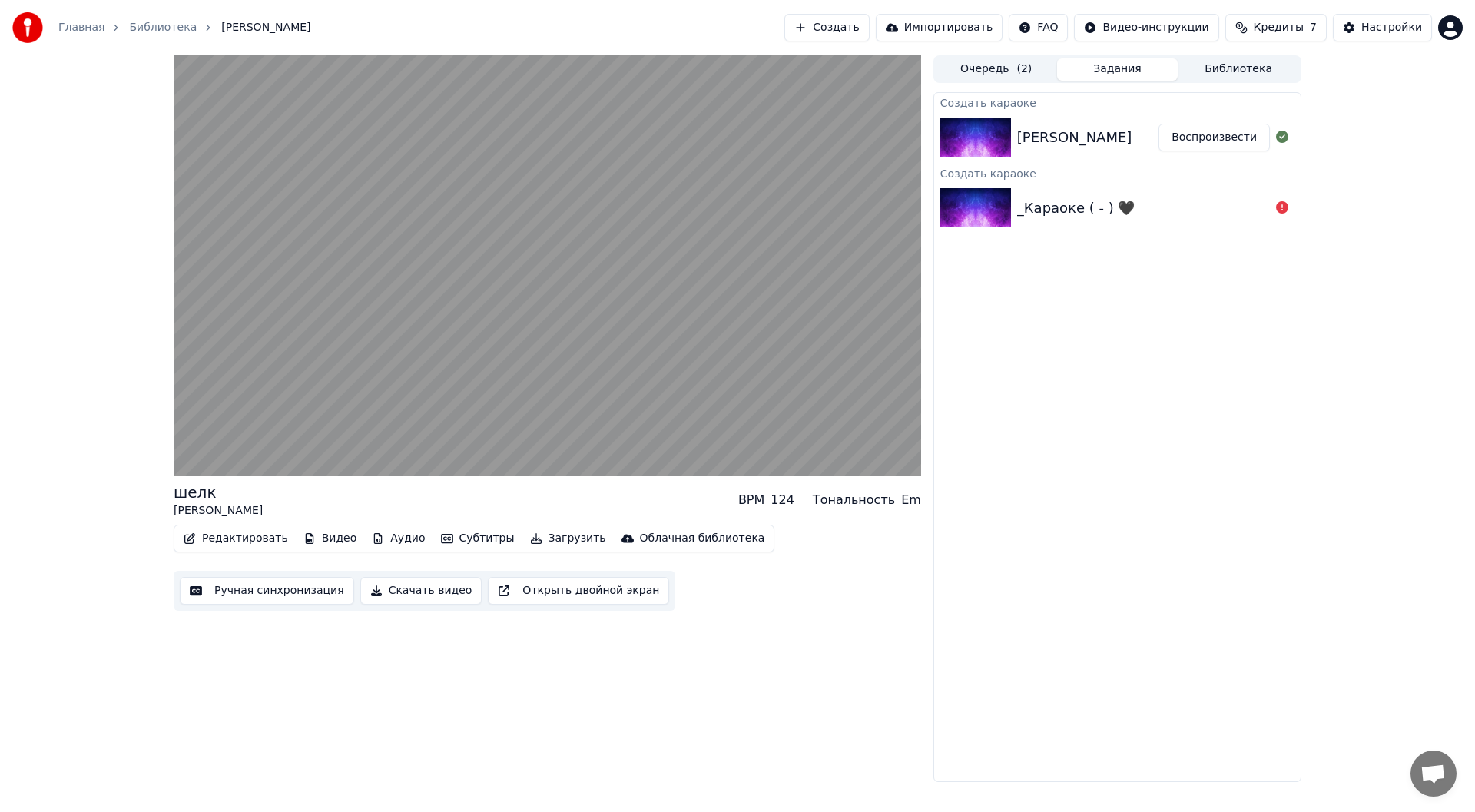
click at [388, 543] on button "Аудио" at bounding box center [398, 539] width 65 height 22
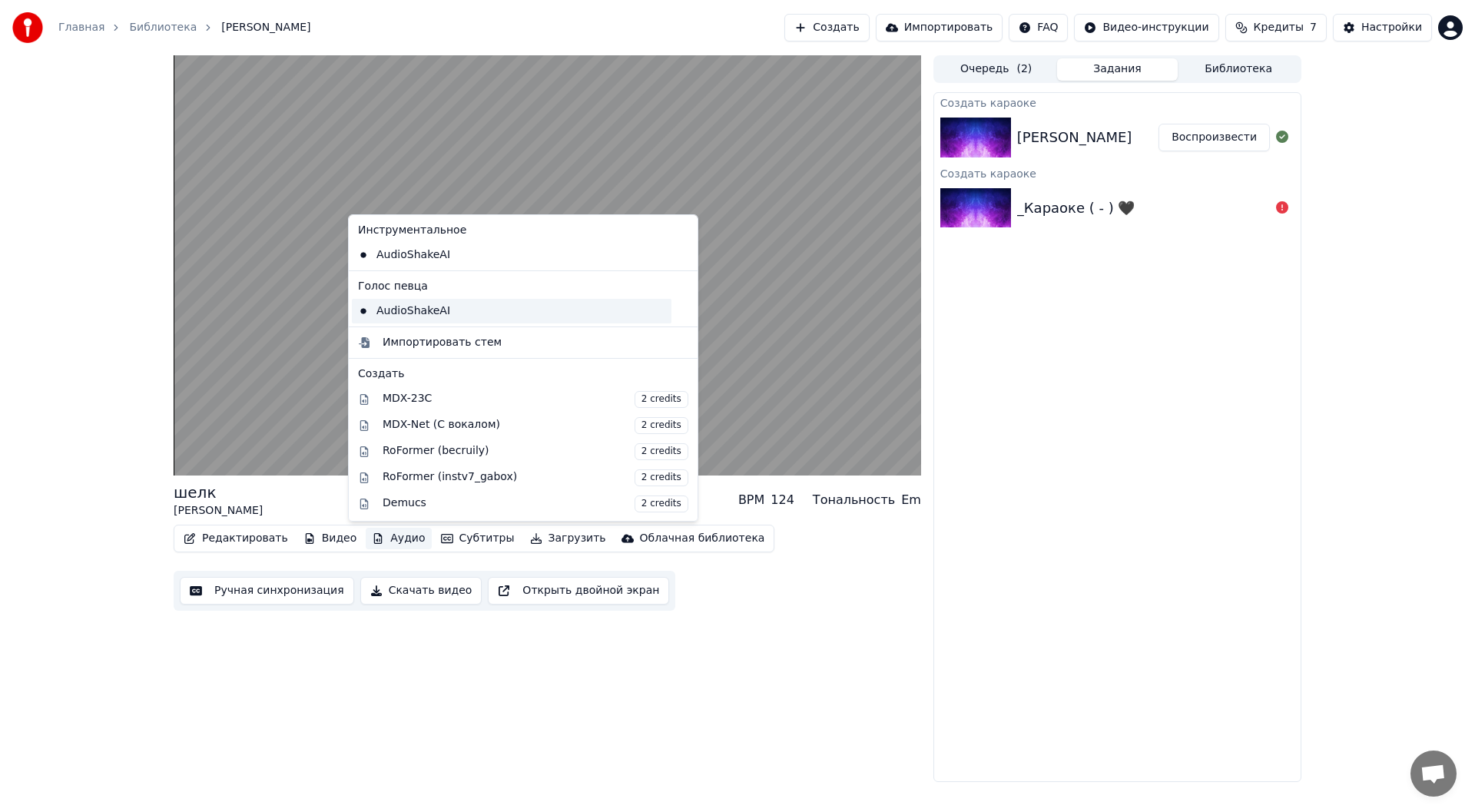
click at [425, 313] on div "AudioShakeAI" at bounding box center [512, 312] width 320 height 25
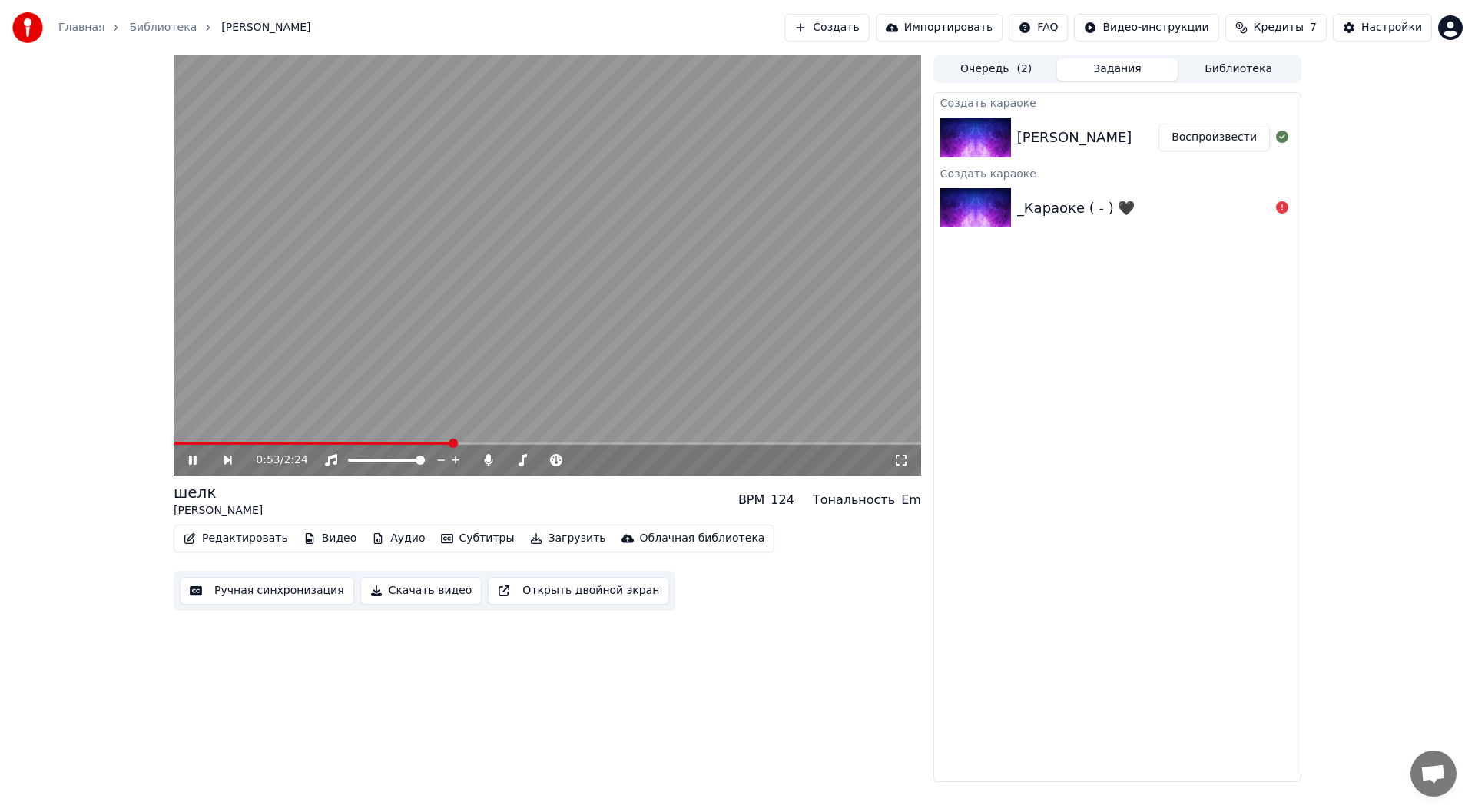
click at [374, 534] on button "Аудио" at bounding box center [398, 539] width 65 height 22
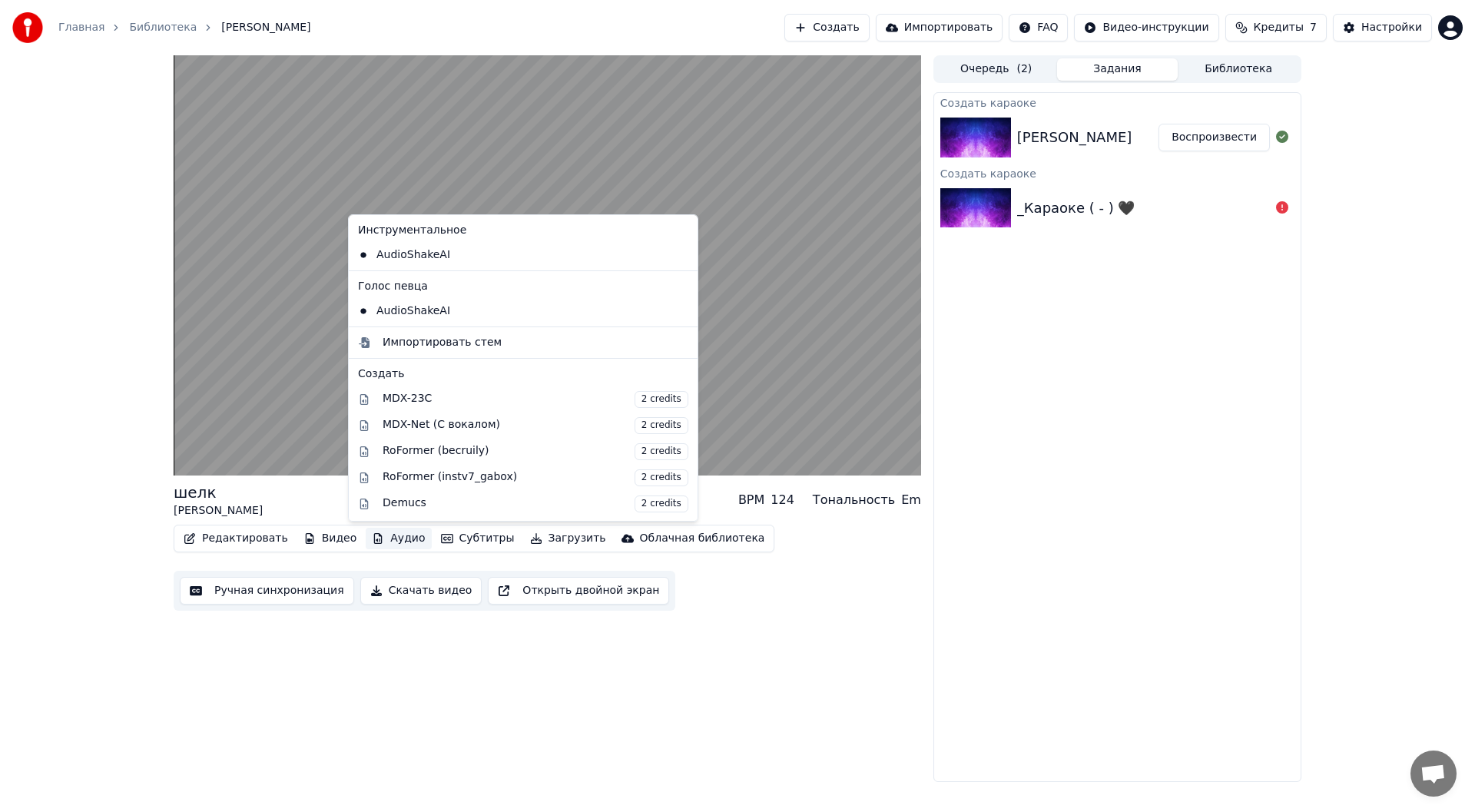
click at [678, 316] on icon at bounding box center [686, 311] width 17 height 12
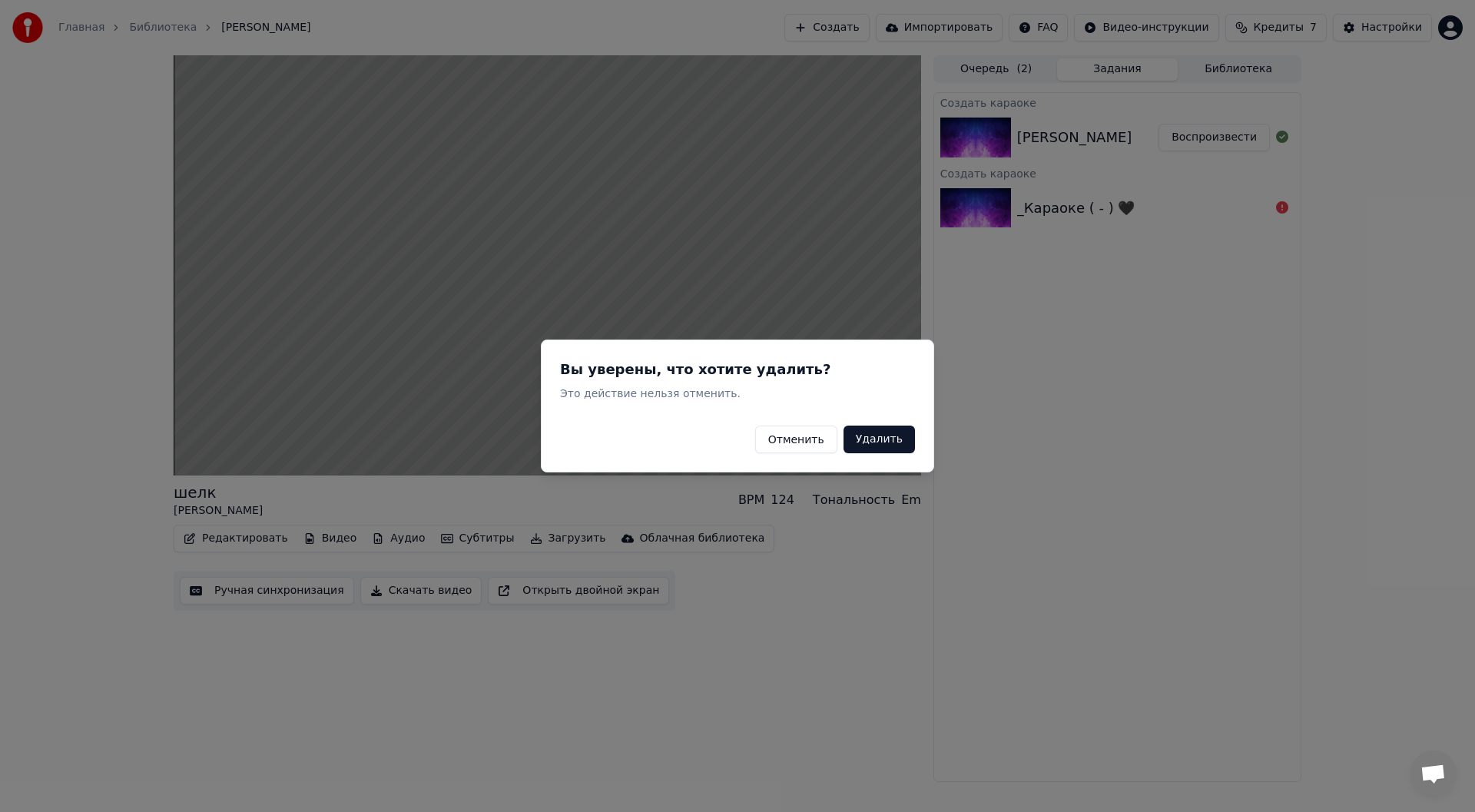
click at [878, 445] on button "Удалить" at bounding box center [879, 439] width 71 height 27
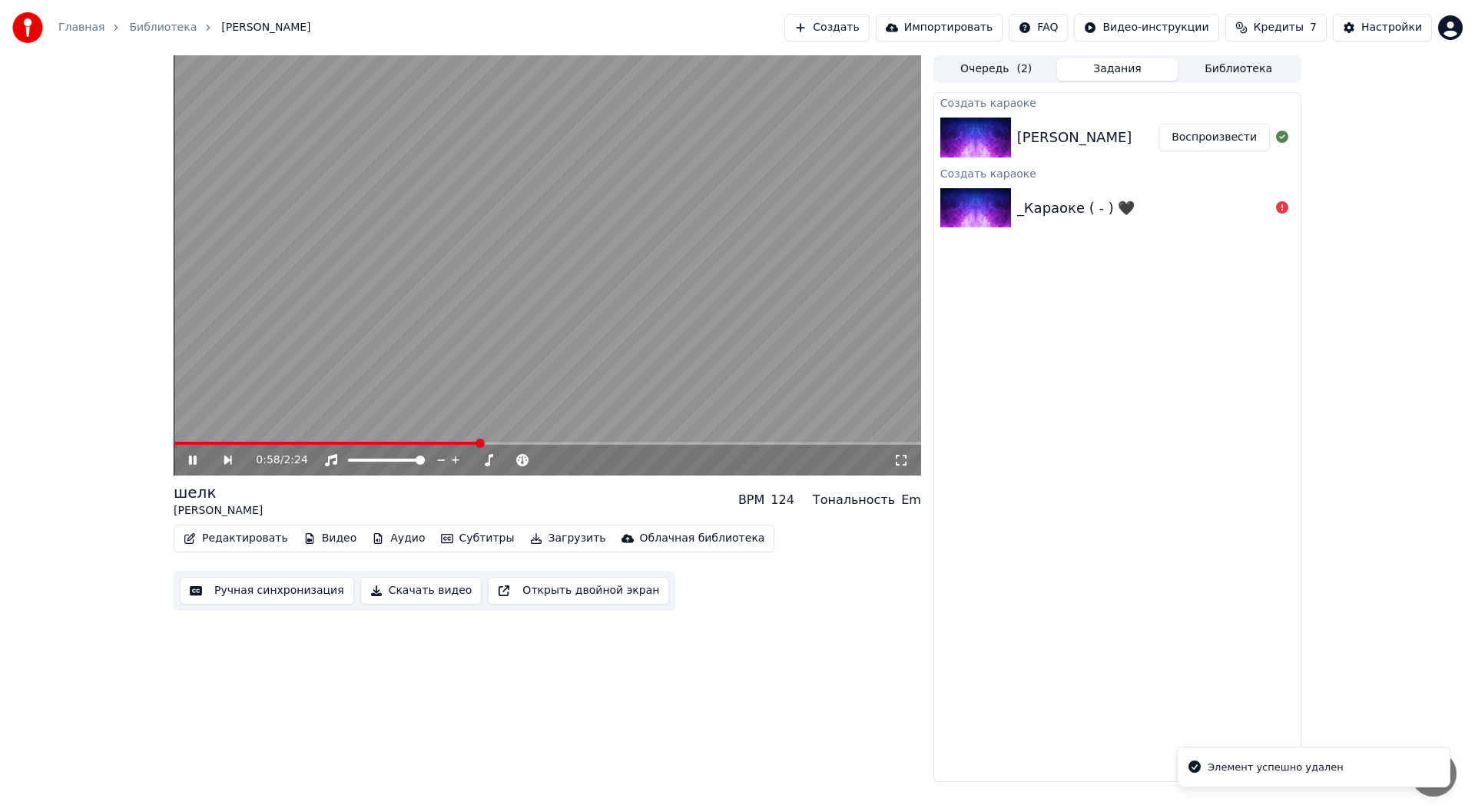
click at [397, 534] on button "Аудио" at bounding box center [398, 539] width 65 height 22
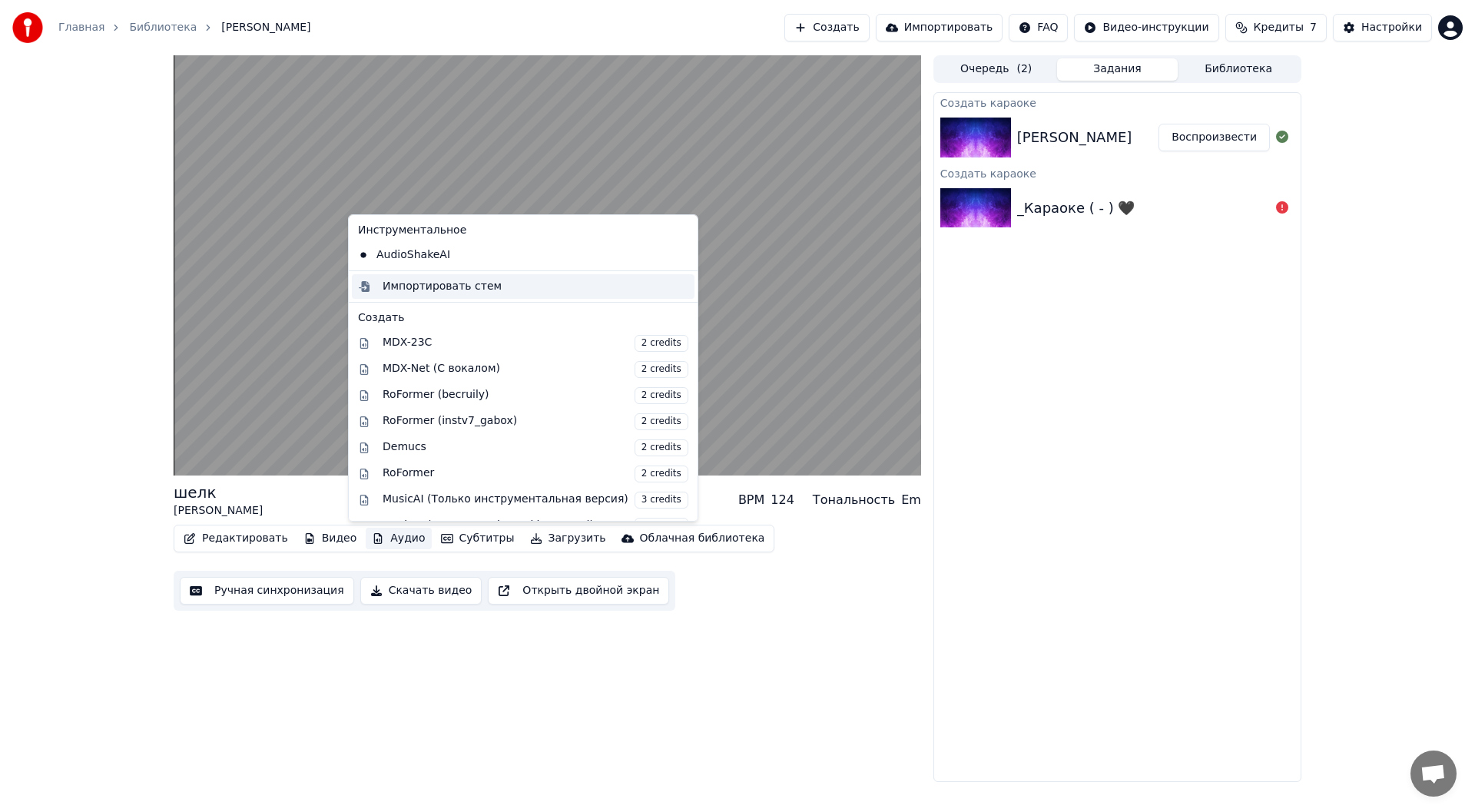
click at [450, 295] on div "Импортировать стем" at bounding box center [523, 287] width 342 height 25
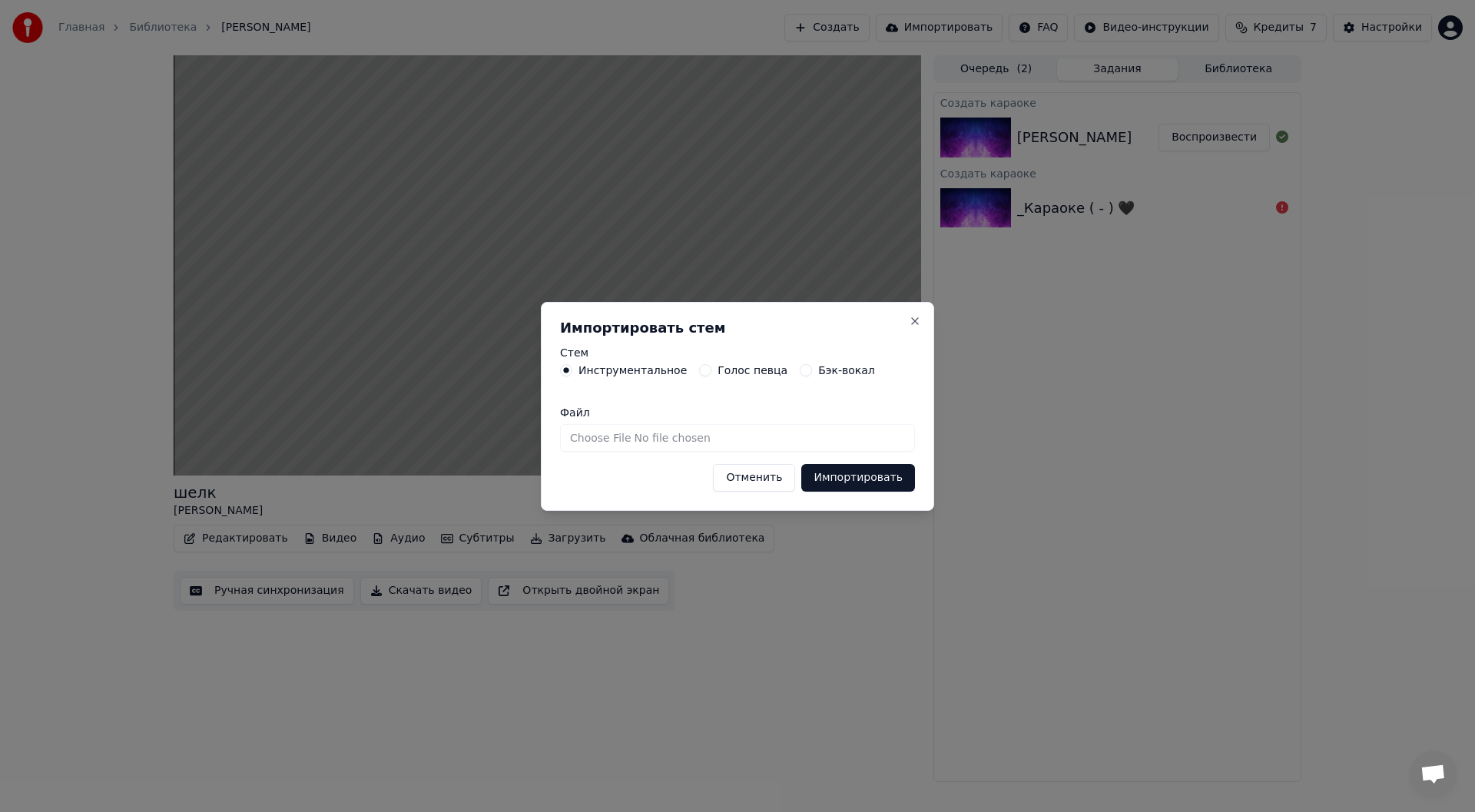
click at [746, 374] on label "Голос певца" at bounding box center [752, 370] width 70 height 11
click at [711, 374] on button "Голос певца" at bounding box center [705, 370] width 12 height 12
click at [687, 431] on input "Файл" at bounding box center [738, 437] width 355 height 27
click at [752, 481] on button "Отменить" at bounding box center [753, 477] width 82 height 27
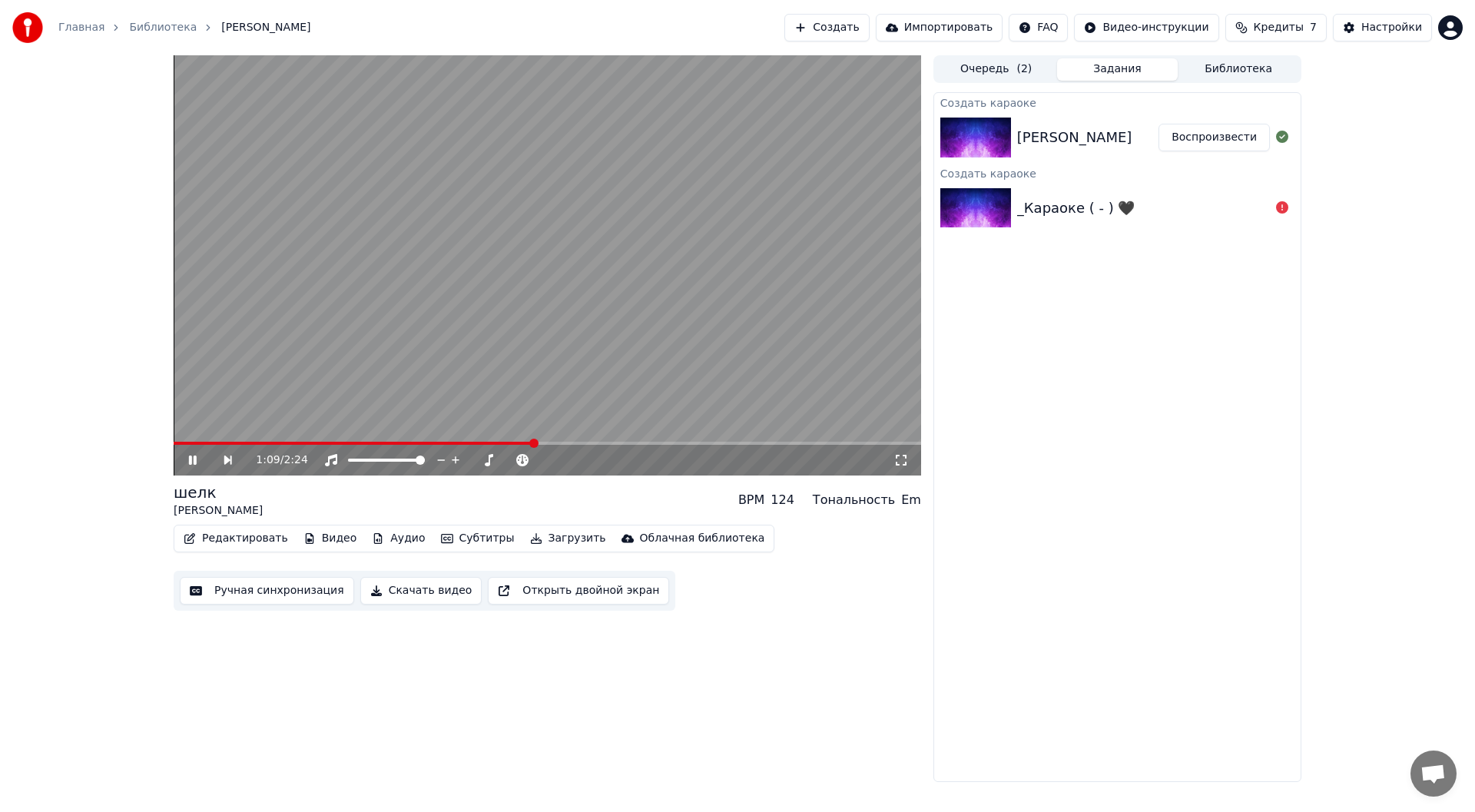
click at [193, 458] on icon at bounding box center [203, 460] width 36 height 12
click at [592, 597] on button "Открыть двойной экран" at bounding box center [578, 590] width 181 height 27
click at [204, 457] on icon at bounding box center [203, 460] width 36 height 12
click at [458, 462] on icon at bounding box center [456, 460] width 15 height 16
click at [886, 457] on div "1:13 / 2:24" at bounding box center [574, 460] width 637 height 16
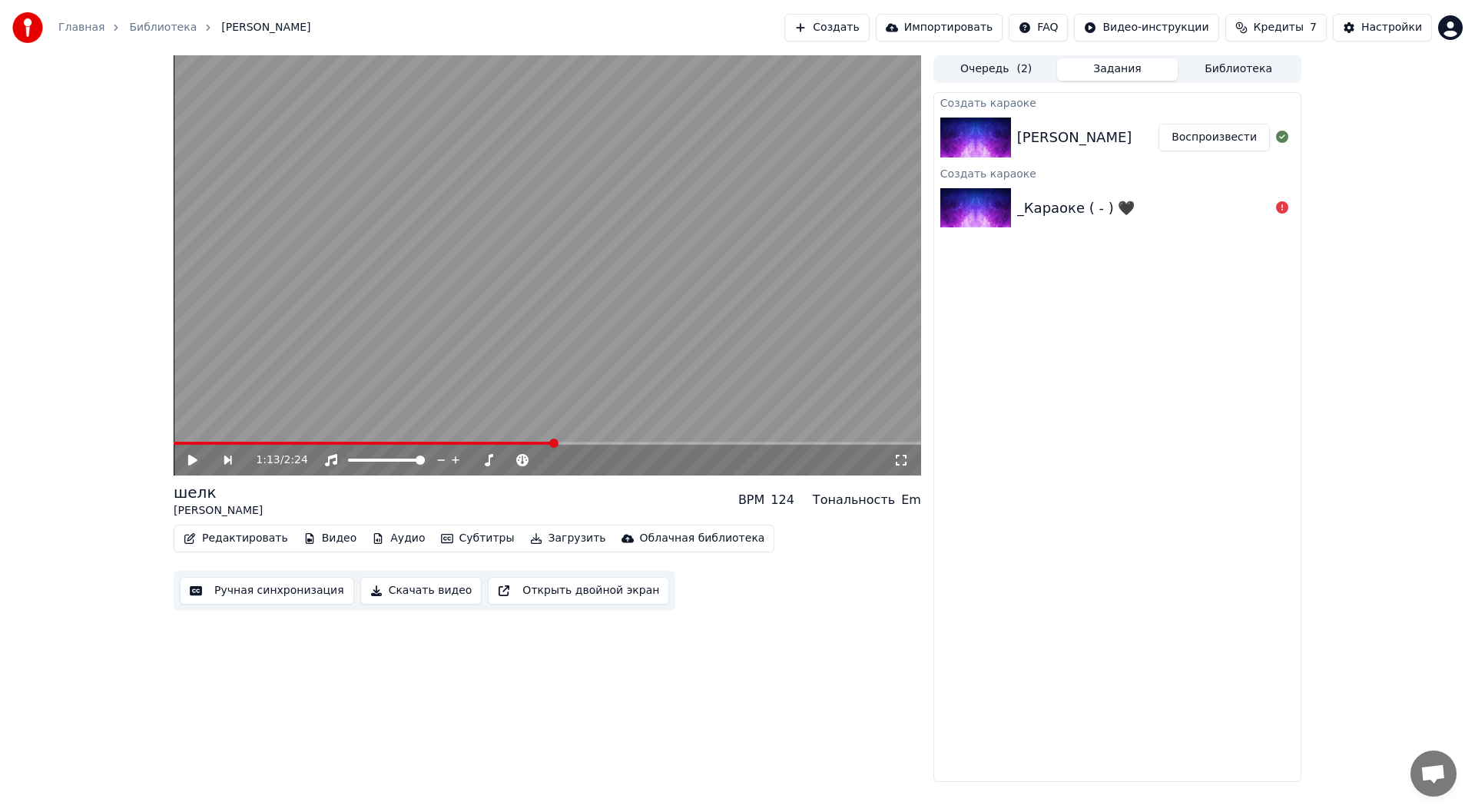
click at [893, 457] on icon at bounding box center [901, 460] width 16 height 12
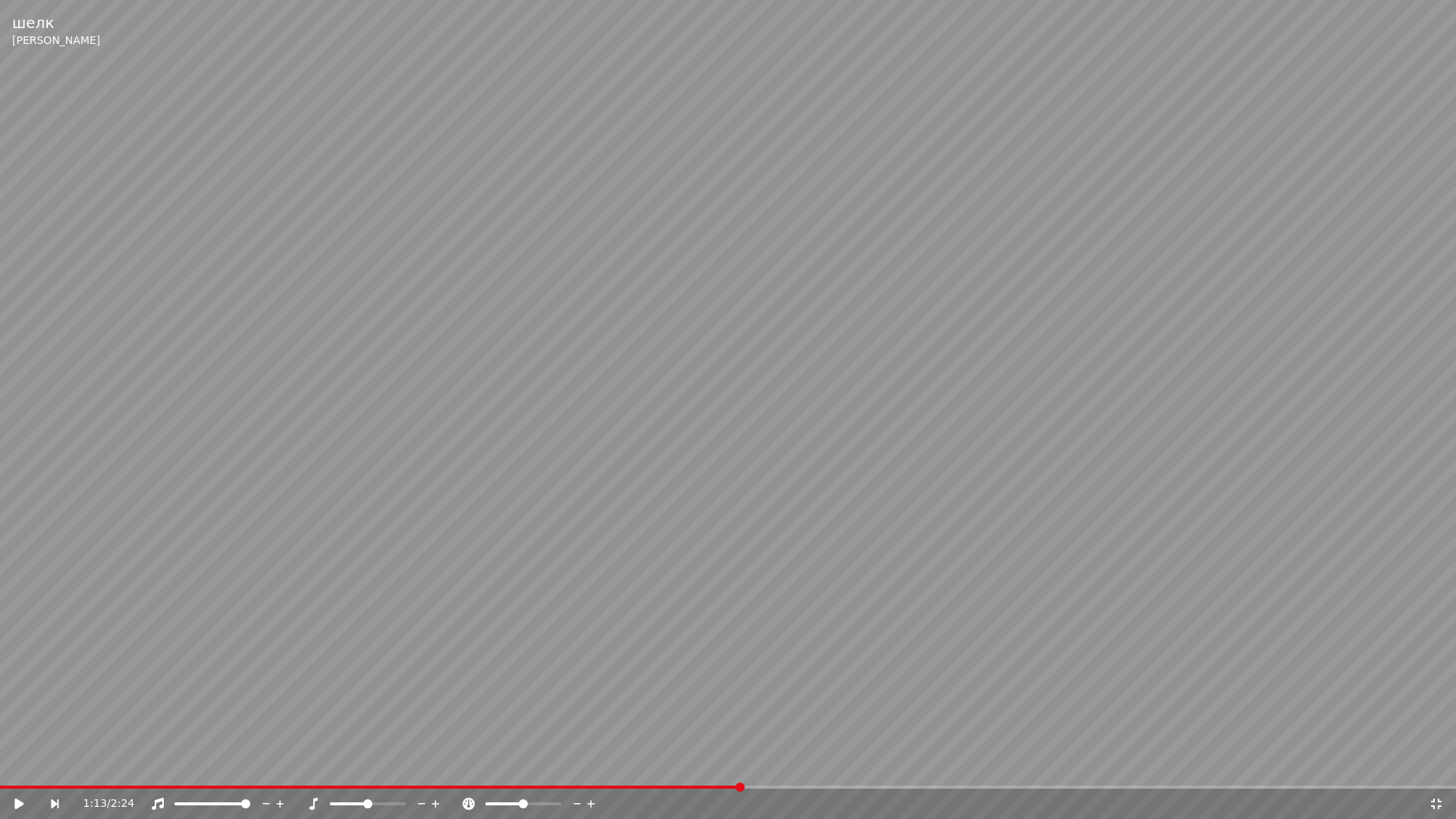
click at [1433, 801] on icon at bounding box center [1436, 803] width 16 height 12
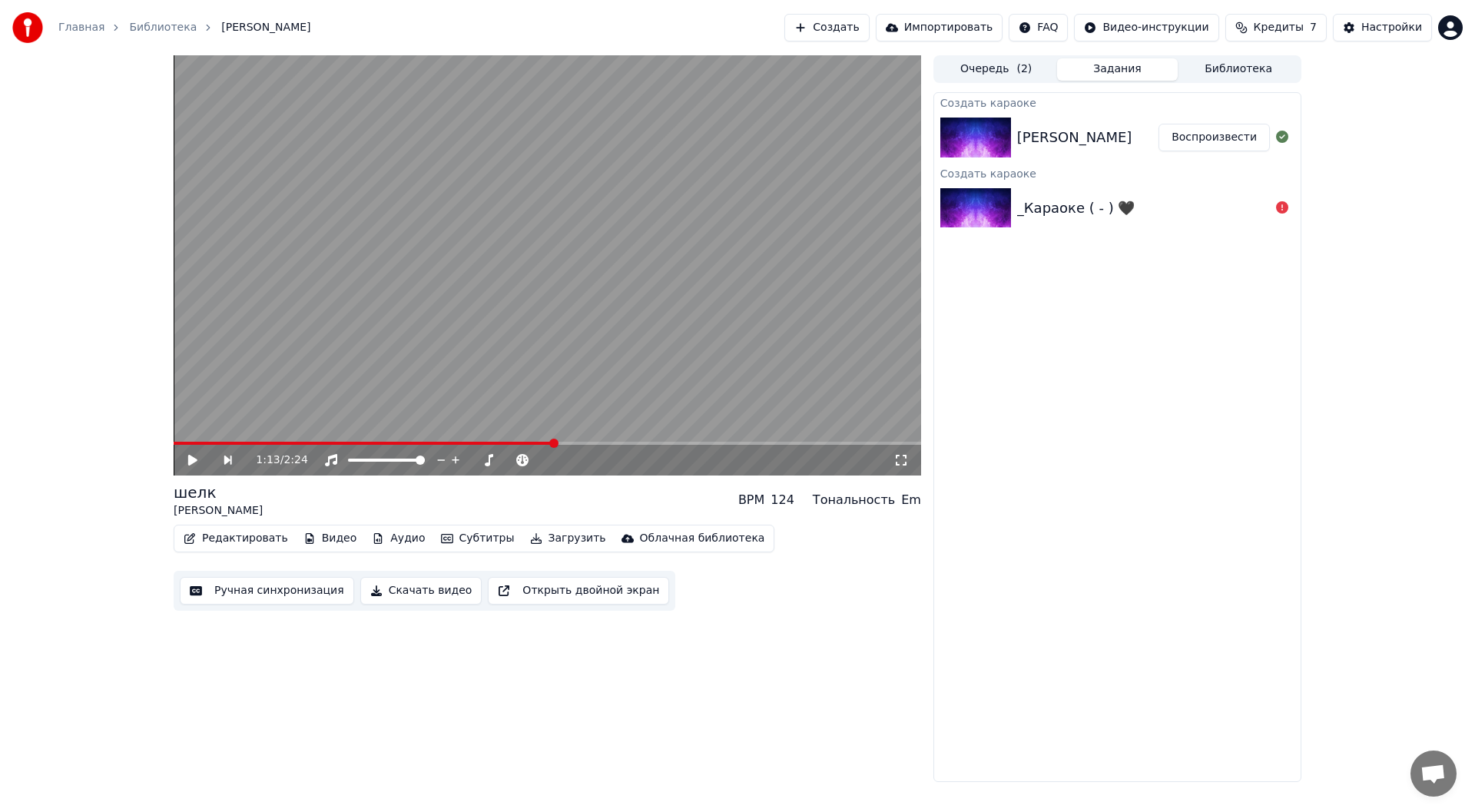
click at [80, 23] on link "Главная" at bounding box center [81, 27] width 46 height 16
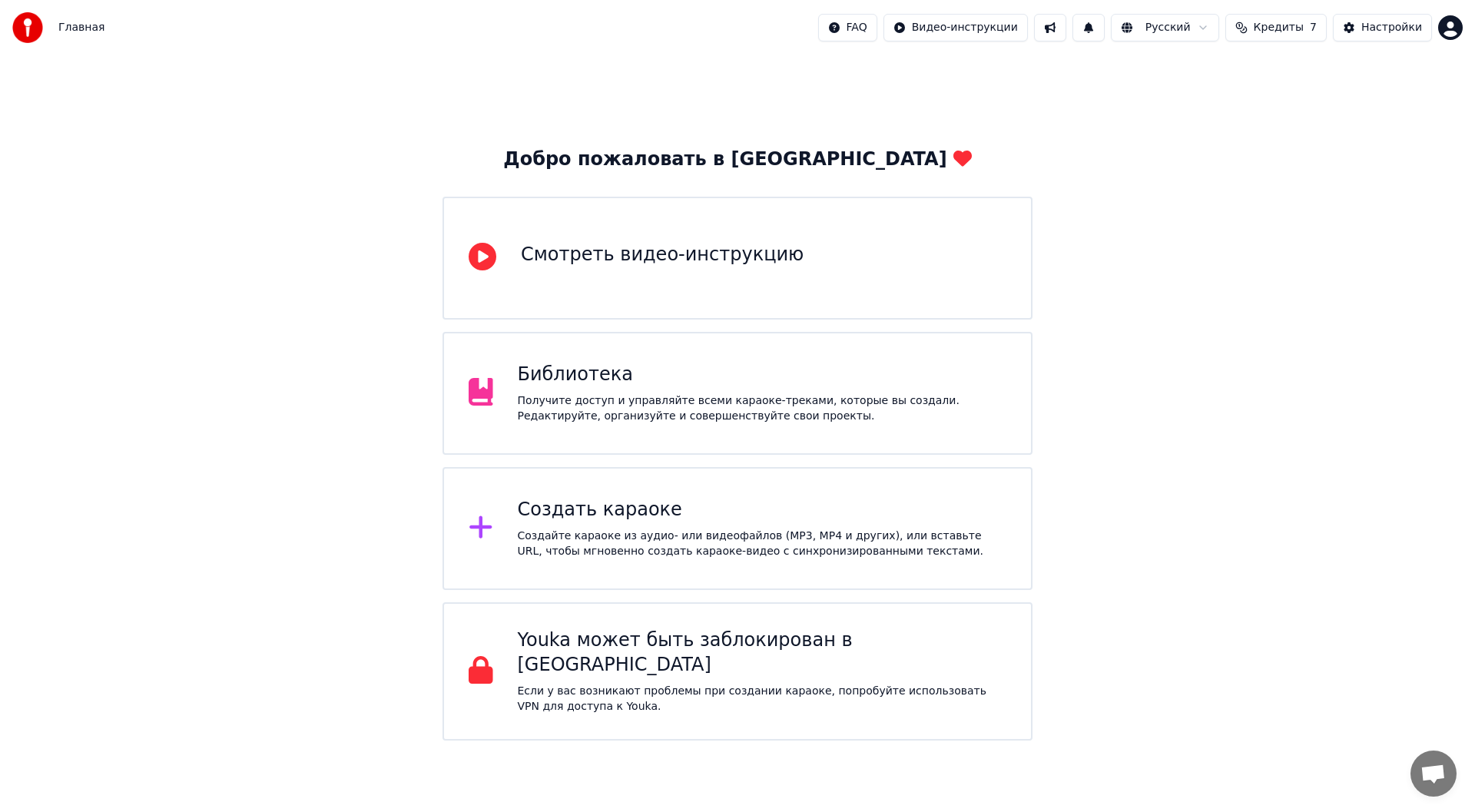
click at [704, 371] on div "Библиотека" at bounding box center [762, 375] width 489 height 25
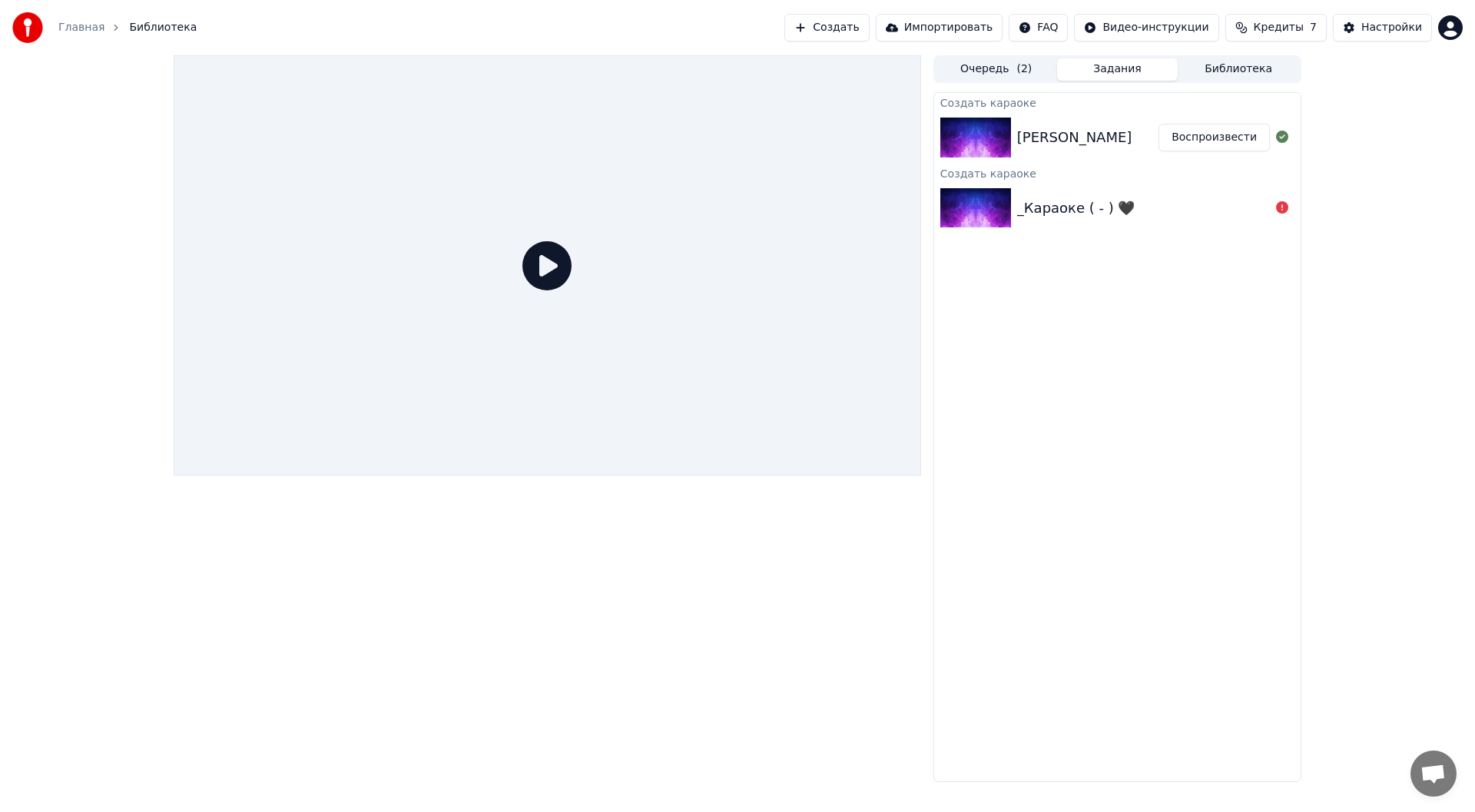
click at [1065, 132] on div "[PERSON_NAME]" at bounding box center [1074, 138] width 115 height 22
click at [1211, 141] on button "Воспроизвести" at bounding box center [1214, 137] width 111 height 27
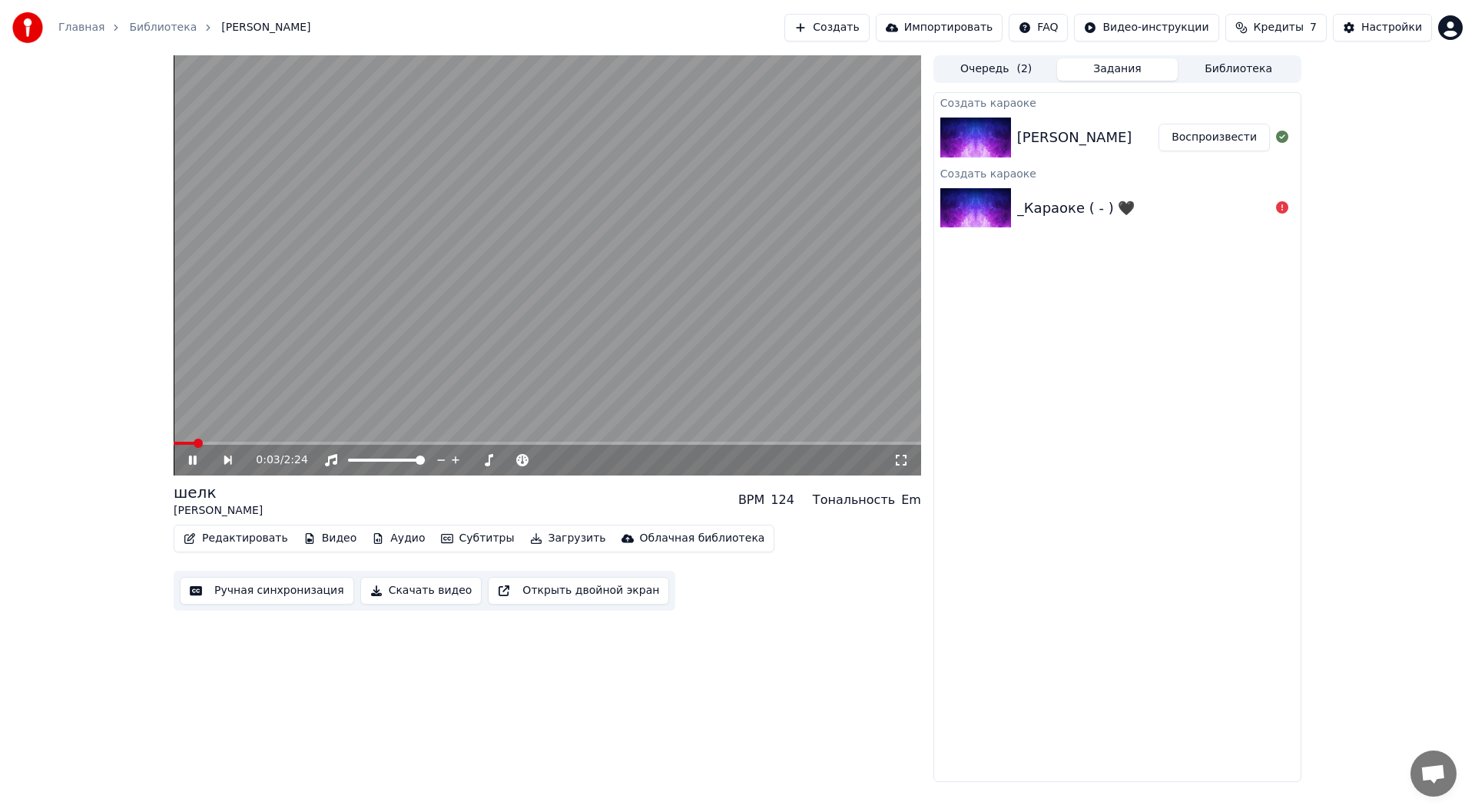
click at [201, 458] on icon at bounding box center [203, 460] width 36 height 12
click at [251, 592] on button "Ручная синхронизация" at bounding box center [267, 590] width 174 height 27
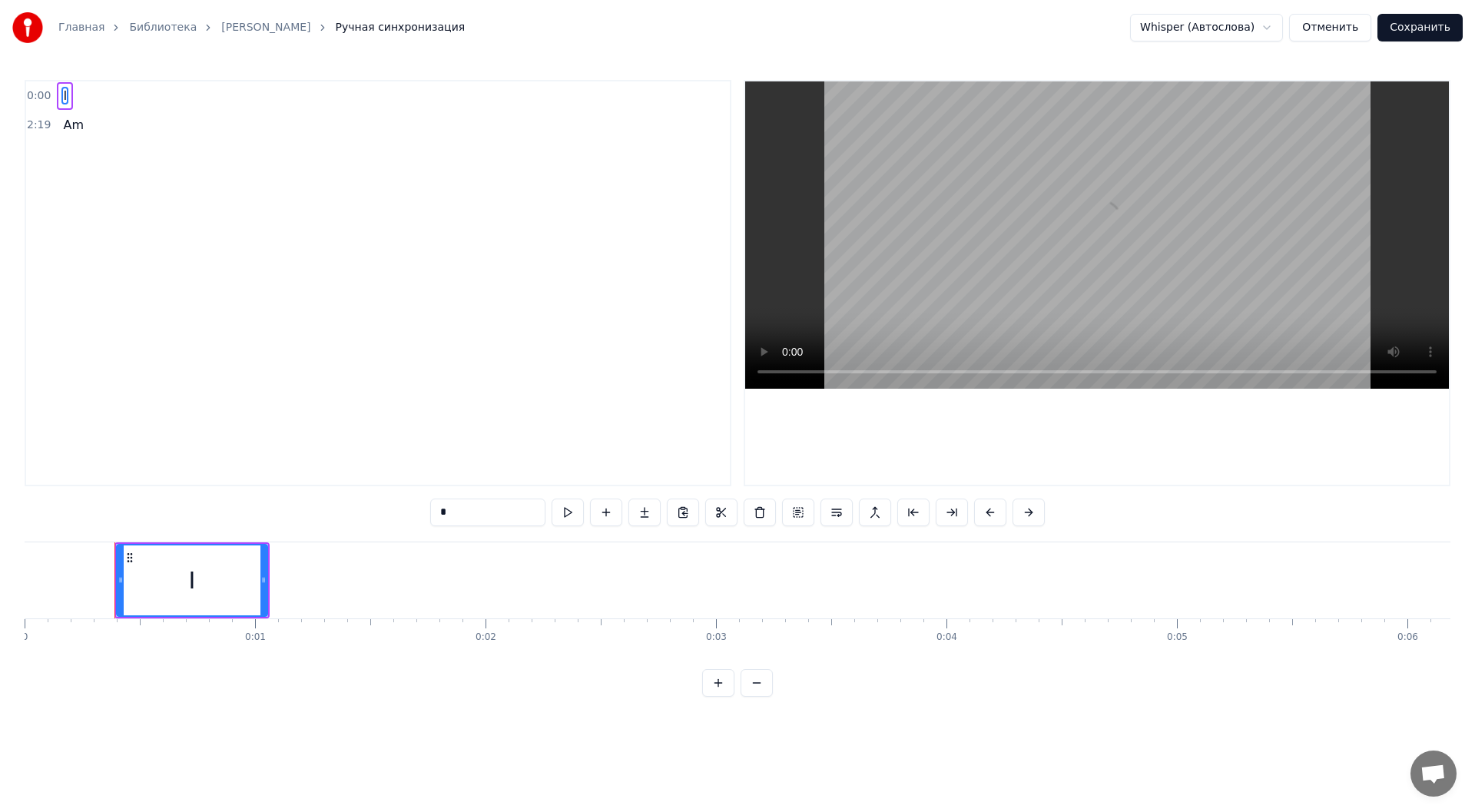
drag, startPoint x: 220, startPoint y: 581, endPoint x: 241, endPoint y: 581, distance: 21.0
click at [241, 581] on div "I" at bounding box center [192, 580] width 149 height 70
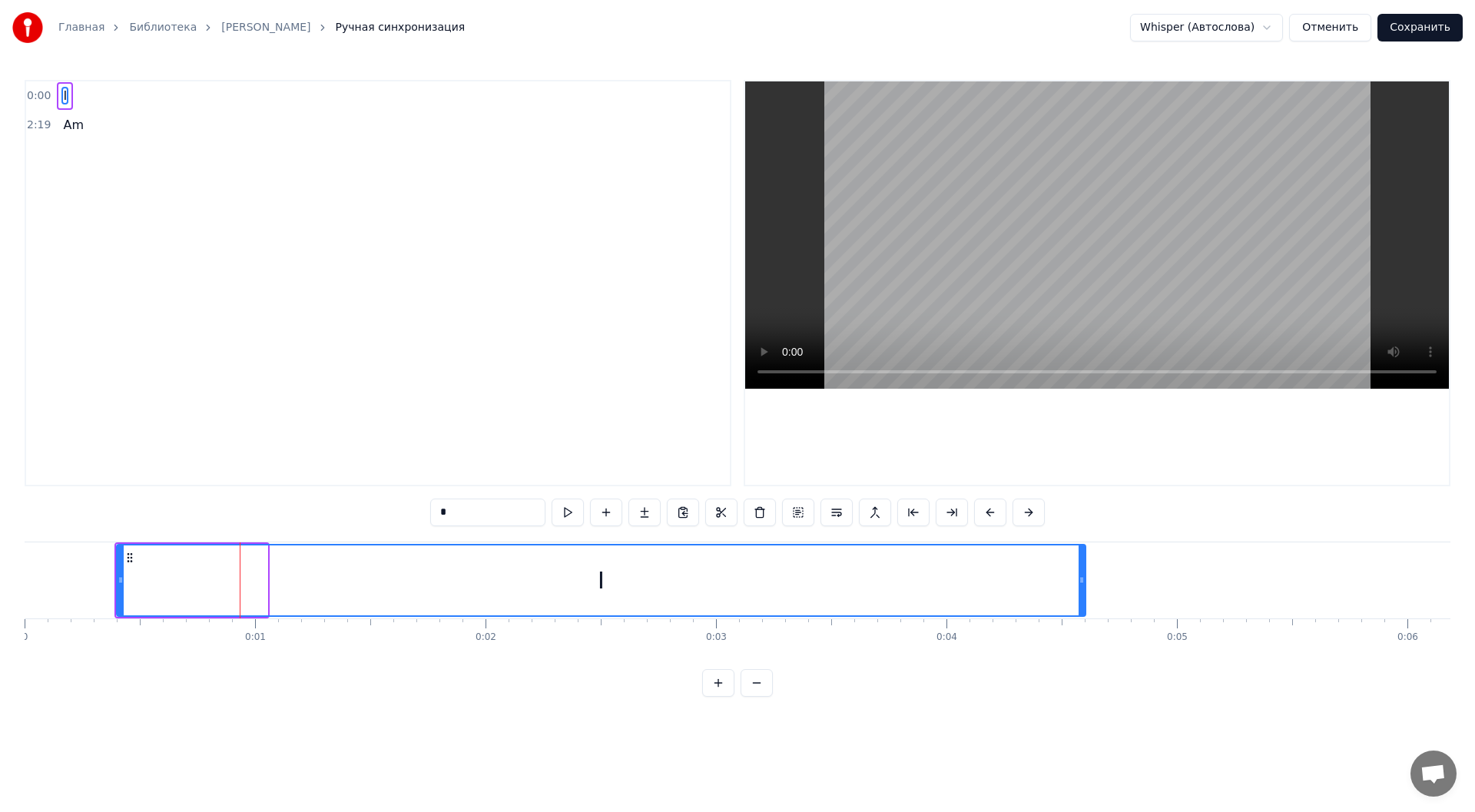
drag, startPoint x: 264, startPoint y: 582, endPoint x: 1111, endPoint y: 608, distance: 847.4
click at [1085, 608] on div at bounding box center [1081, 580] width 6 height 70
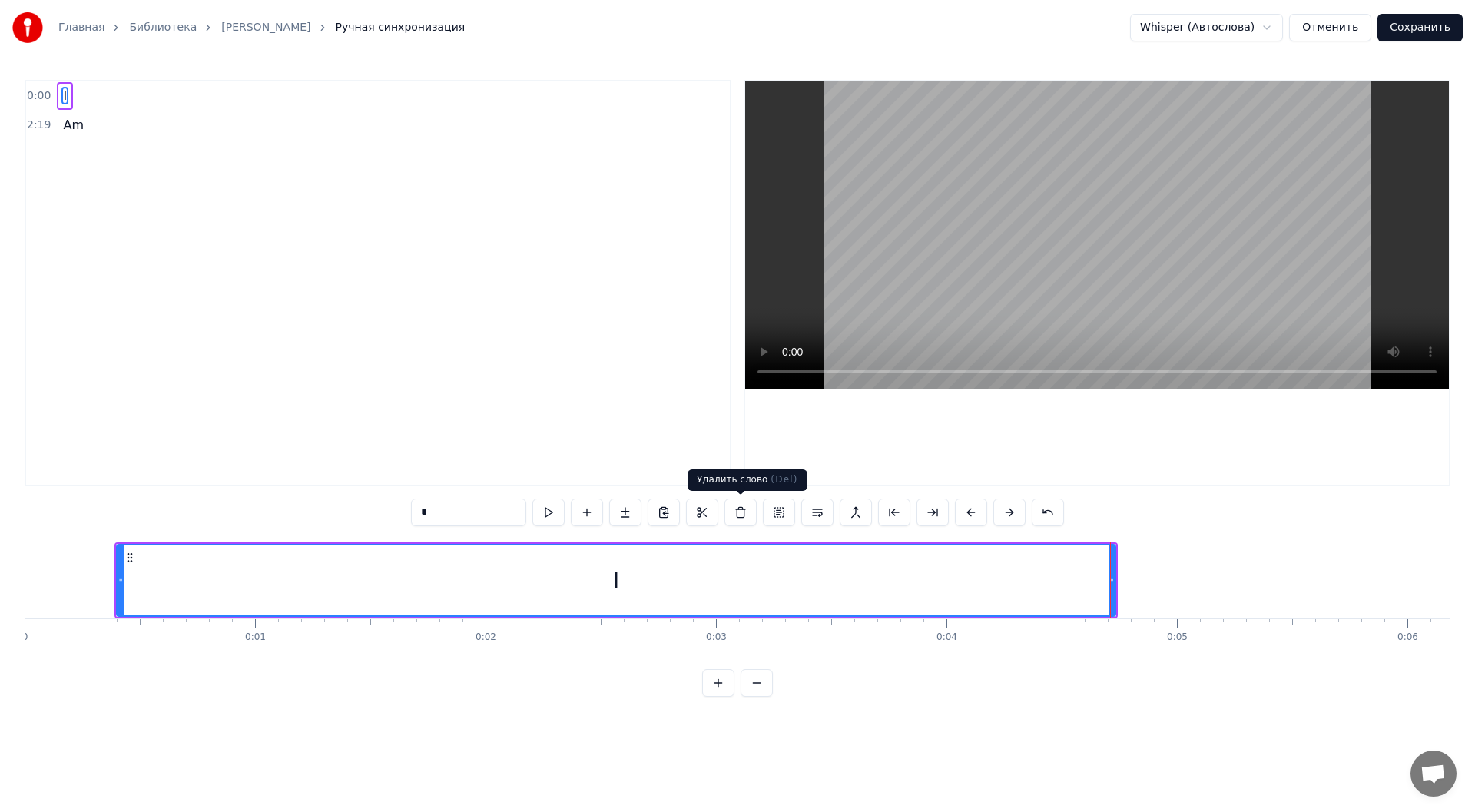
click at [733, 508] on button at bounding box center [740, 512] width 32 height 27
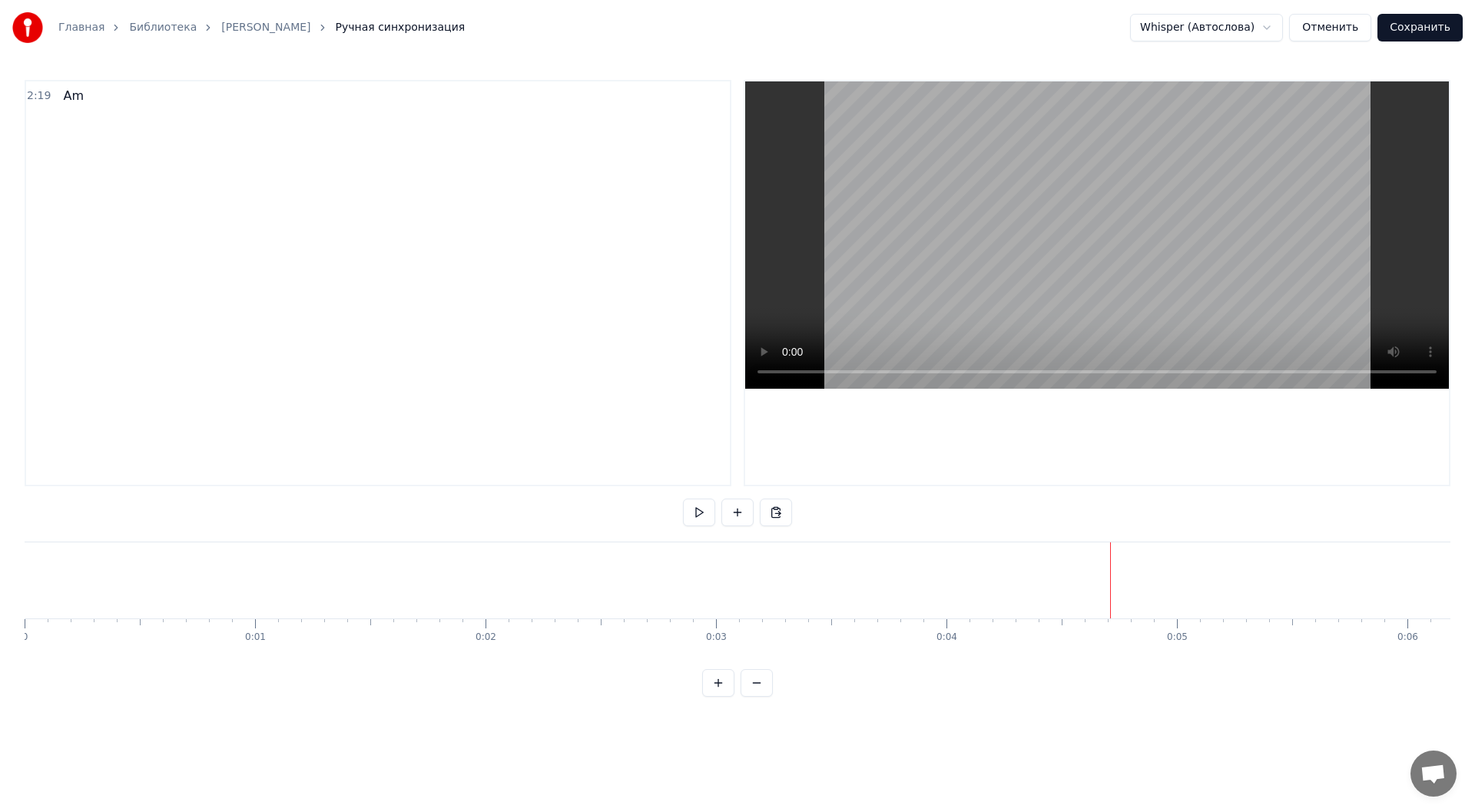
click at [250, 31] on link "[PERSON_NAME]" at bounding box center [266, 27] width 89 height 16
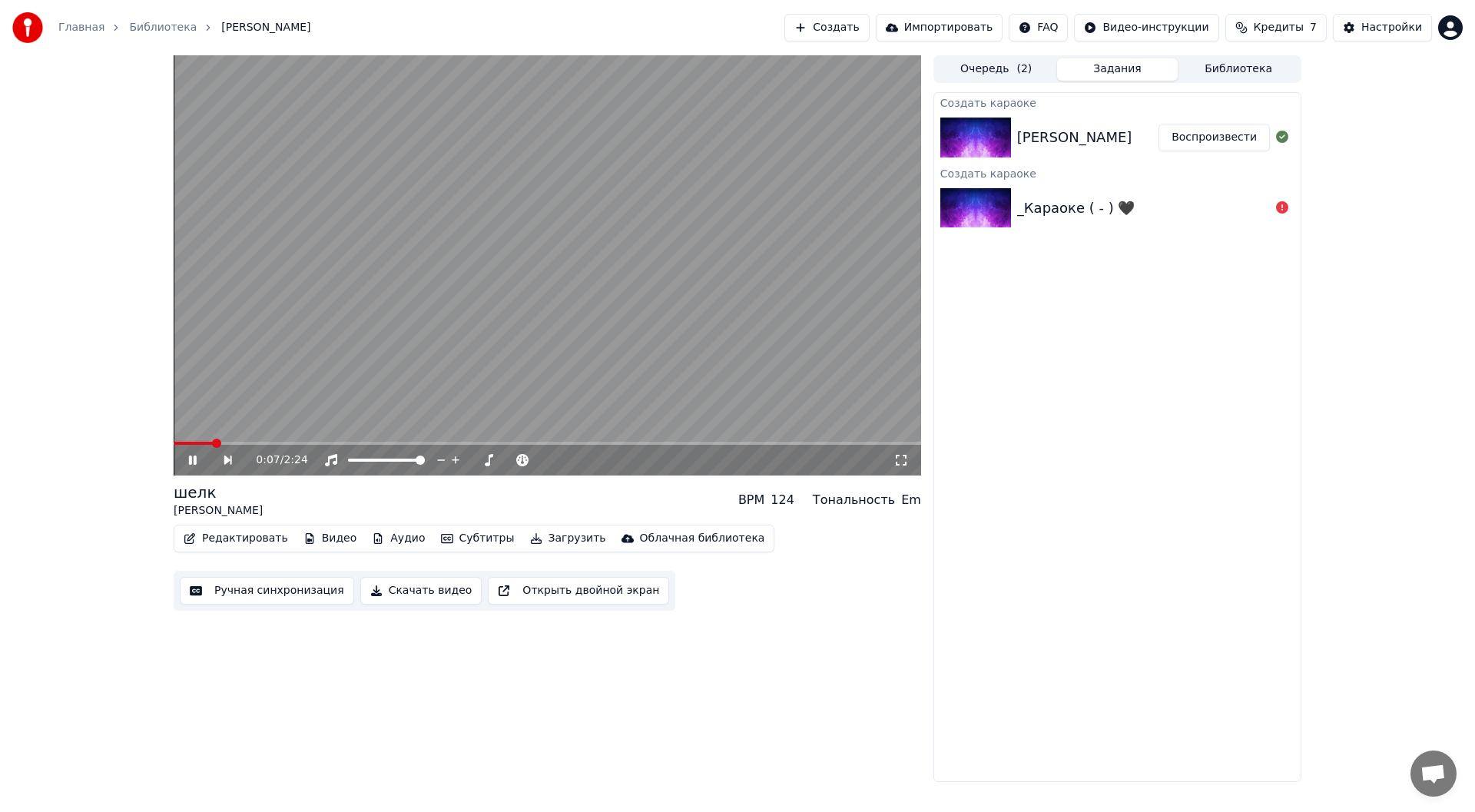
click at [195, 462] on icon at bounding box center [192, 460] width 7 height 9
click at [200, 461] on icon at bounding box center [203, 460] width 36 height 12
click at [197, 462] on icon at bounding box center [203, 460] width 36 height 12
click at [173, 447] on span at bounding box center [177, 442] width 9 height 9
click at [900, 462] on icon at bounding box center [901, 460] width 16 height 12
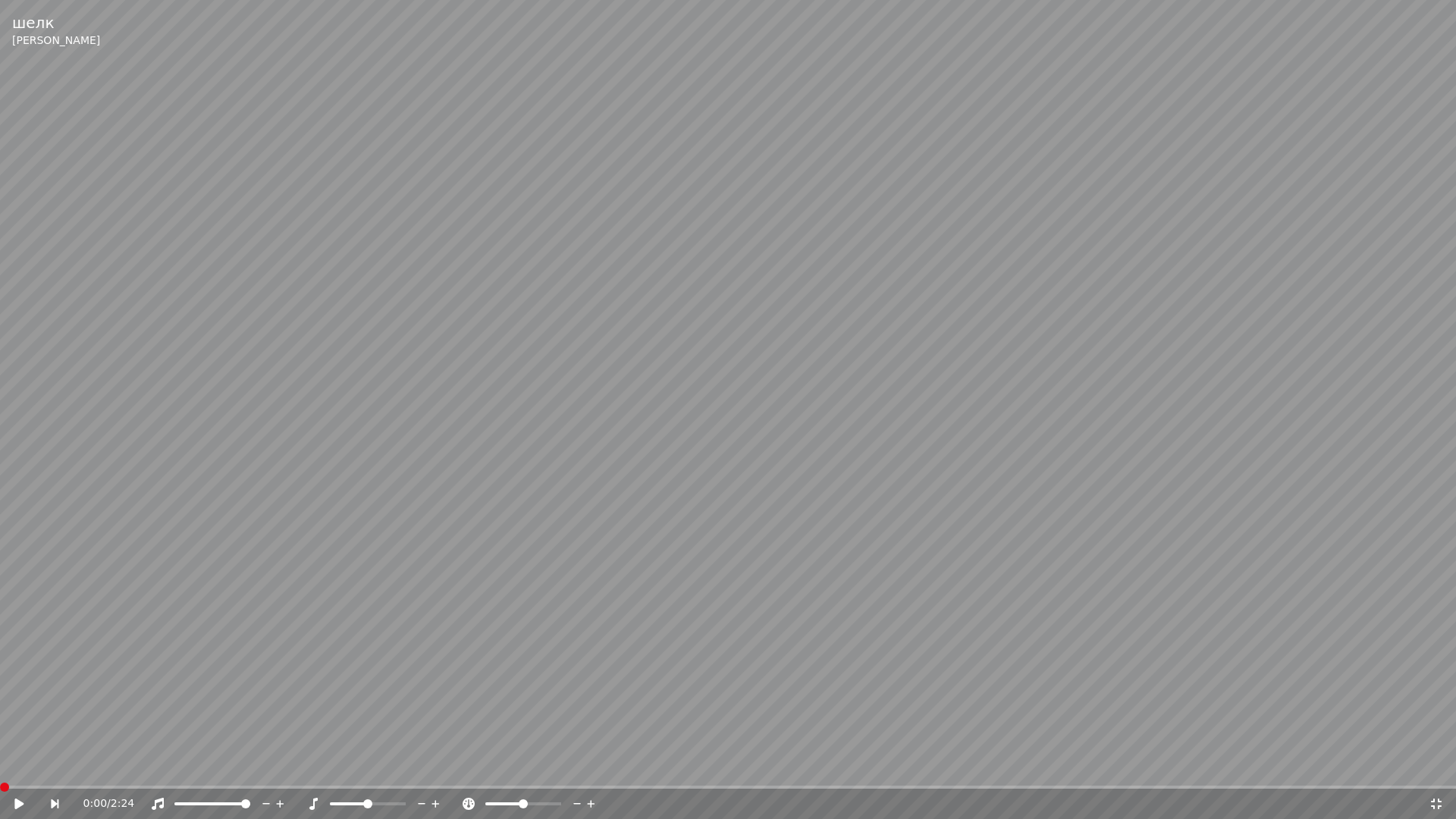
click at [20, 801] on icon at bounding box center [19, 803] width 9 height 11
click at [1433, 801] on icon at bounding box center [1436, 803] width 11 height 11
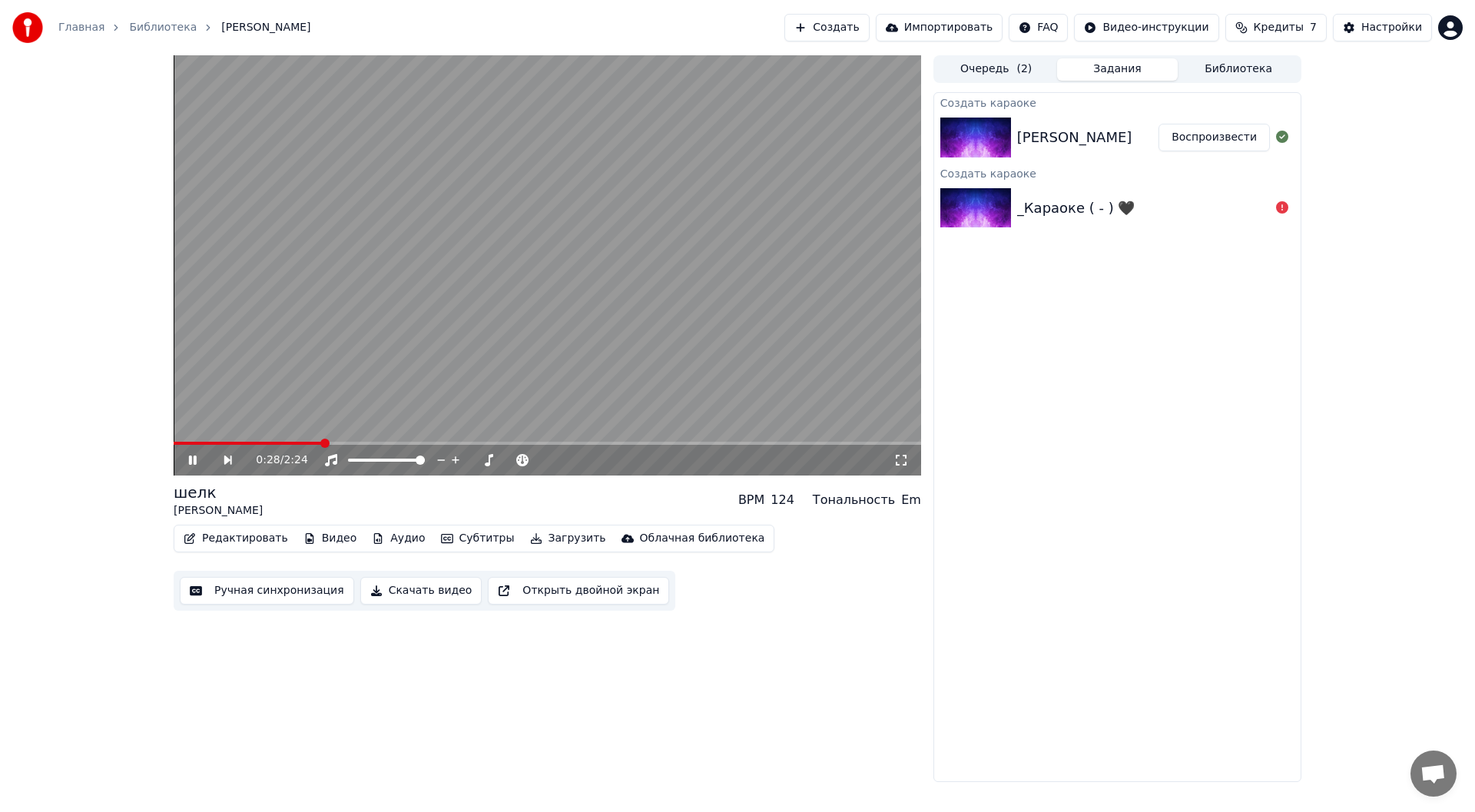
click at [897, 465] on icon at bounding box center [901, 460] width 11 height 11
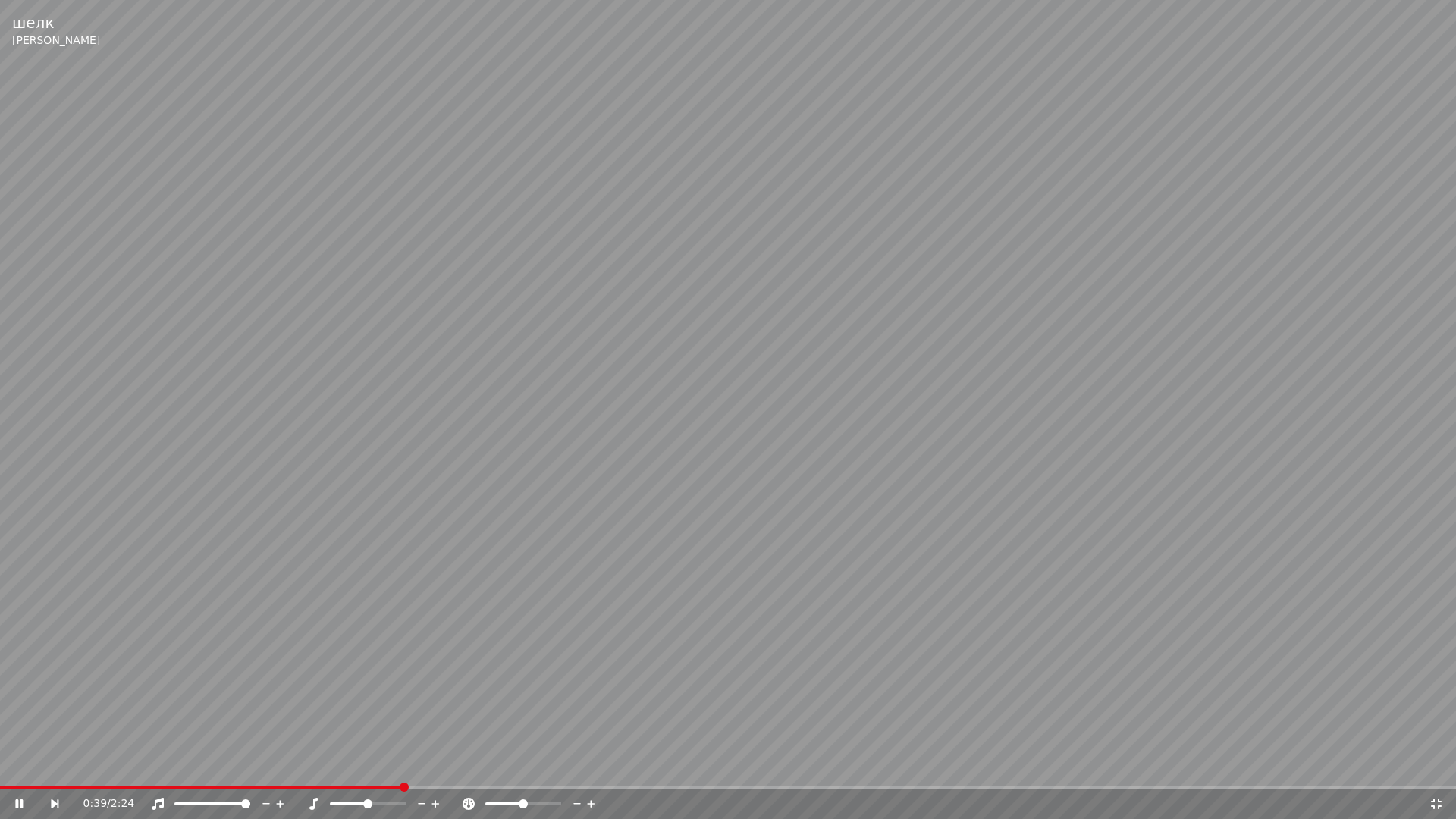
click at [1443, 801] on icon at bounding box center [1436, 803] width 16 height 12
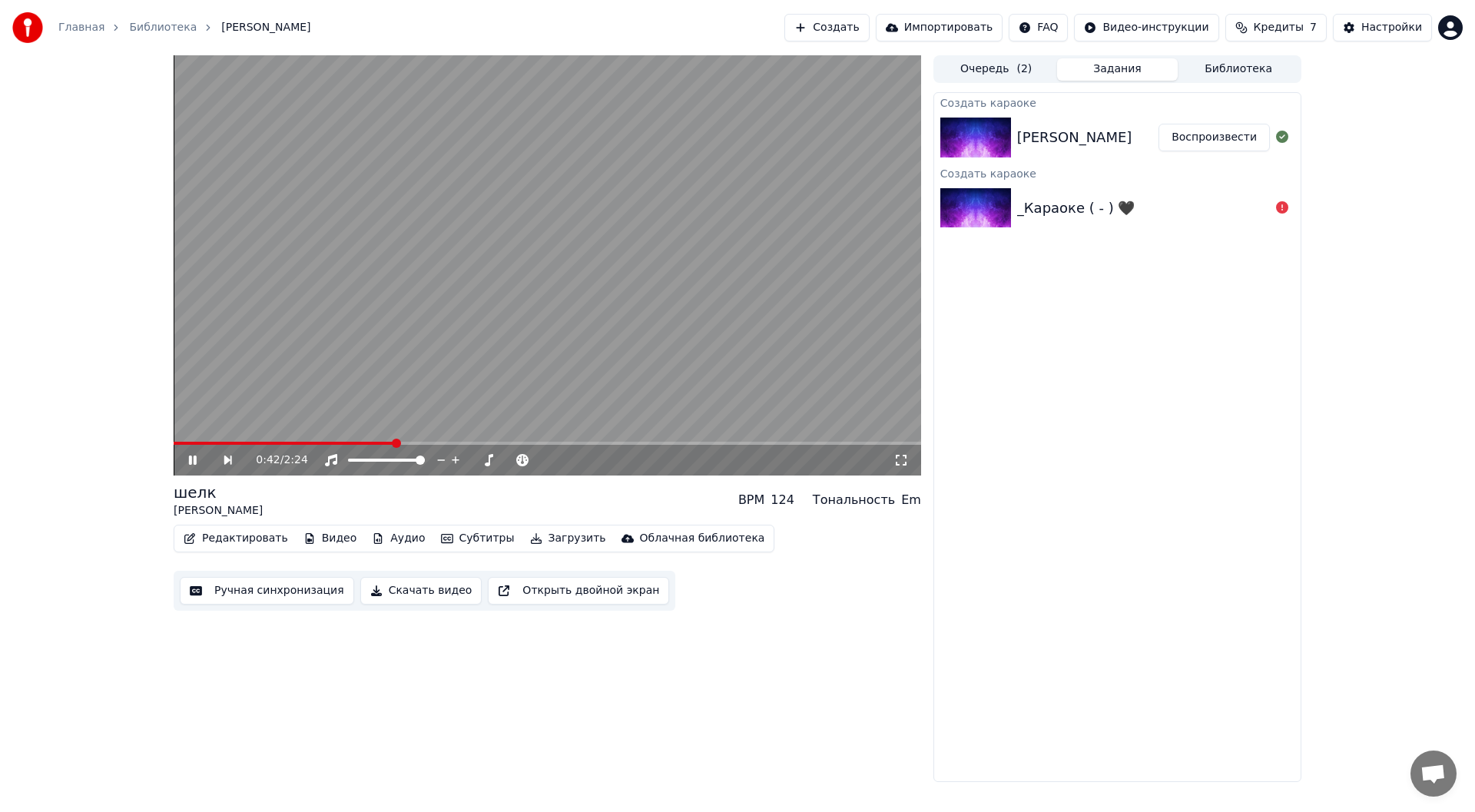
click at [1158, 513] on div "Создать караоке [PERSON_NAME] - шелк Воспроизвести Создать караоке _Караоке ( -…" at bounding box center [1117, 437] width 368 height 689
click at [901, 456] on icon at bounding box center [901, 460] width 16 height 12
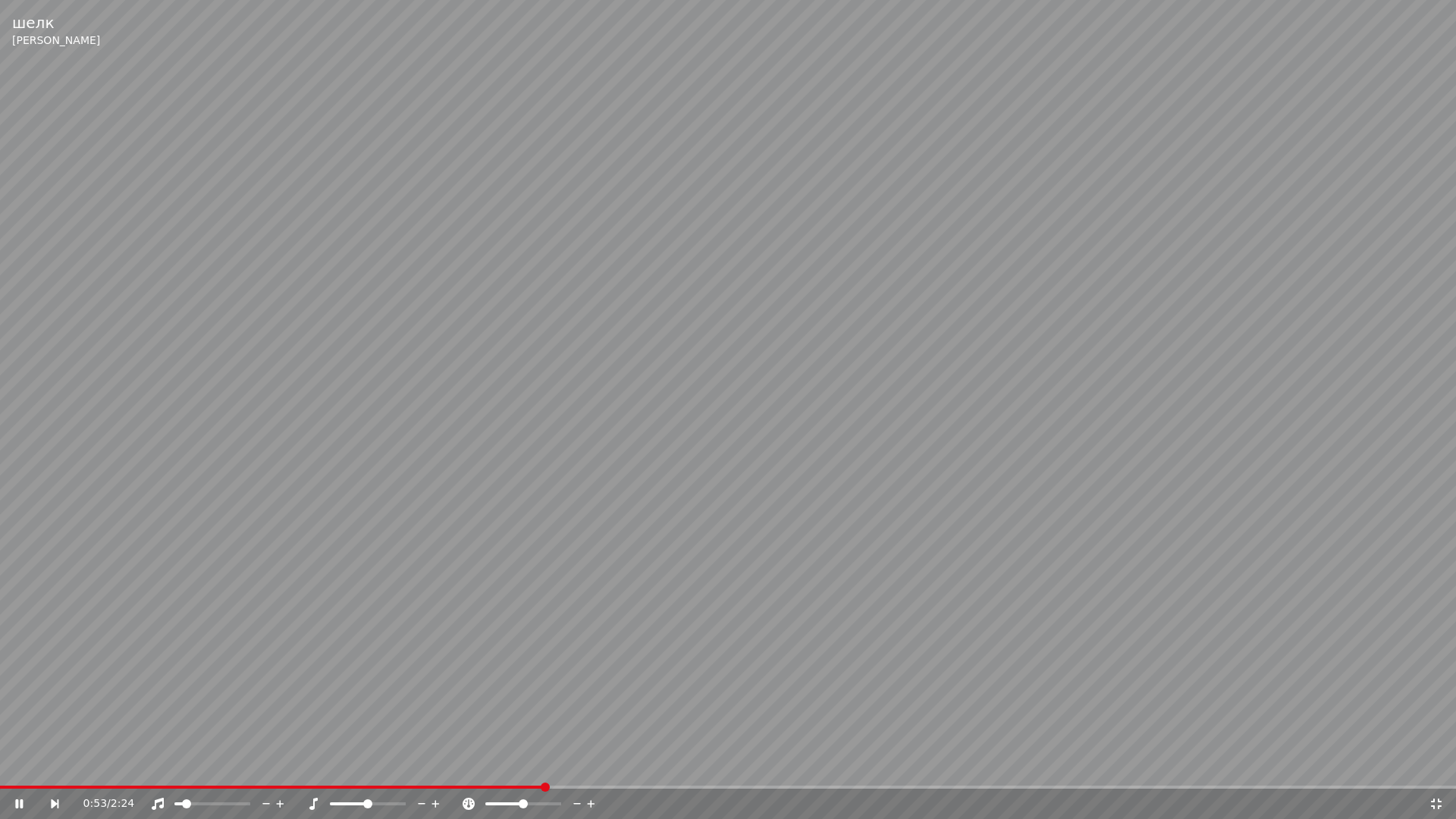
click at [183, 801] on span at bounding box center [186, 803] width 9 height 9
click at [202, 801] on span at bounding box center [202, 803] width 9 height 9
click at [294, 801] on span at bounding box center [299, 803] width 9 height 9
click at [214, 801] on span at bounding box center [209, 803] width 9 height 9
click at [370, 801] on span at bounding box center [365, 803] width 9 height 9
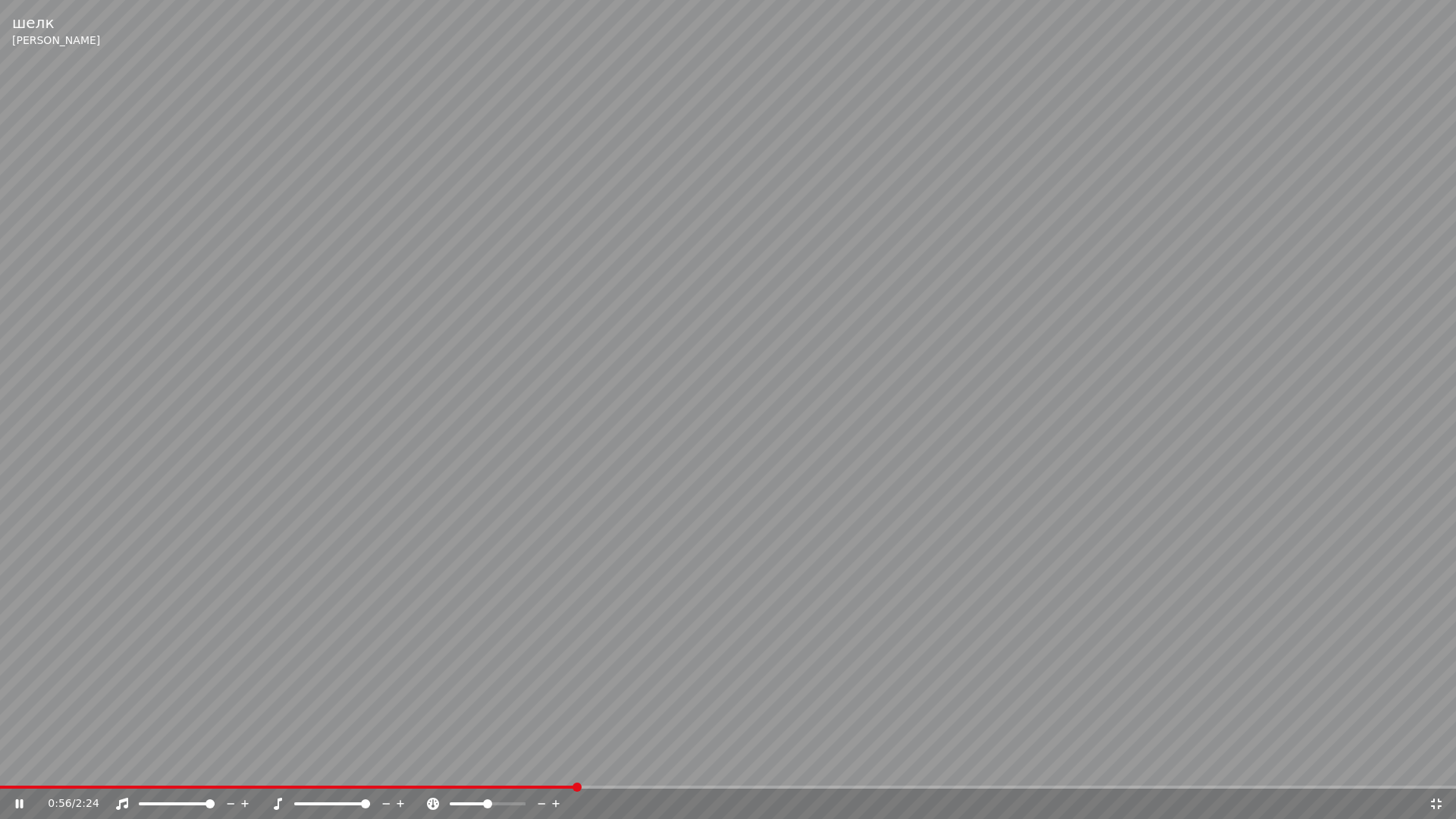
click at [20, 801] on icon at bounding box center [30, 803] width 36 height 12
click at [1441, 801] on icon at bounding box center [1436, 803] width 16 height 12
